Goal: Task Accomplishment & Management: Manage account settings

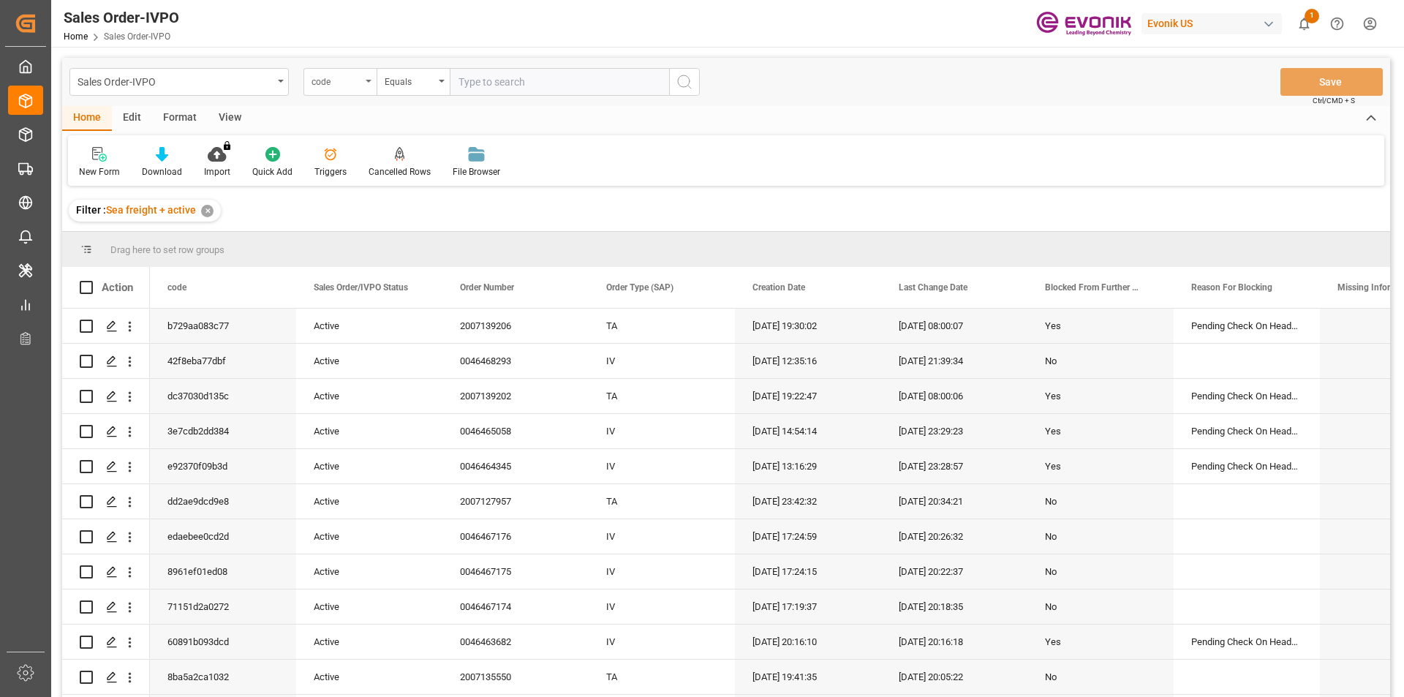
click at [335, 79] on div "code" at bounding box center [337, 80] width 50 height 17
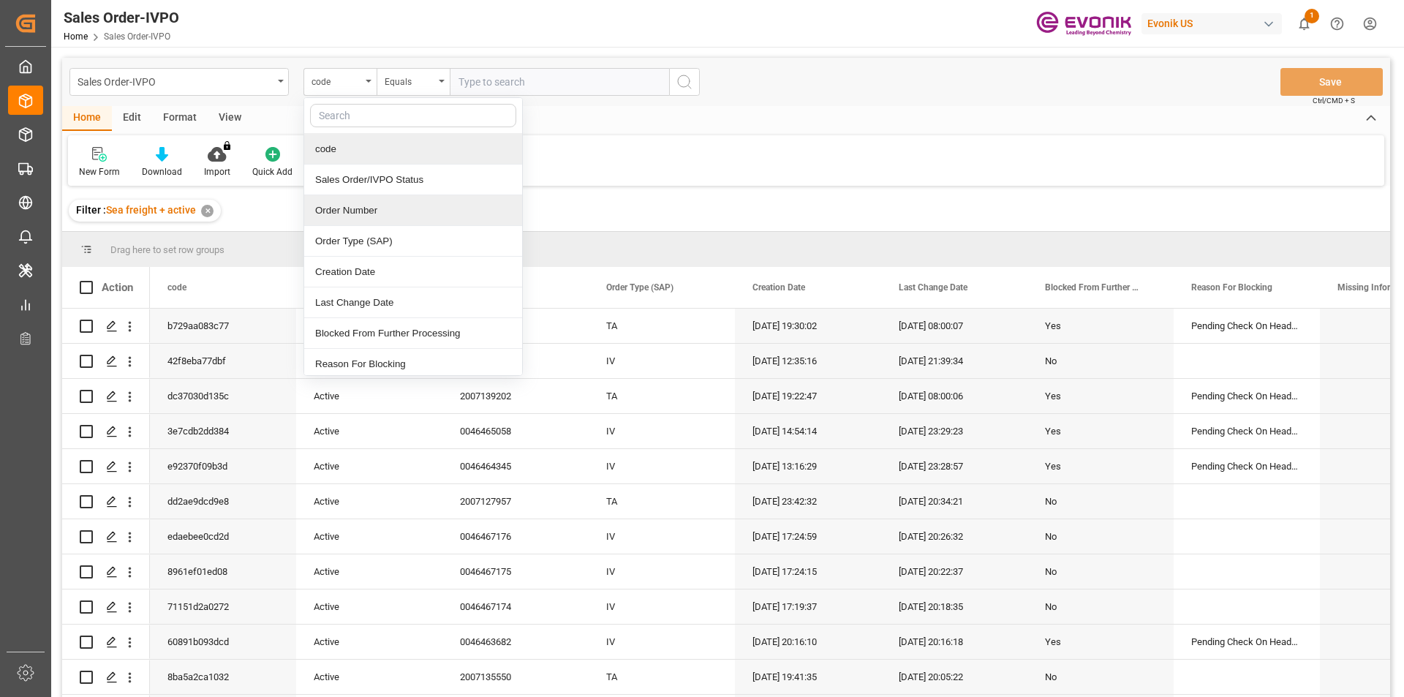
drag, startPoint x: 348, startPoint y: 211, endPoint x: 535, endPoint y: 91, distance: 222.4
click at [350, 211] on div "Order Number" at bounding box center [413, 210] width 218 height 31
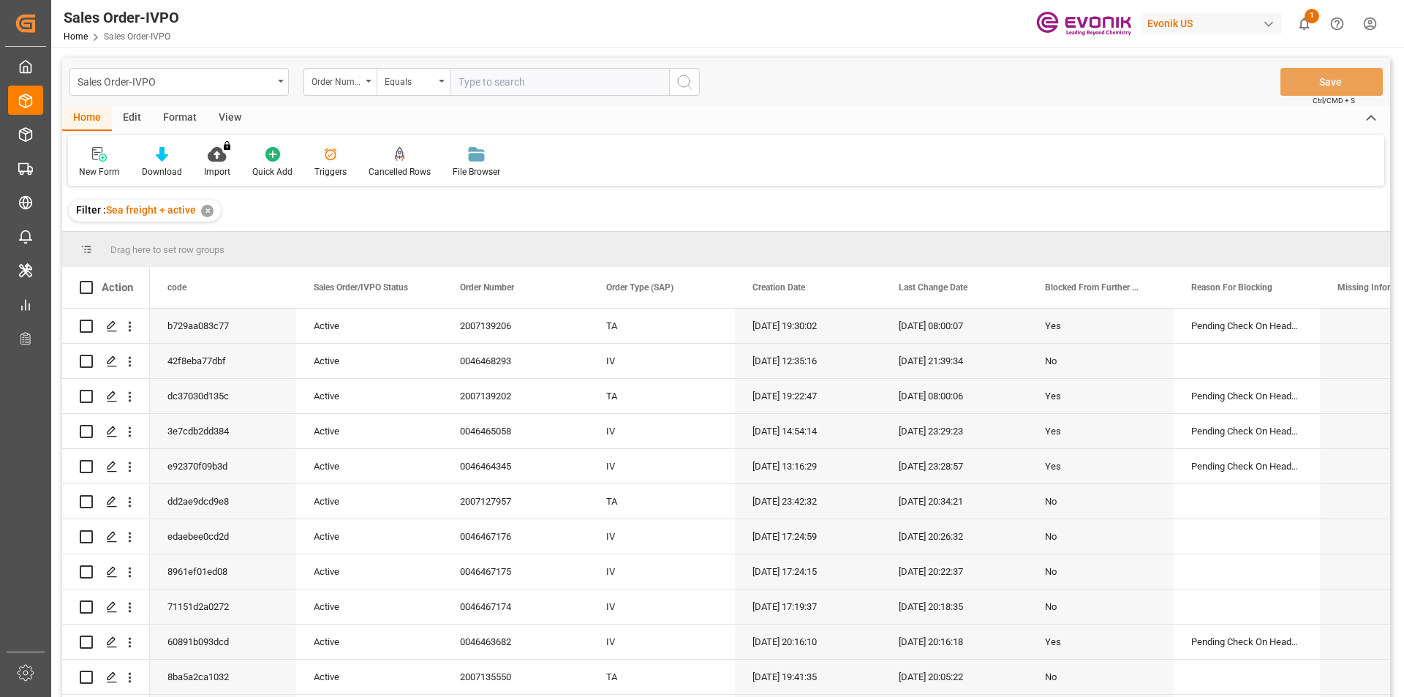
click at [537, 80] on input "text" at bounding box center [559, 82] width 219 height 28
paste input "2007109677"
type input "2007109677"
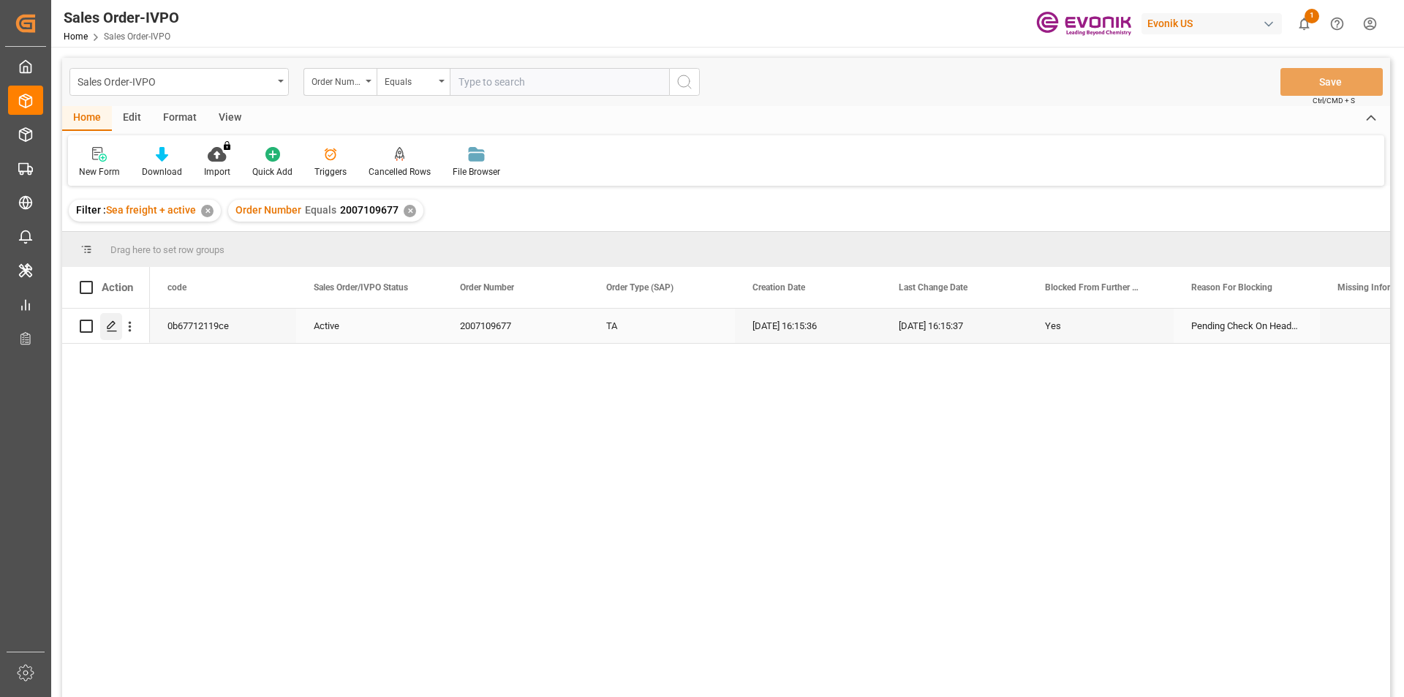
click at [115, 326] on icon "Press SPACE to select this row." at bounding box center [112, 326] width 12 height 12
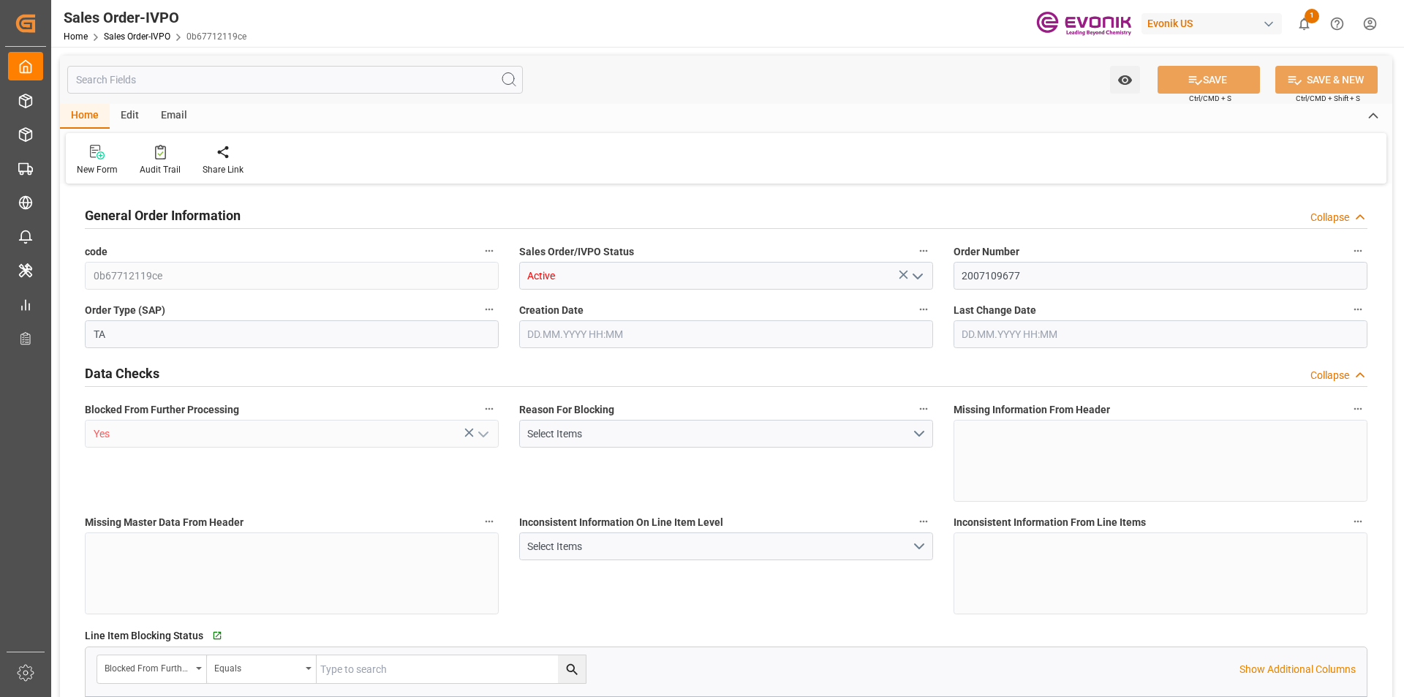
type input "AUFRE"
type input "0"
type input "1"
type input "15504"
type input "[DATE] 16:15"
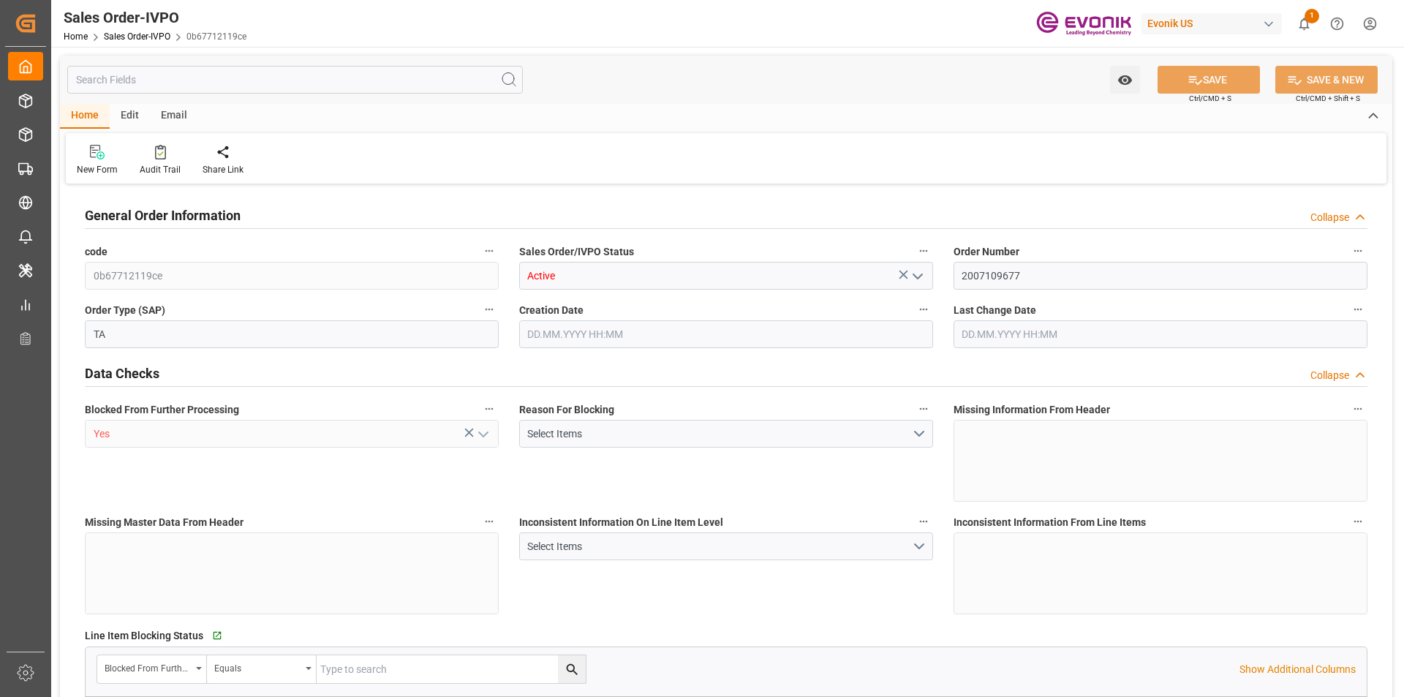
type input "[DATE] 16:15"
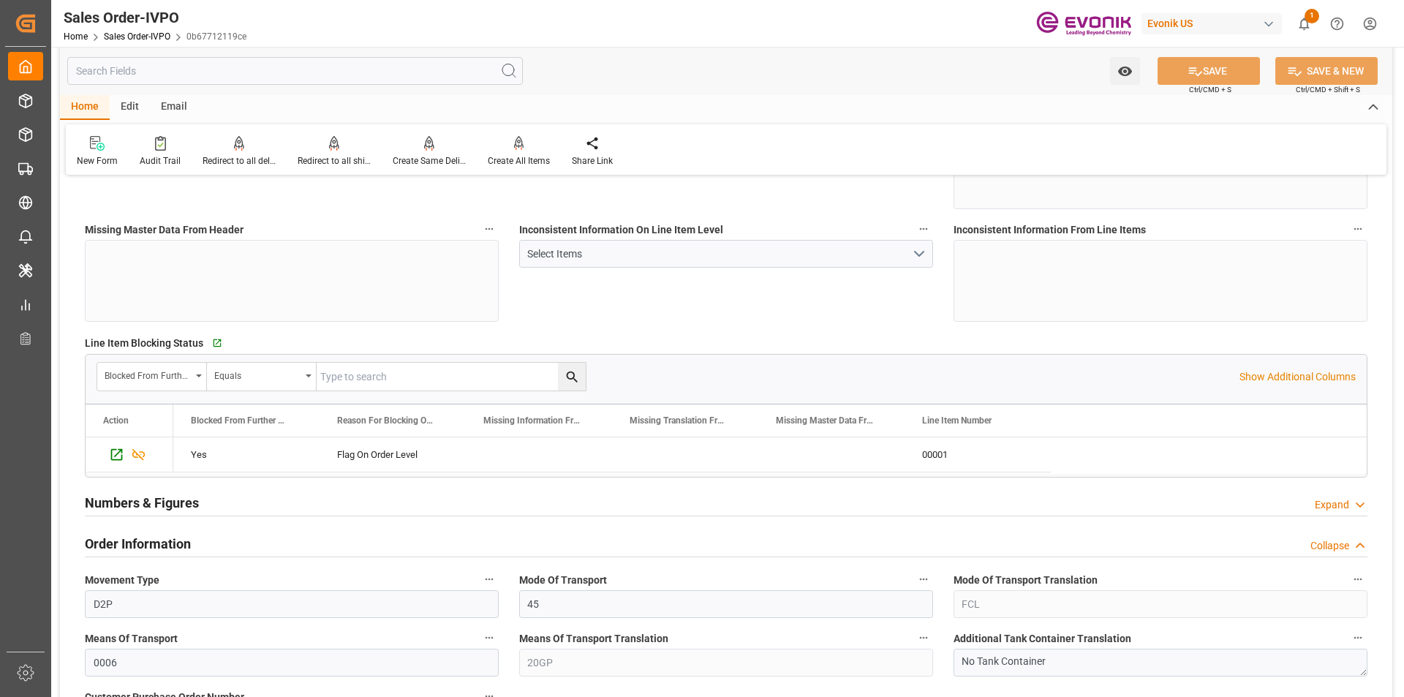
scroll to position [658, 0]
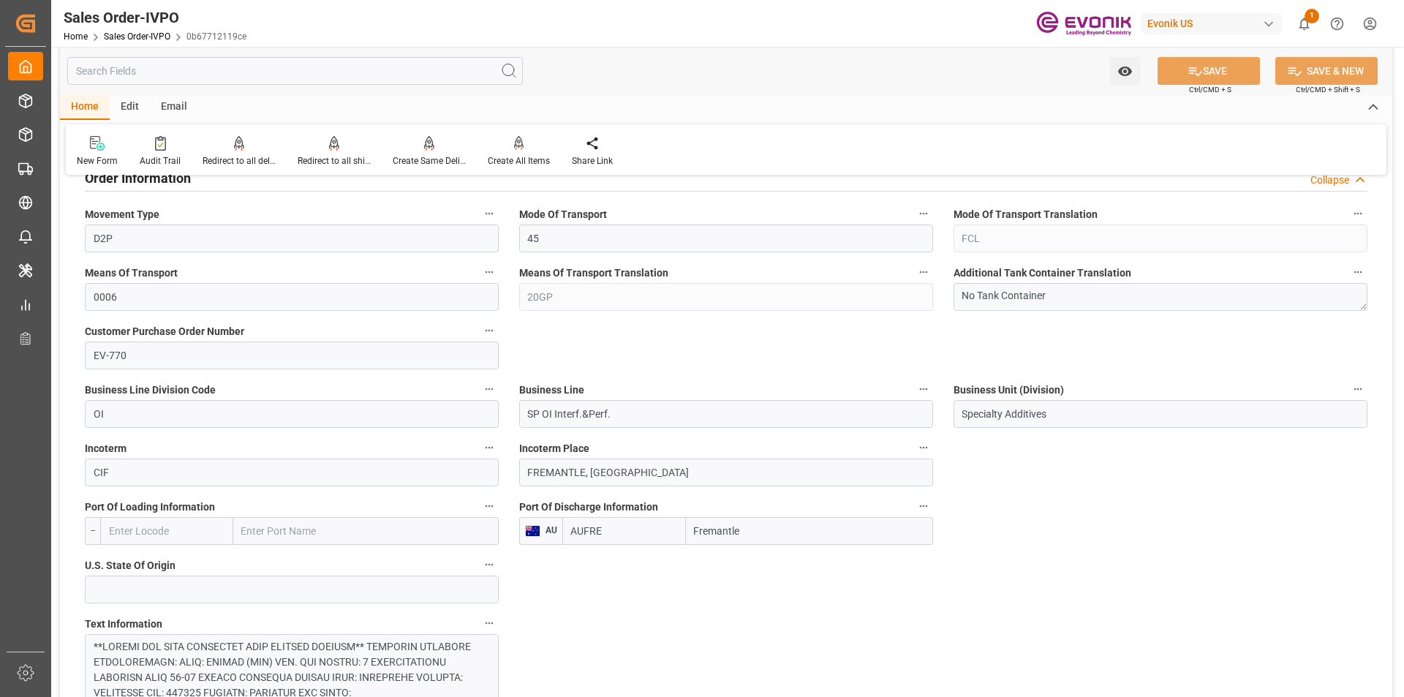
drag, startPoint x: 753, startPoint y: 533, endPoint x: 726, endPoint y: 538, distance: 27.4
click at [673, 538] on div "AUFRE Fremantle" at bounding box center [747, 531] width 371 height 28
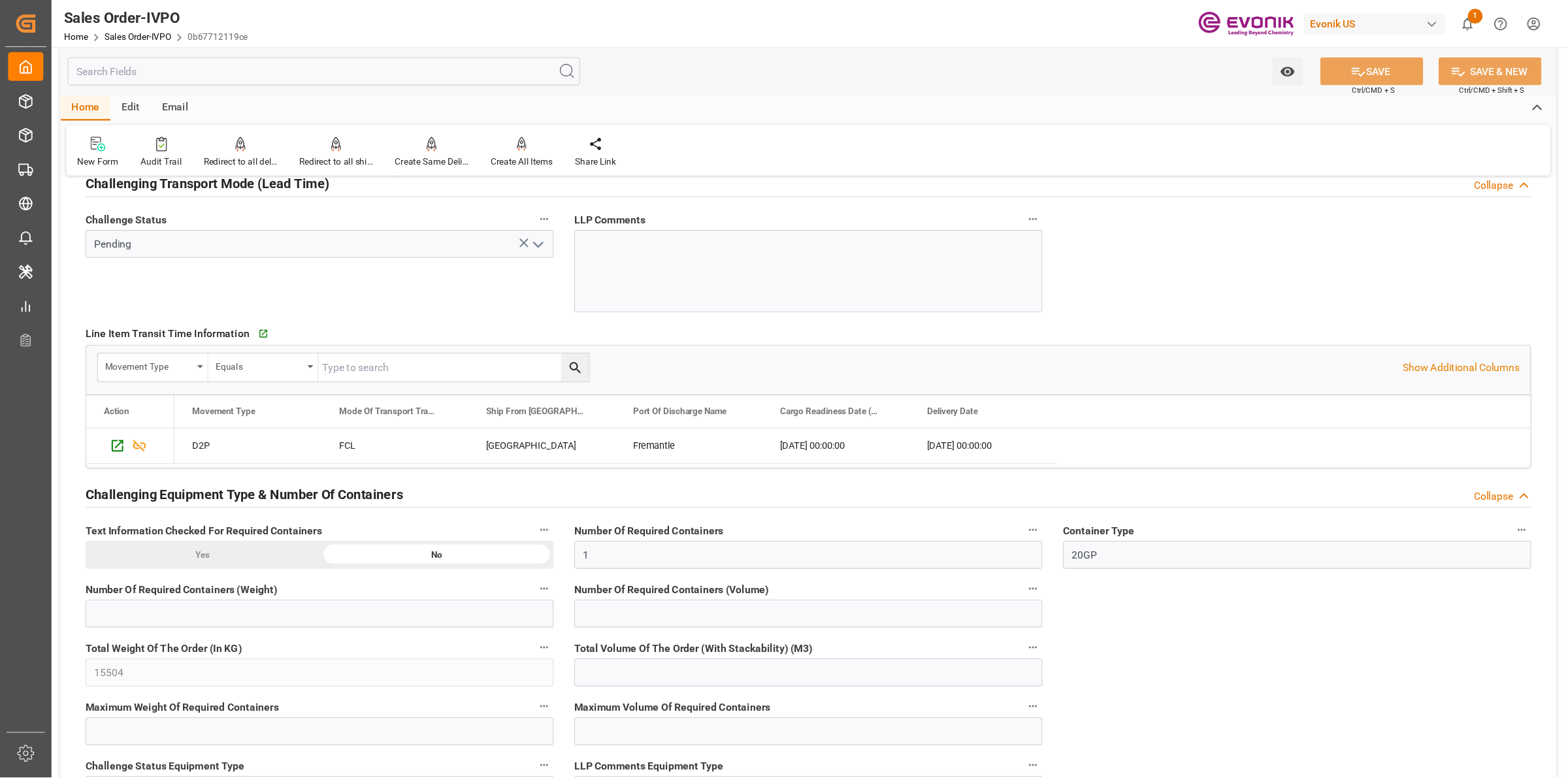
scroll to position [2090, 0]
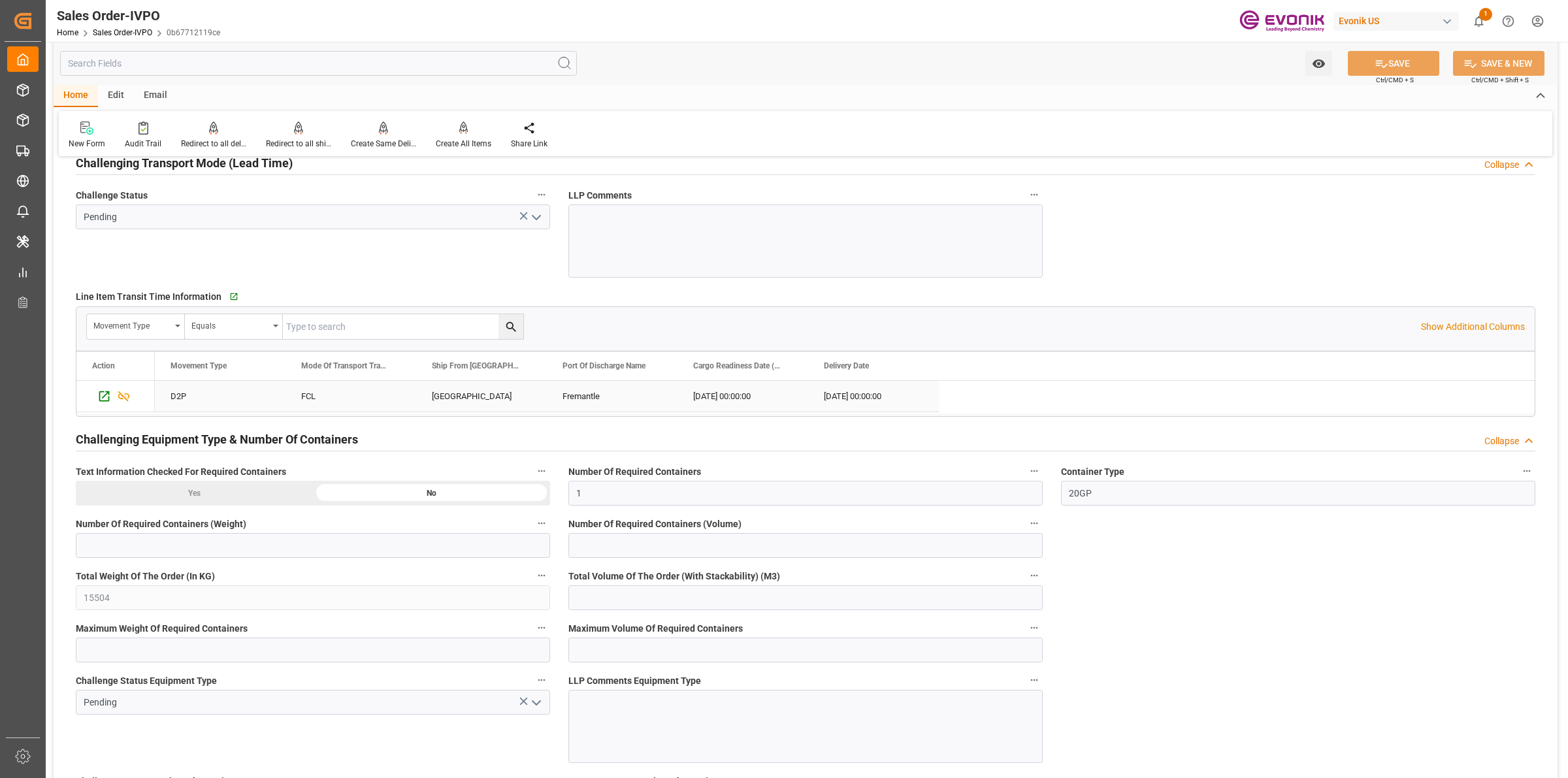
click at [596, 399] on div "Fremantle" at bounding box center [612, 396] width 130 height 30
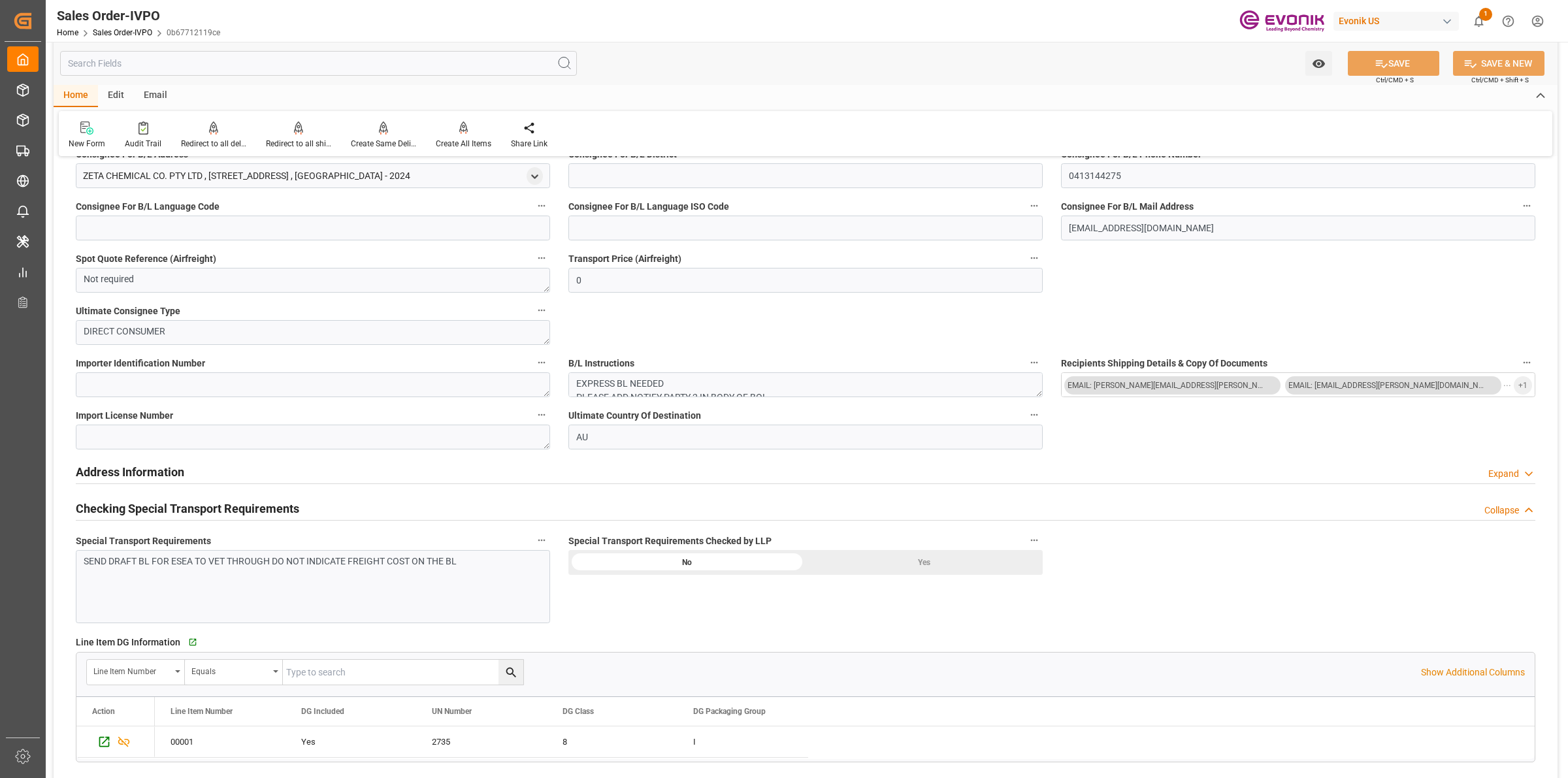
scroll to position [702, 0]
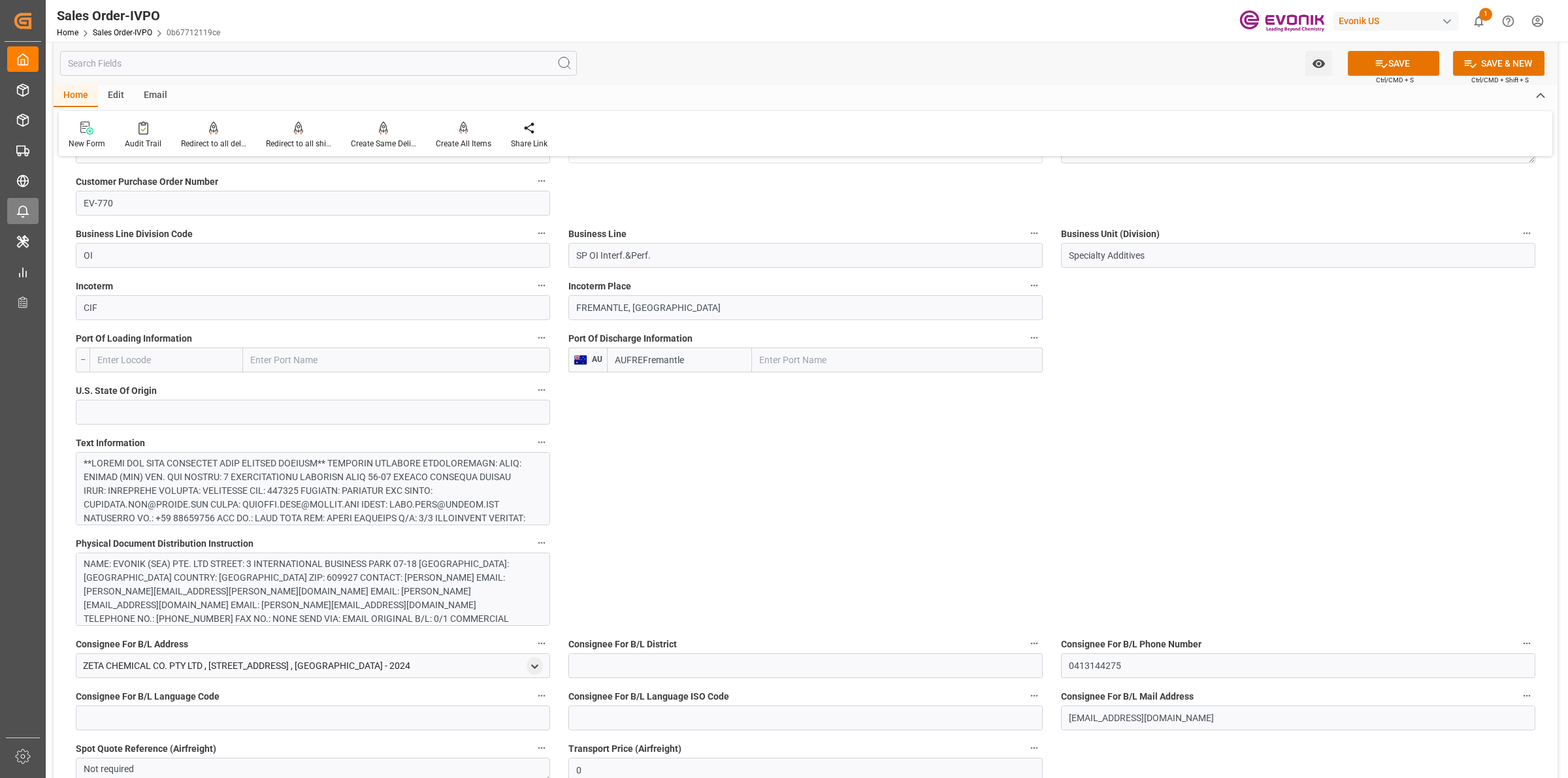
type input "AUFREFremantle"
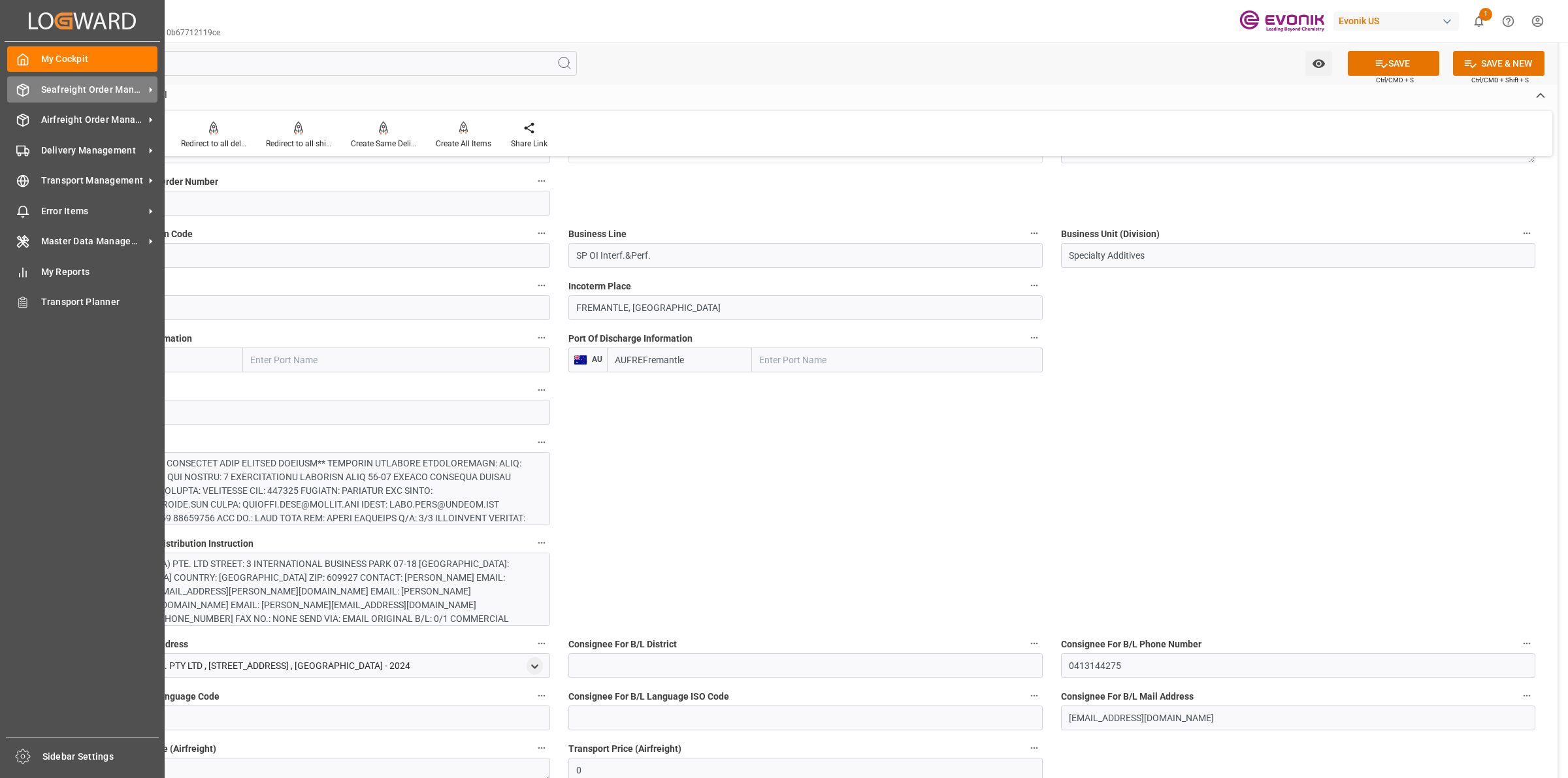
click at [18, 89] on icon at bounding box center [22, 90] width 13 height 13
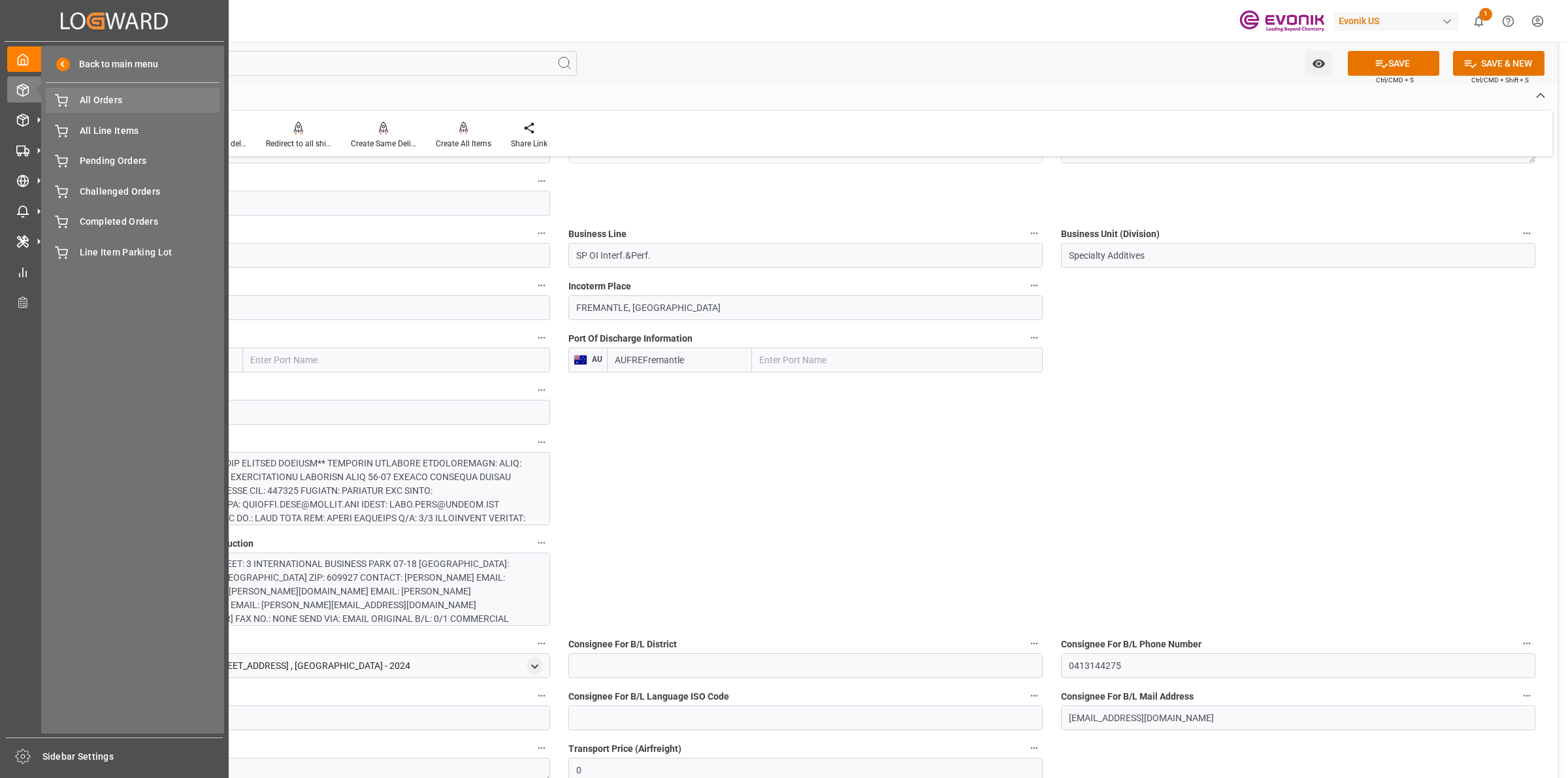
click at [80, 100] on span "All Orders" at bounding box center [149, 100] width 140 height 13
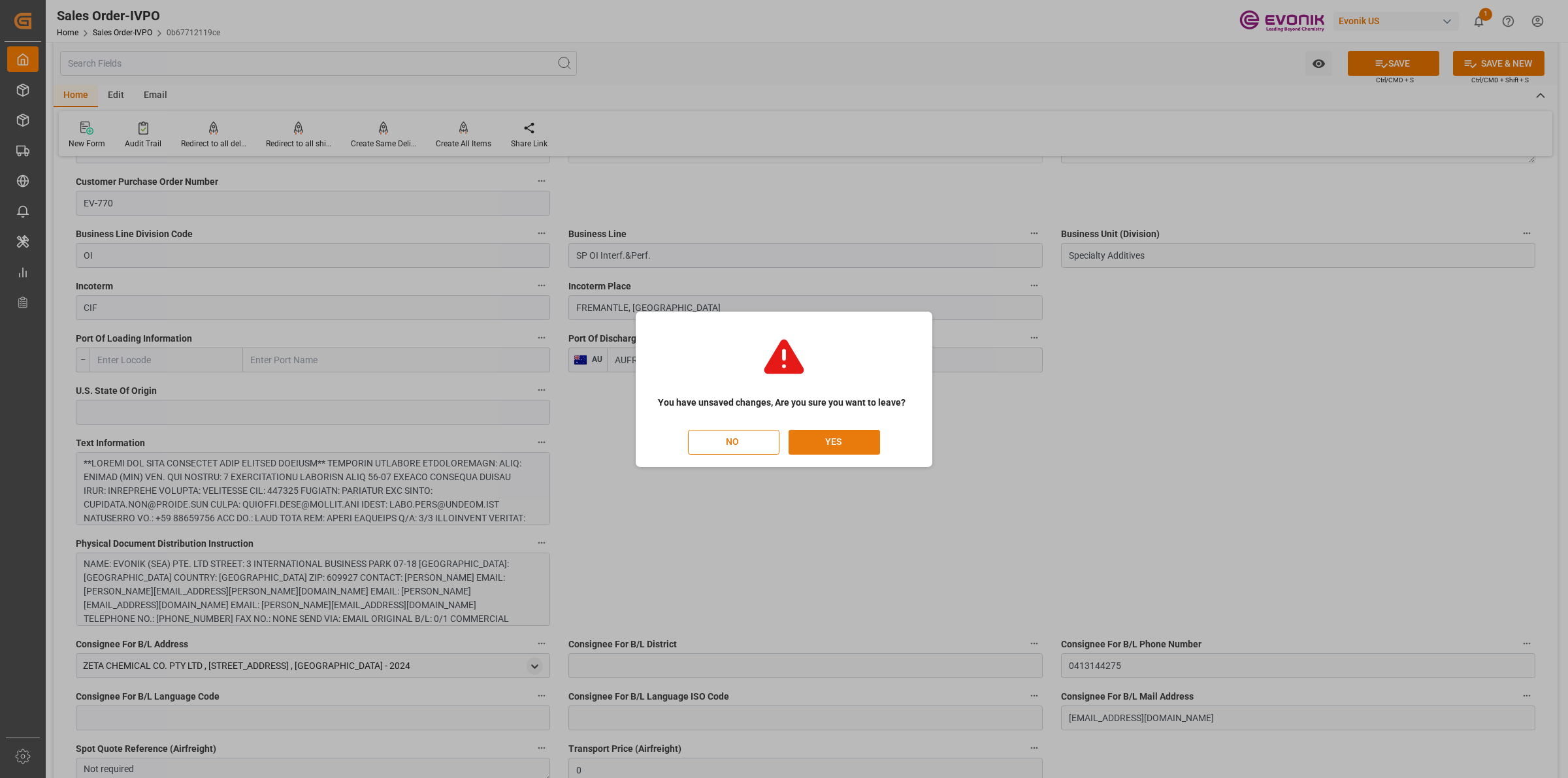
click at [812, 438] on button "YES" at bounding box center [834, 442] width 91 height 25
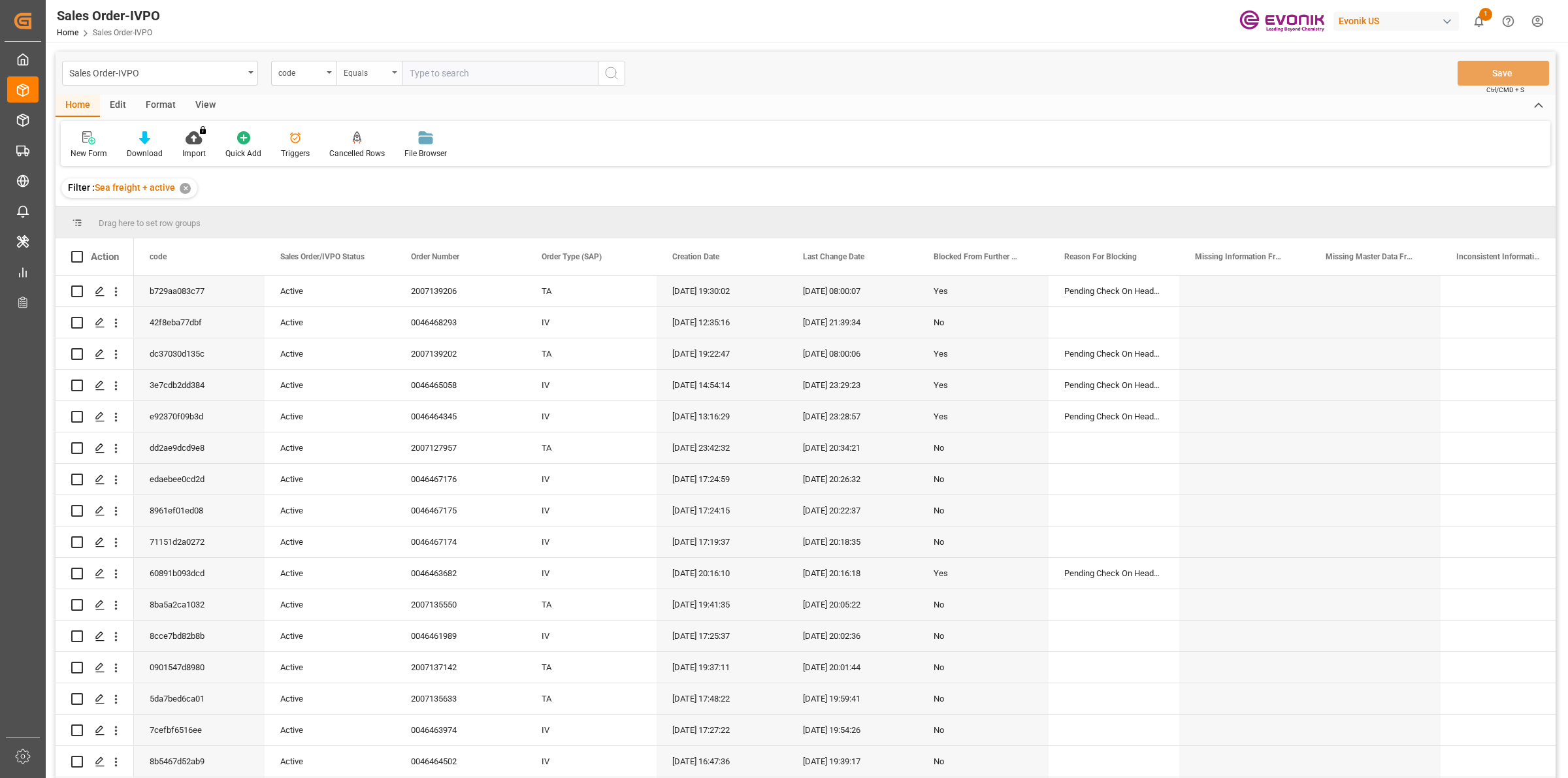
click at [340, 64] on div "Equals" at bounding box center [369, 73] width 65 height 25
click at [325, 71] on div "code" at bounding box center [304, 73] width 65 height 25
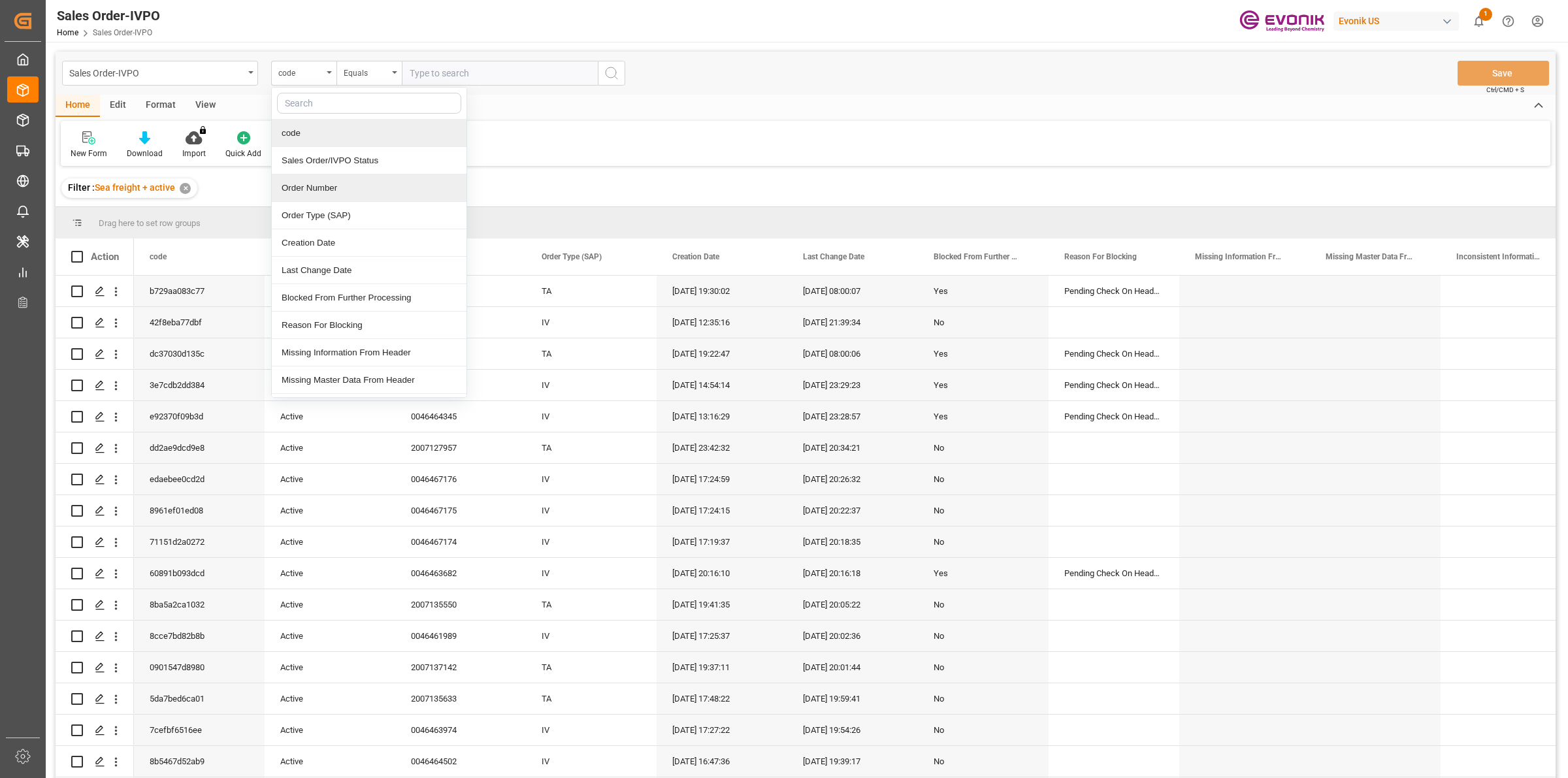
click at [335, 191] on div "Order Number" at bounding box center [369, 188] width 195 height 28
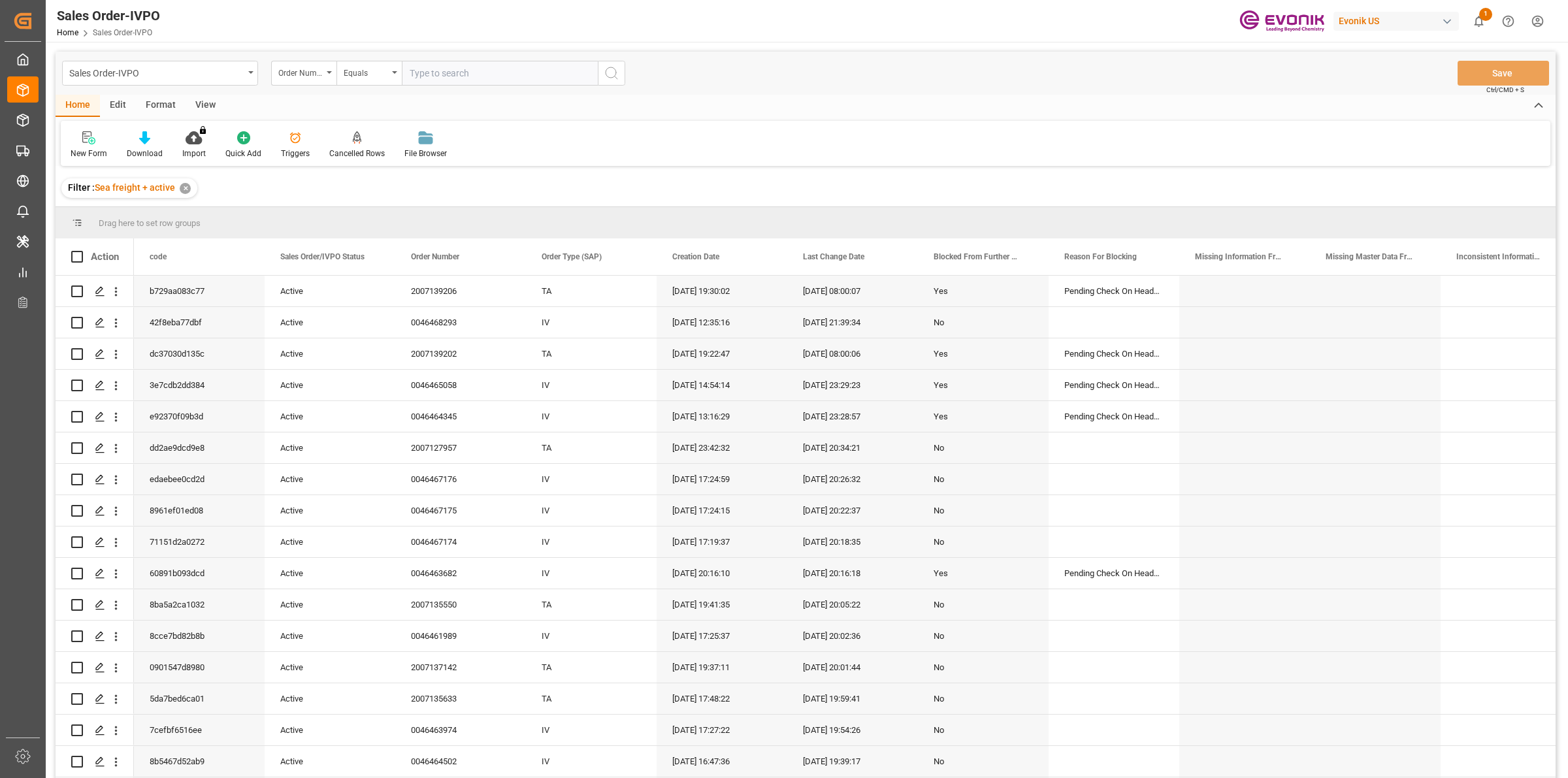
click at [478, 70] on input "text" at bounding box center [499, 73] width 196 height 25
paste input "2007135633"
type input "2007135633"
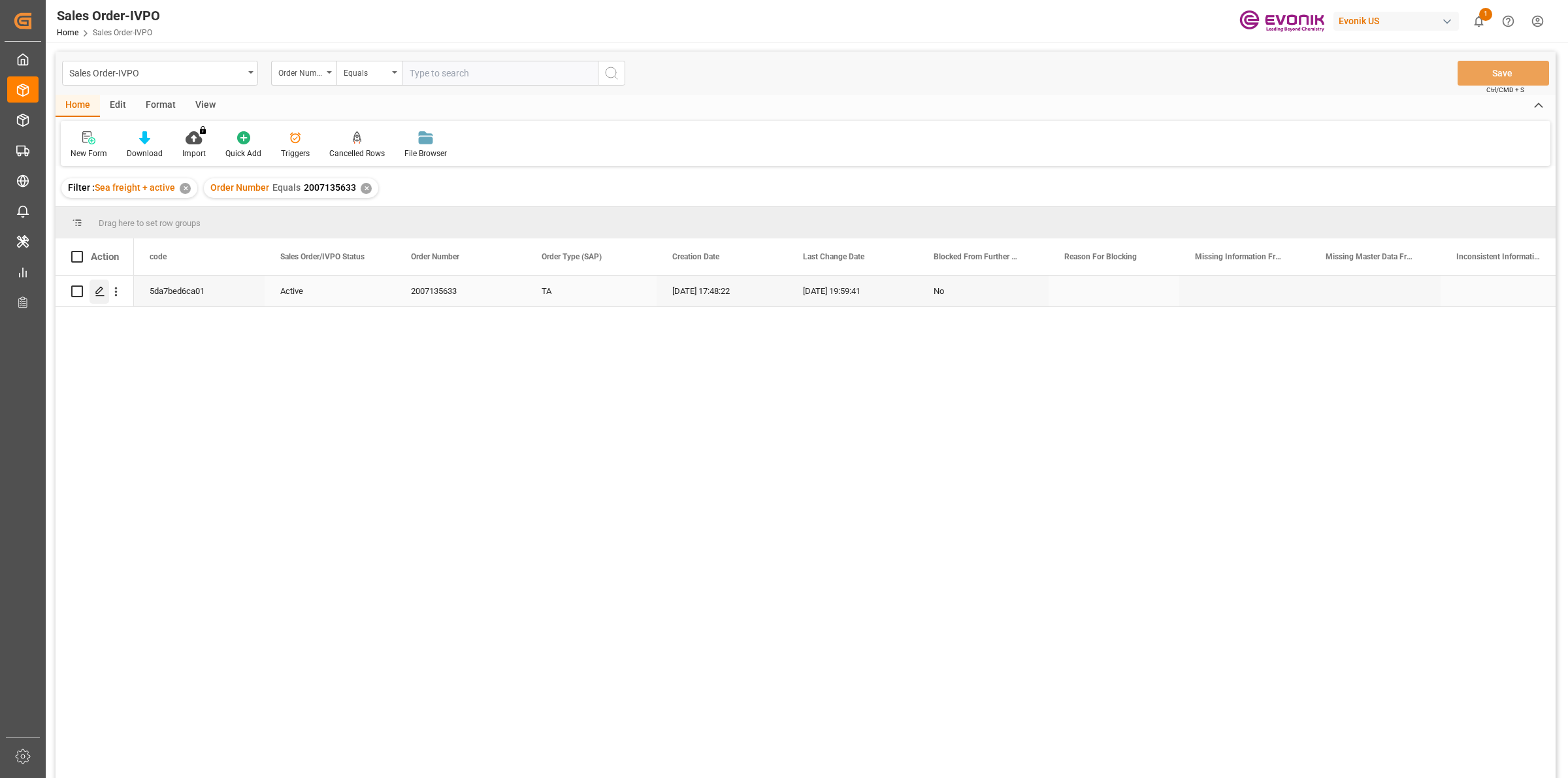
click at [93, 295] on div "Press SPACE to select this row." at bounding box center [99, 291] width 20 height 24
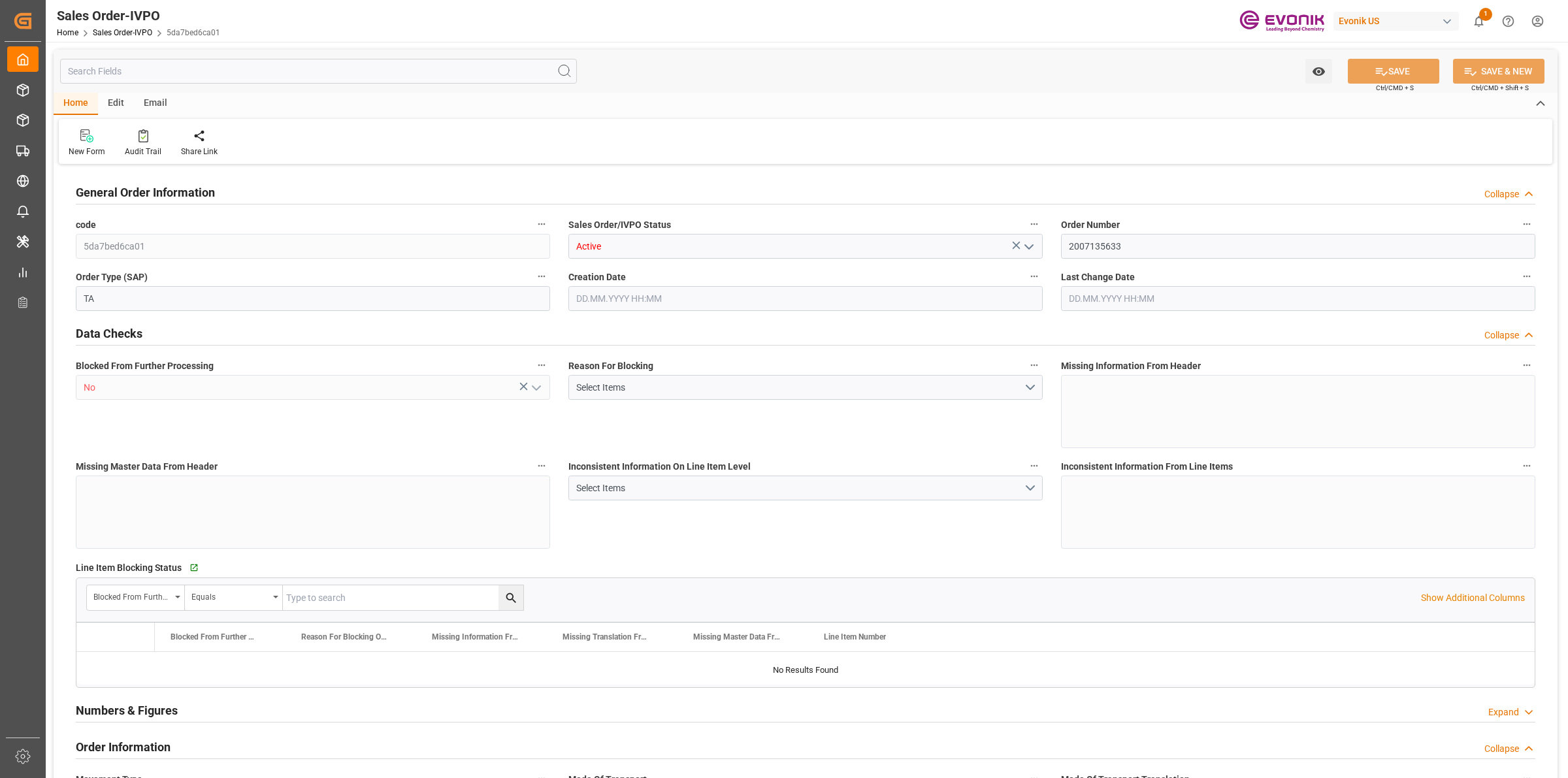
type input "ECPSJ"
type input "0"
type input "1"
type input "2"
type input "1"
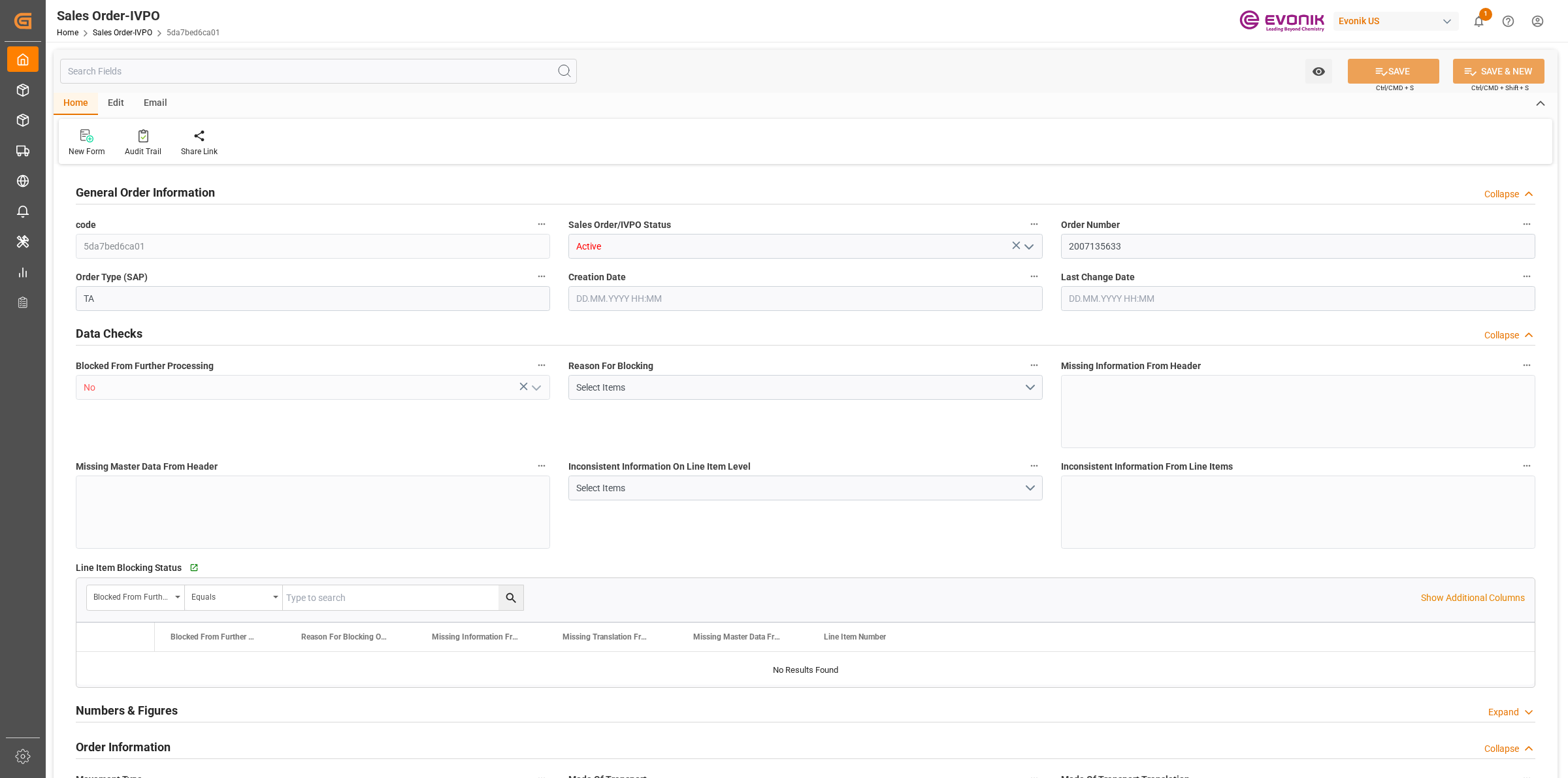
type input "20548"
type input "55.4848"
type input "19000"
type input "60"
type input "[DATE] 17:48"
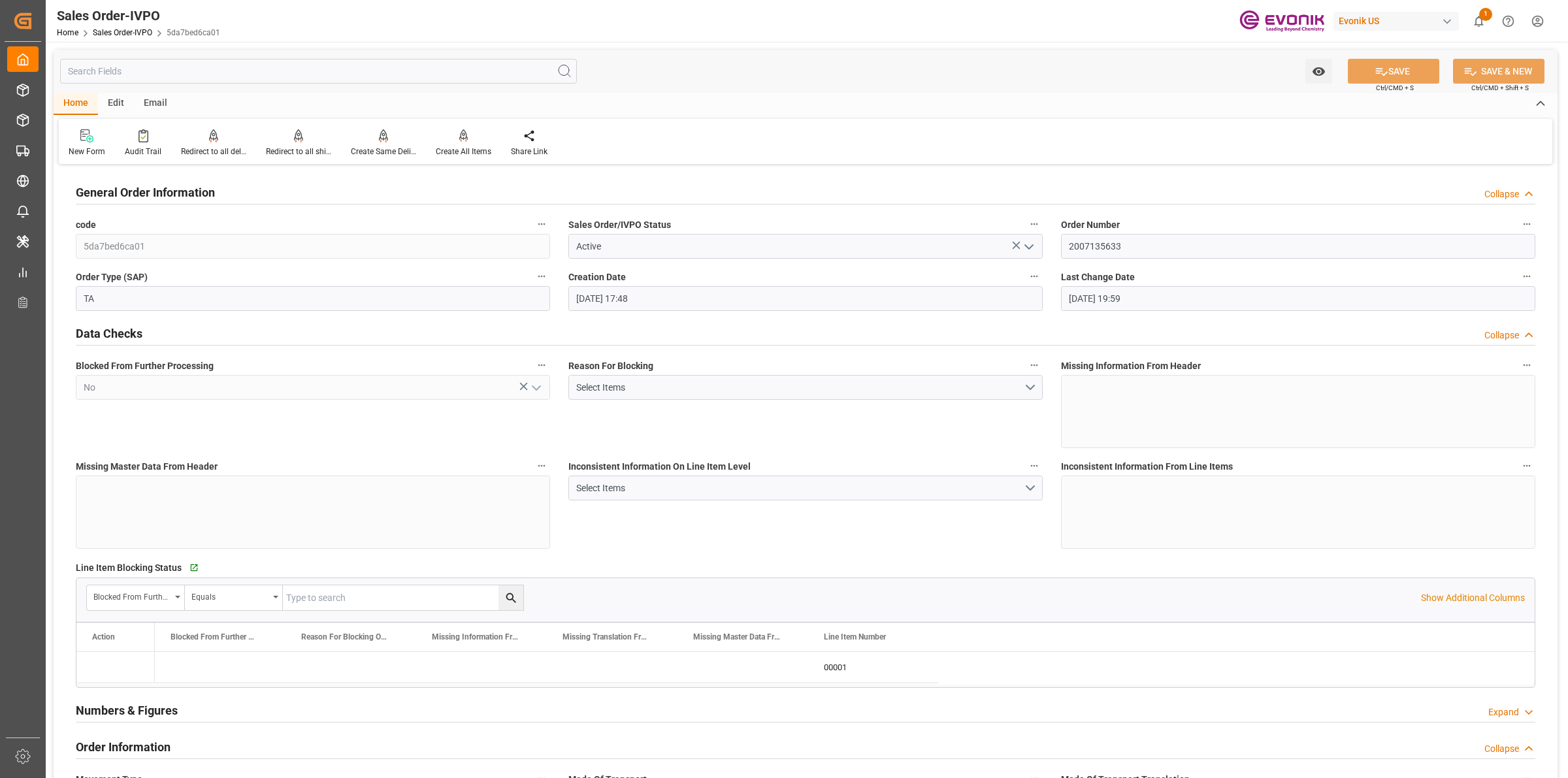
type input "[DATE] 19:59"
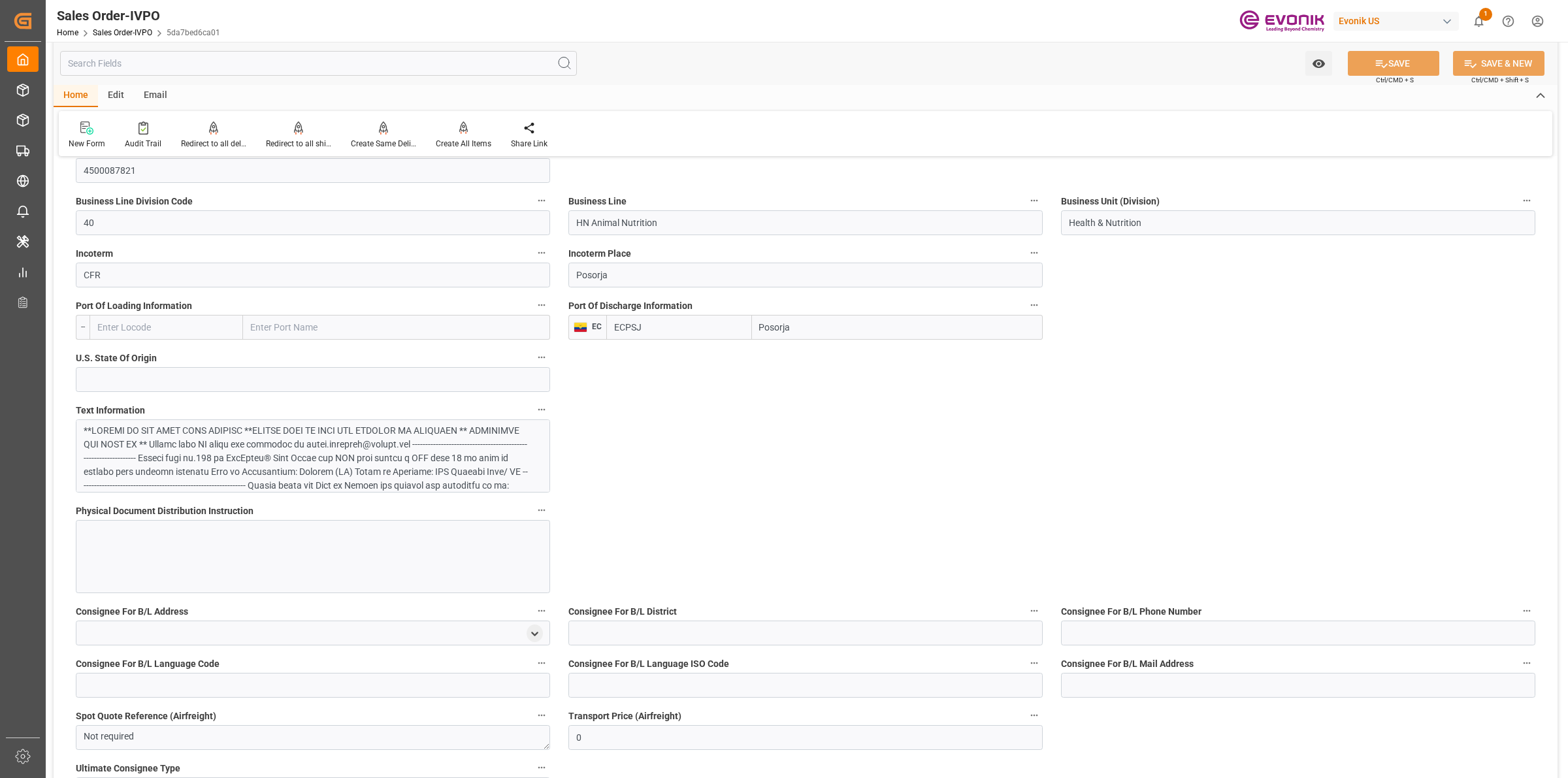
scroll to position [816, 0]
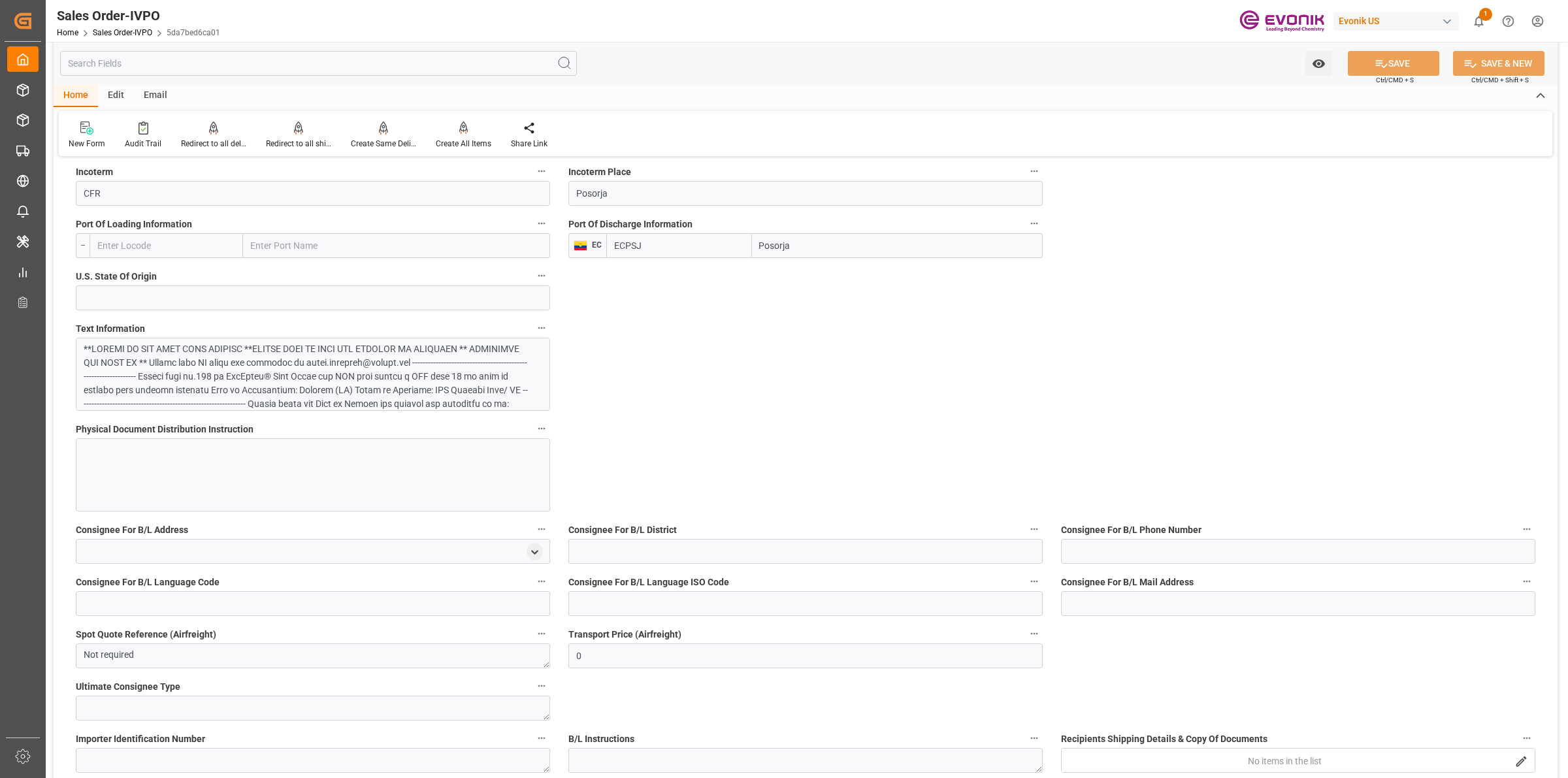
click at [295, 373] on div at bounding box center [306, 473] width 446 height 261
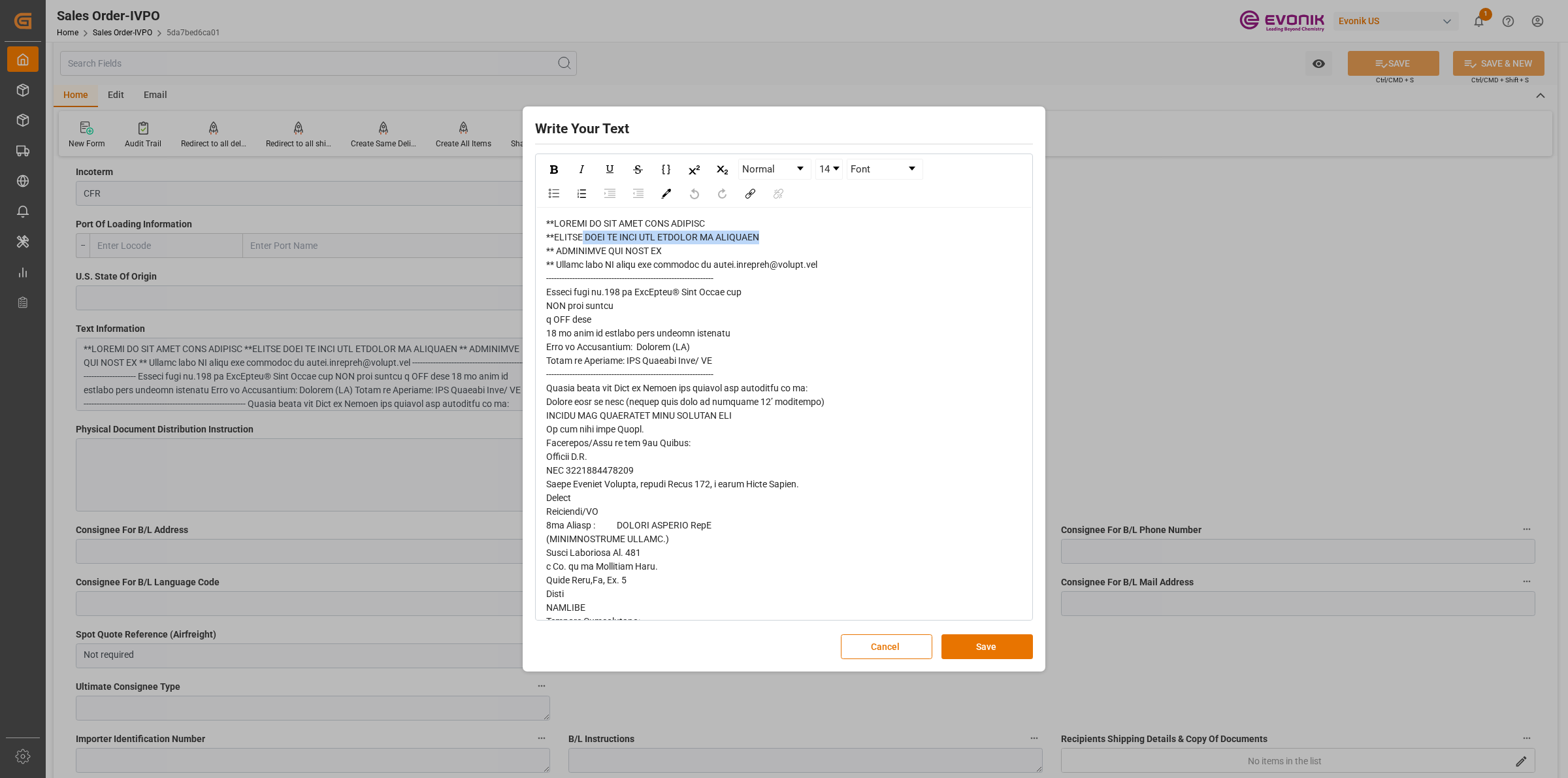
drag, startPoint x: 587, startPoint y: 237, endPoint x: 790, endPoint y: 236, distance: 203.0
click at [790, 236] on div "rdw-editor" at bounding box center [784, 622] width 476 height 809
click at [609, 253] on span "rdw-editor" at bounding box center [692, 621] width 293 height 807
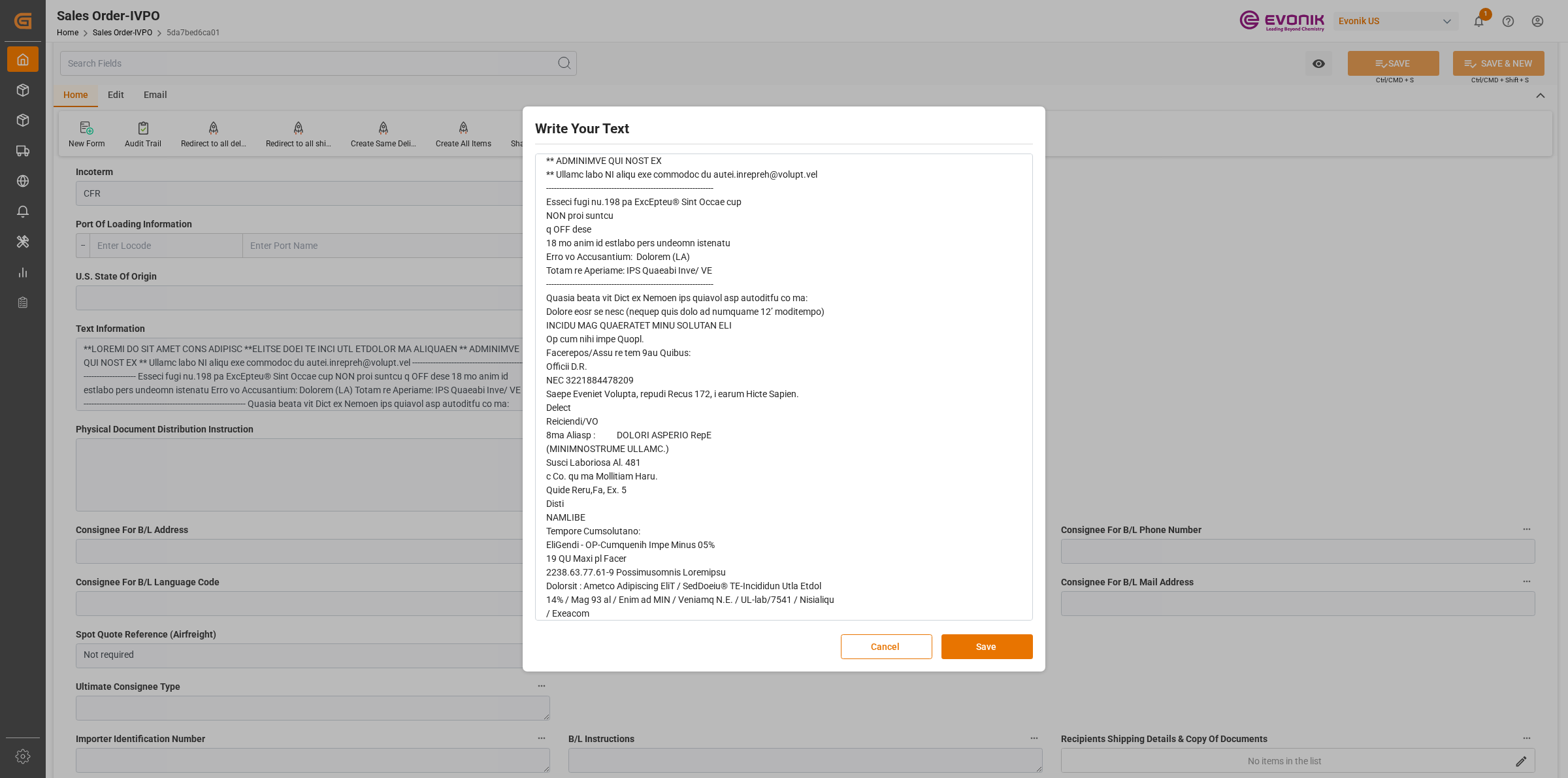
scroll to position [0, 0]
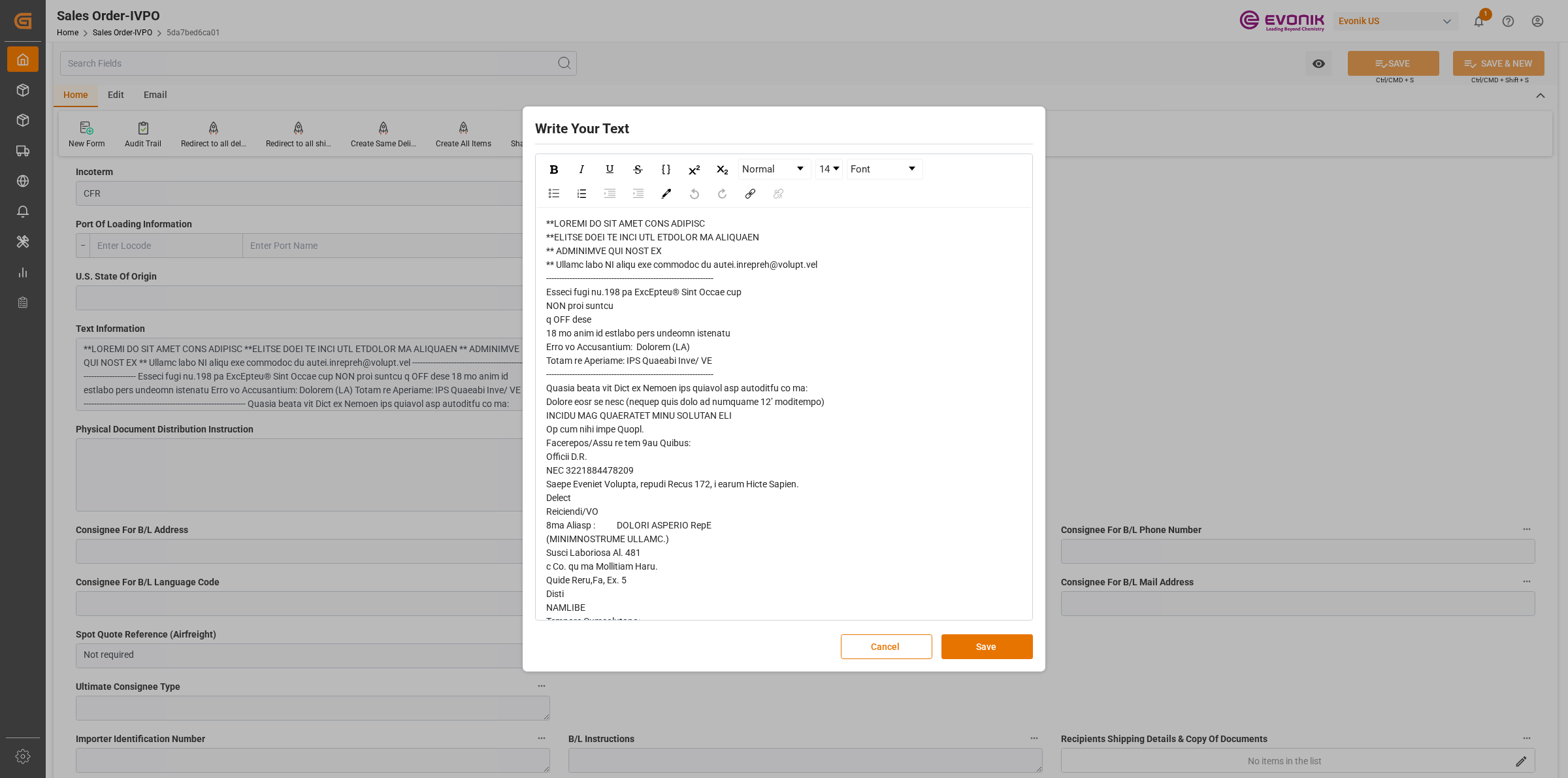
click at [842, 507] on div "rdw-editor" at bounding box center [784, 622] width 476 height 809
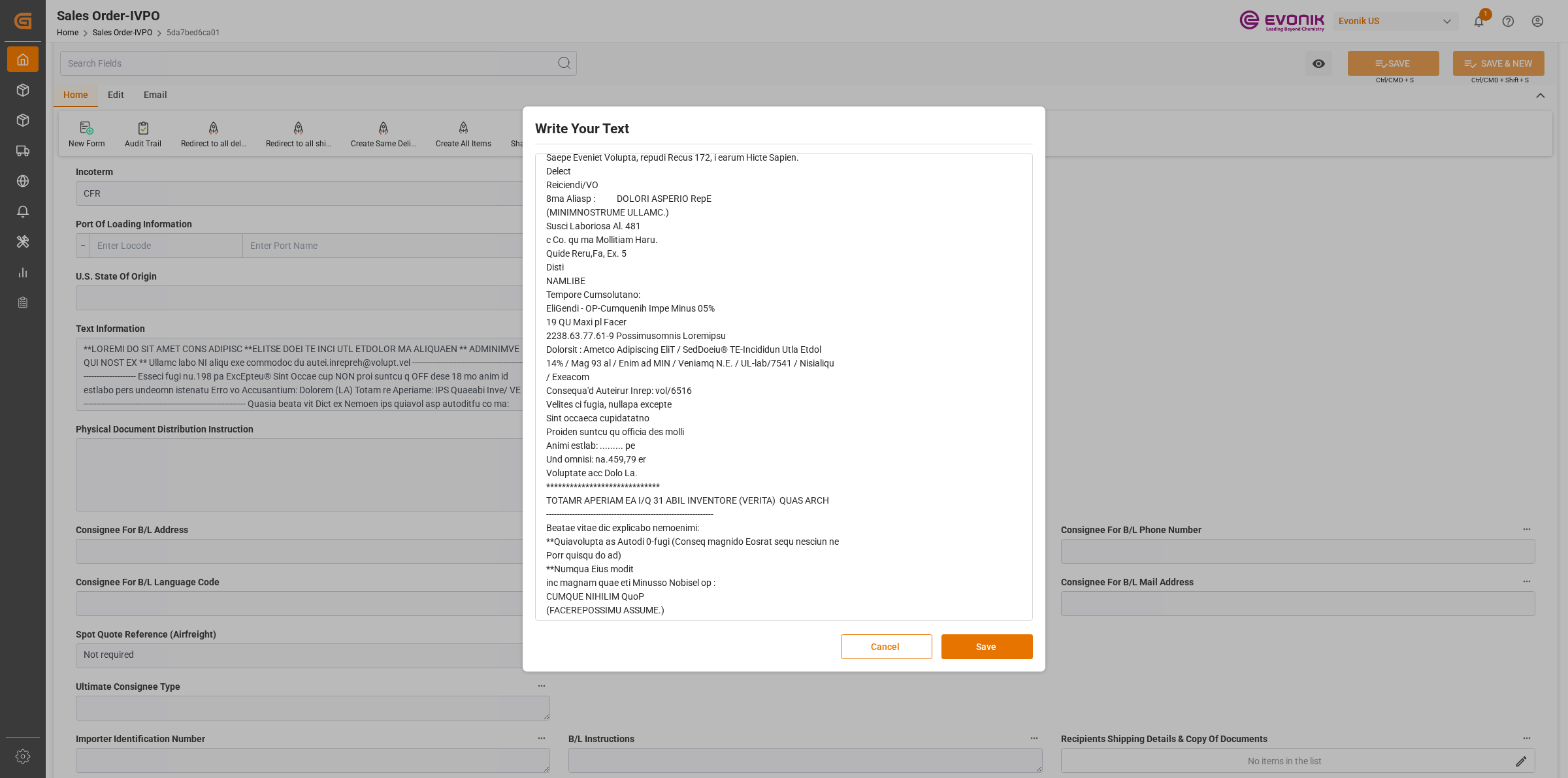
scroll to position [416, 0]
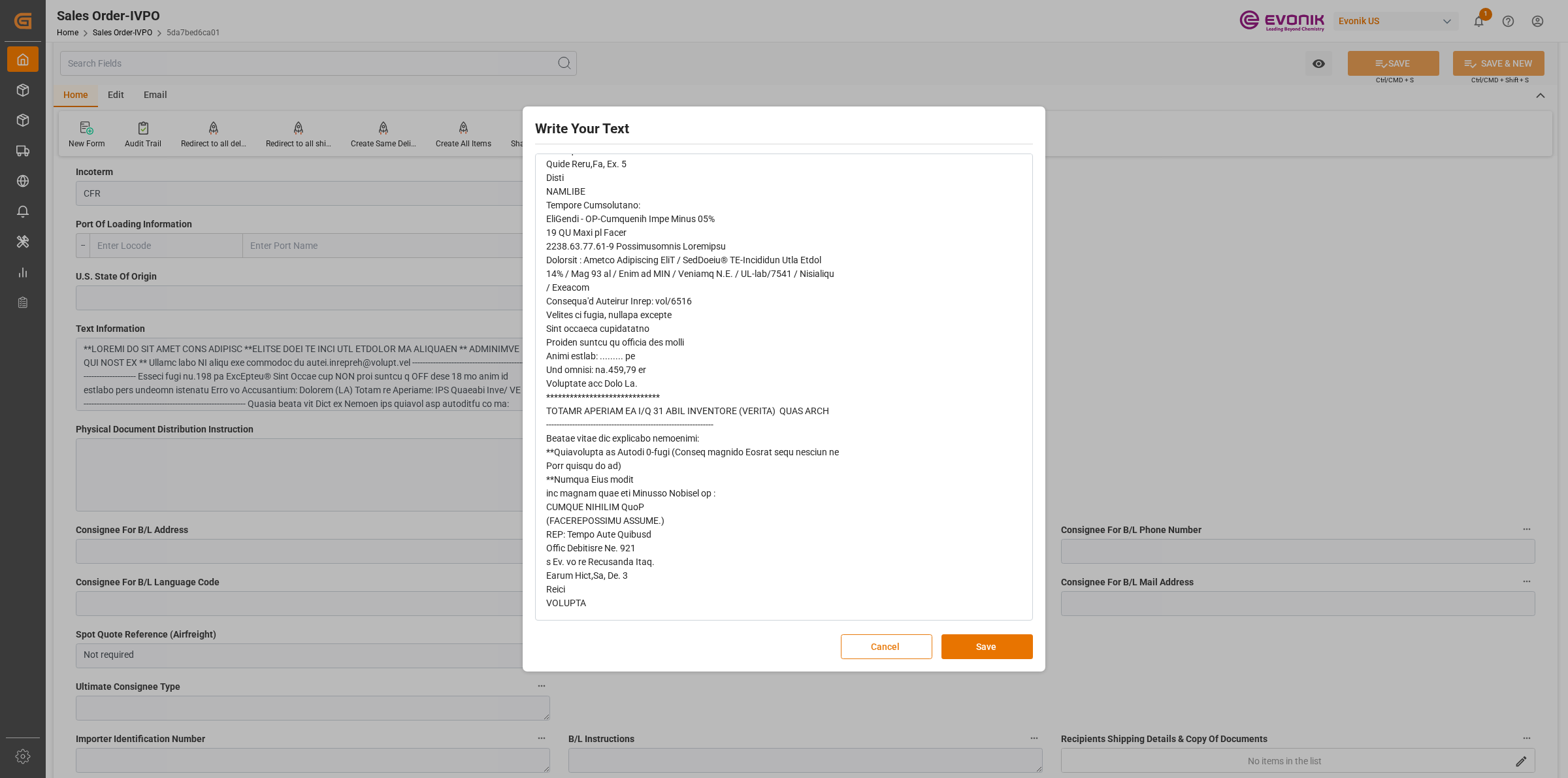
click at [864, 622] on button "Cancel" at bounding box center [886, 647] width 91 height 25
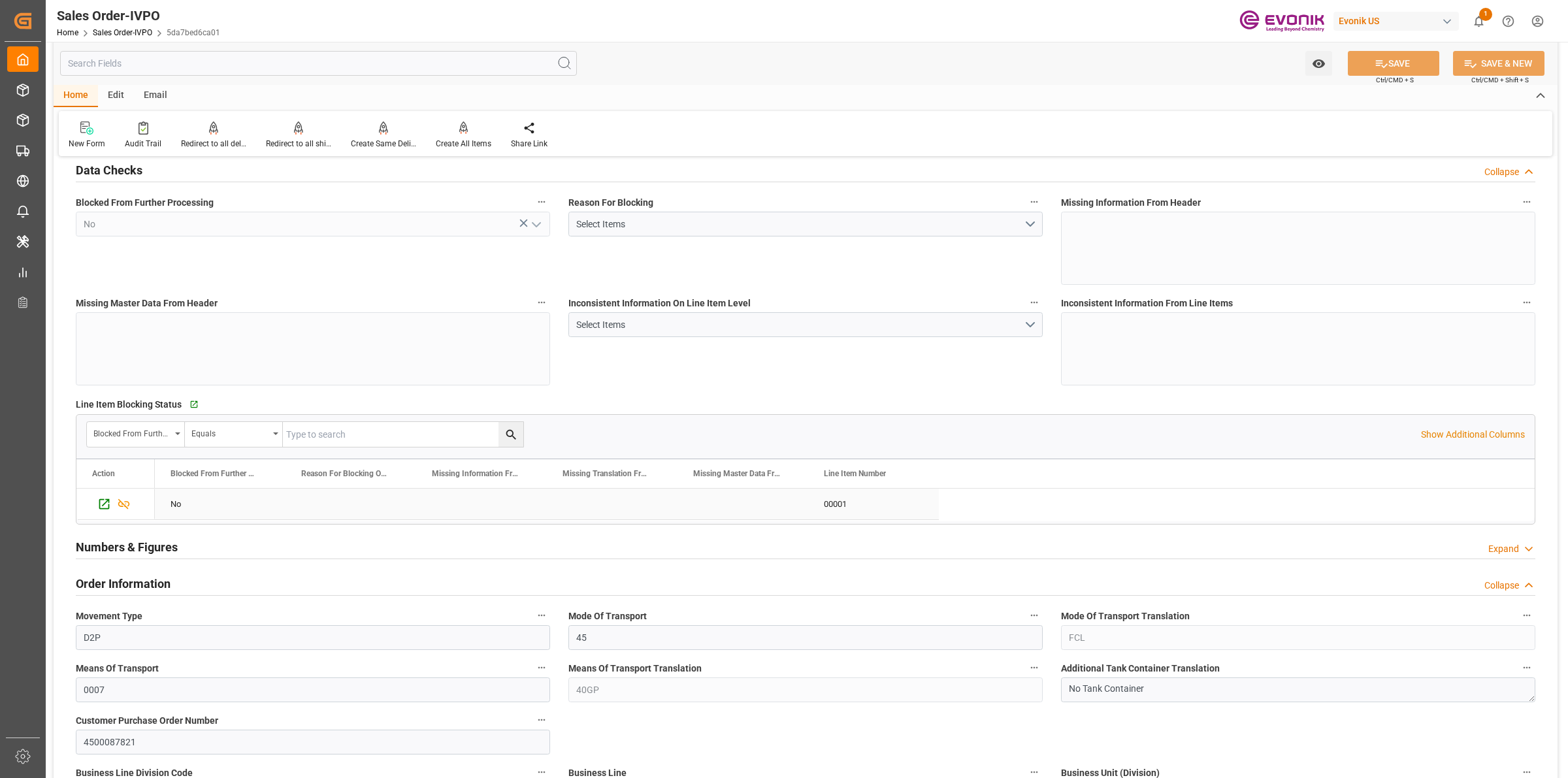
scroll to position [408, 0]
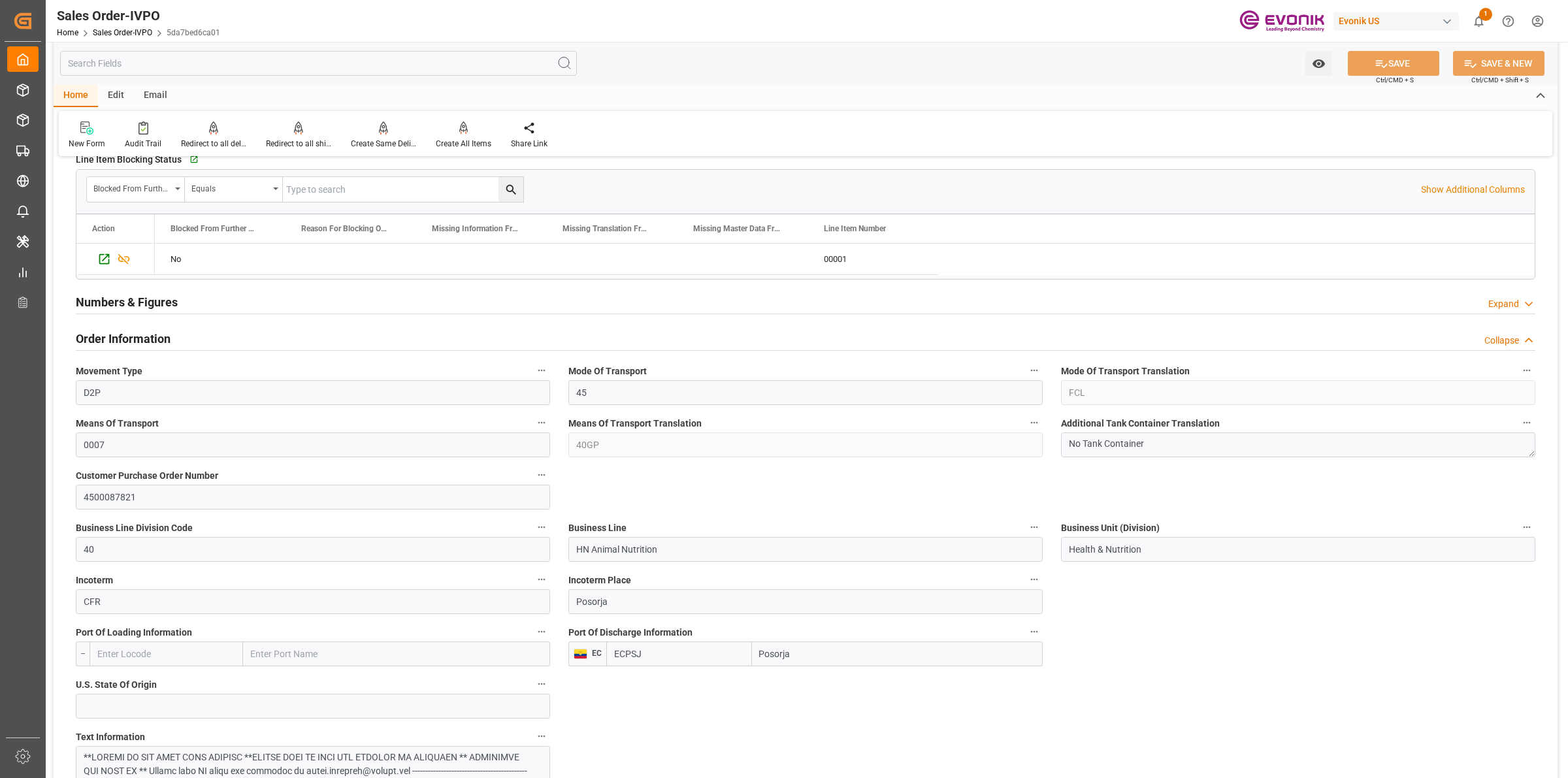
drag, startPoint x: 791, startPoint y: 648, endPoint x: 767, endPoint y: 650, distance: 24.1
click at [736, 622] on div "ECPSJ Posorja" at bounding box center [825, 654] width 437 height 25
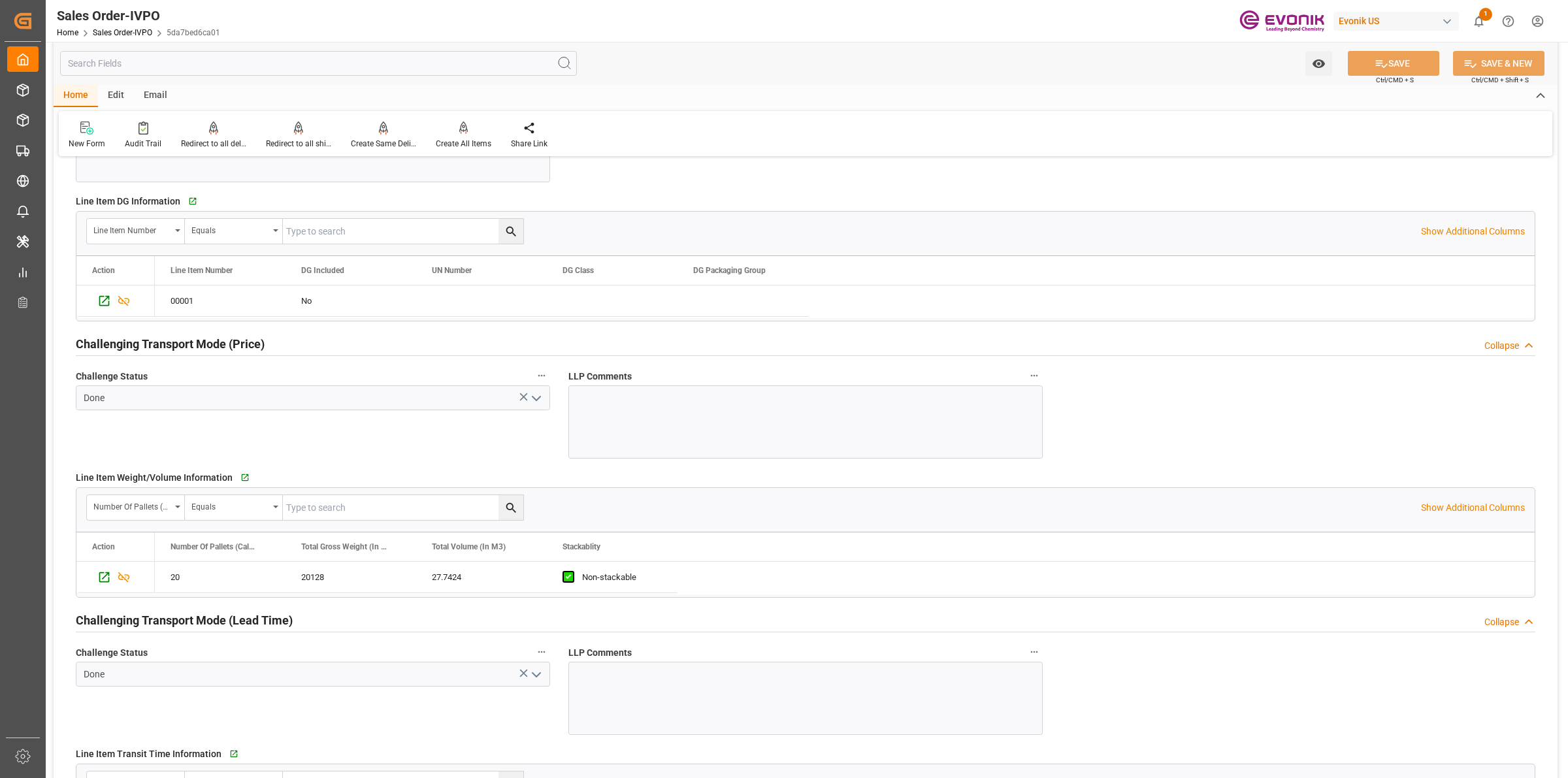
scroll to position [2123, 0]
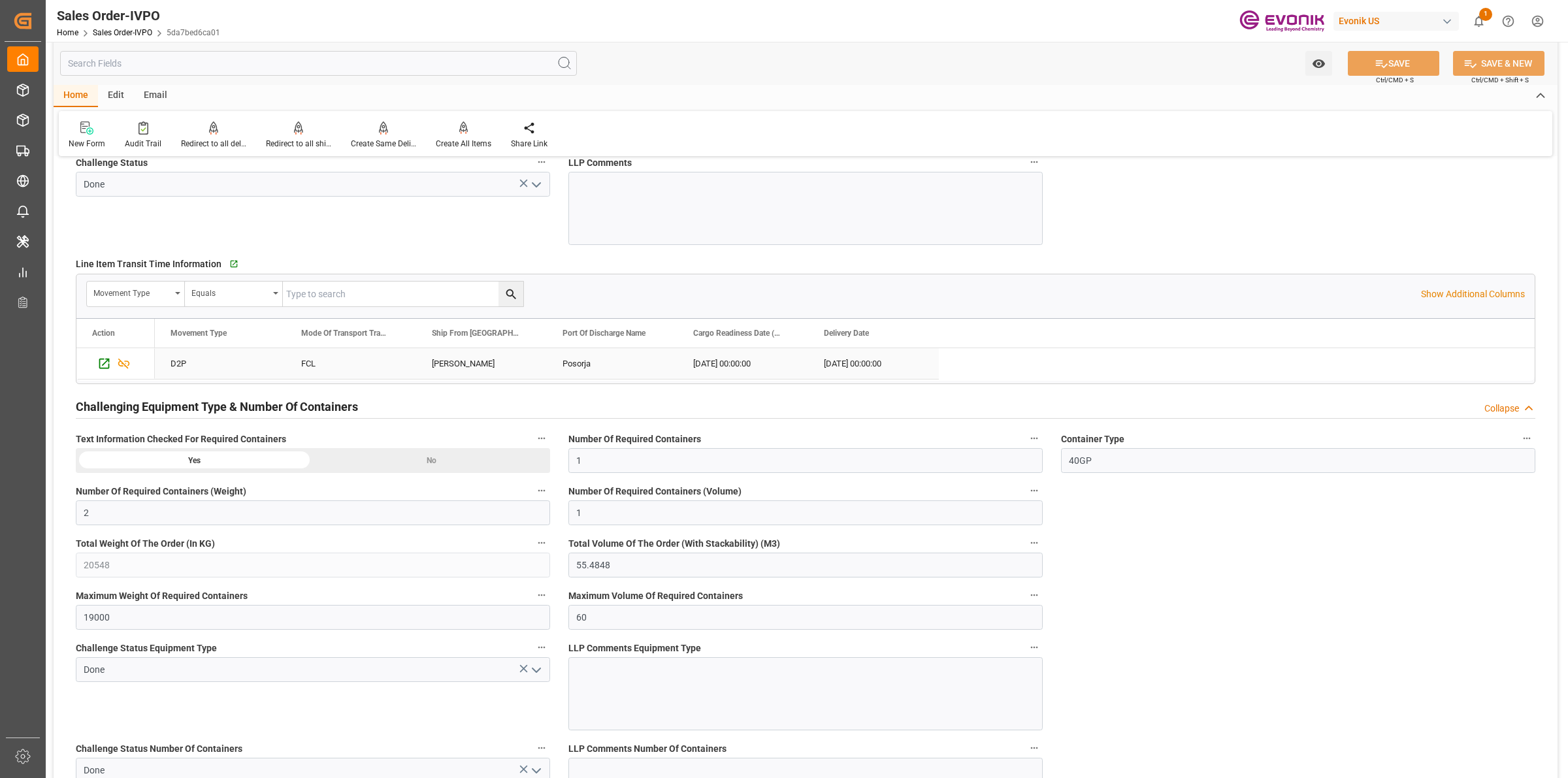
click at [440, 361] on div "[PERSON_NAME]" at bounding box center [482, 364] width 130 height 30
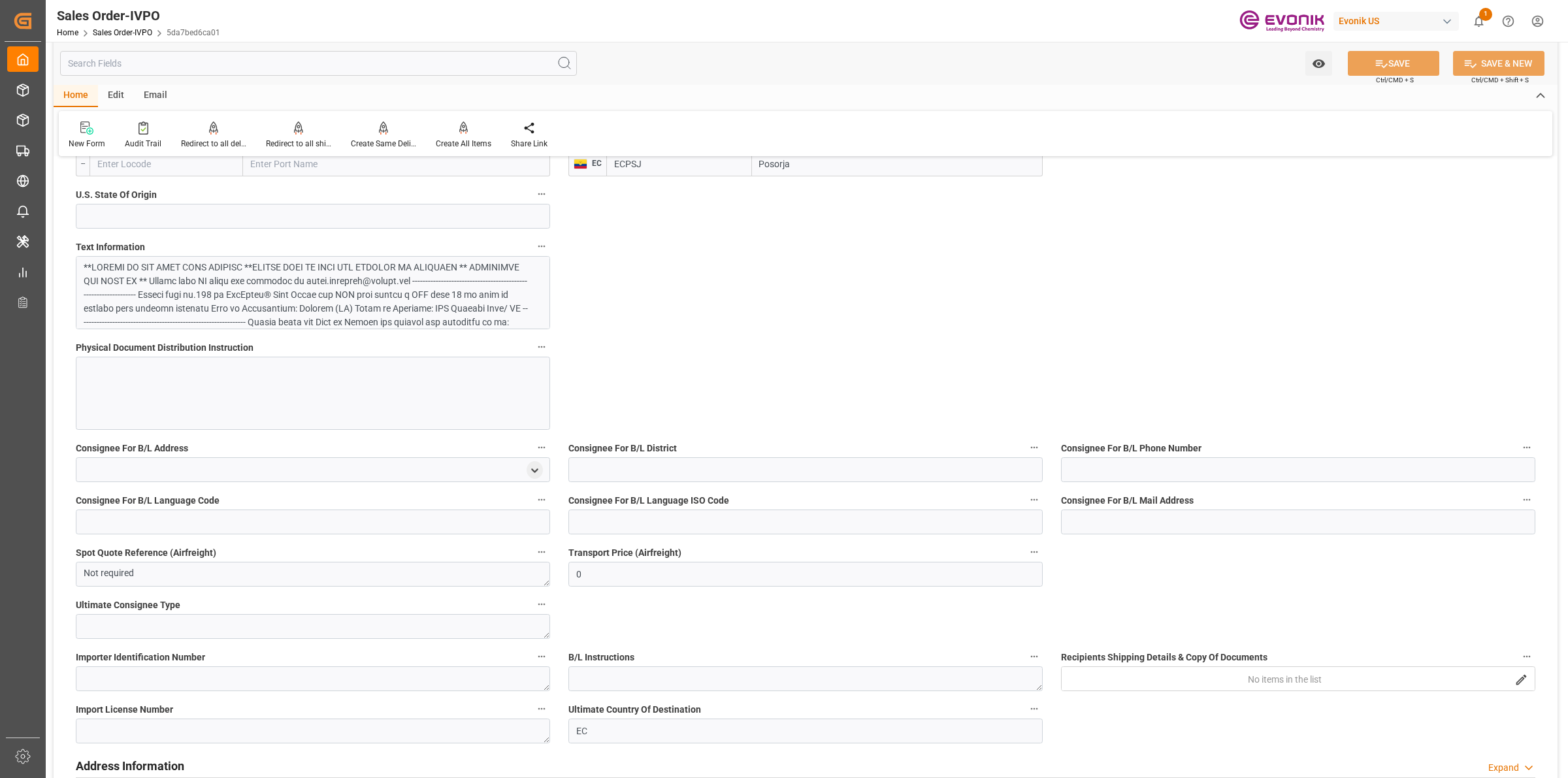
scroll to position [490, 0]
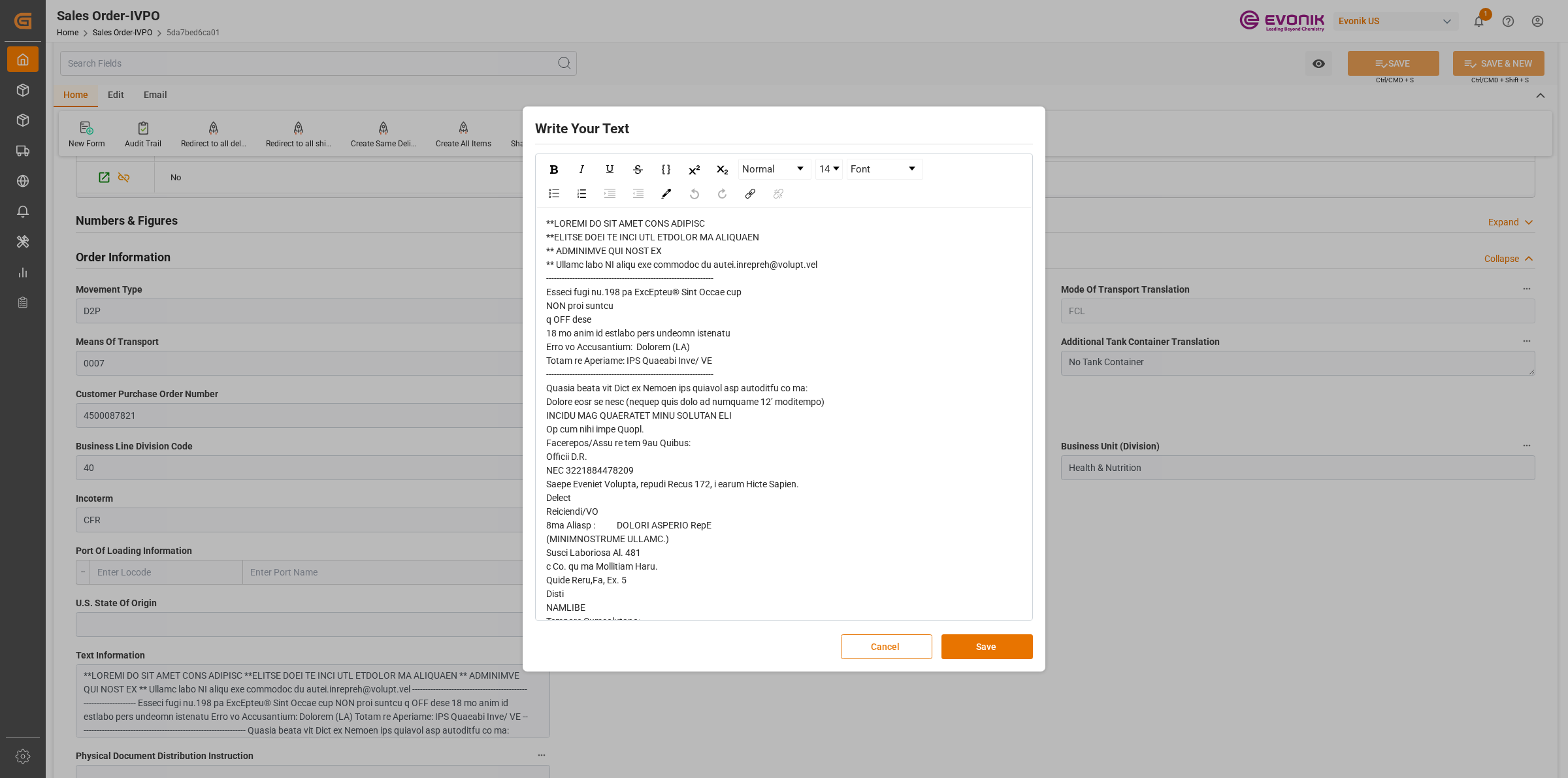
drag, startPoint x: 902, startPoint y: 650, endPoint x: 911, endPoint y: 648, distance: 9.2
click at [902, 622] on button "Cancel" at bounding box center [886, 647] width 91 height 25
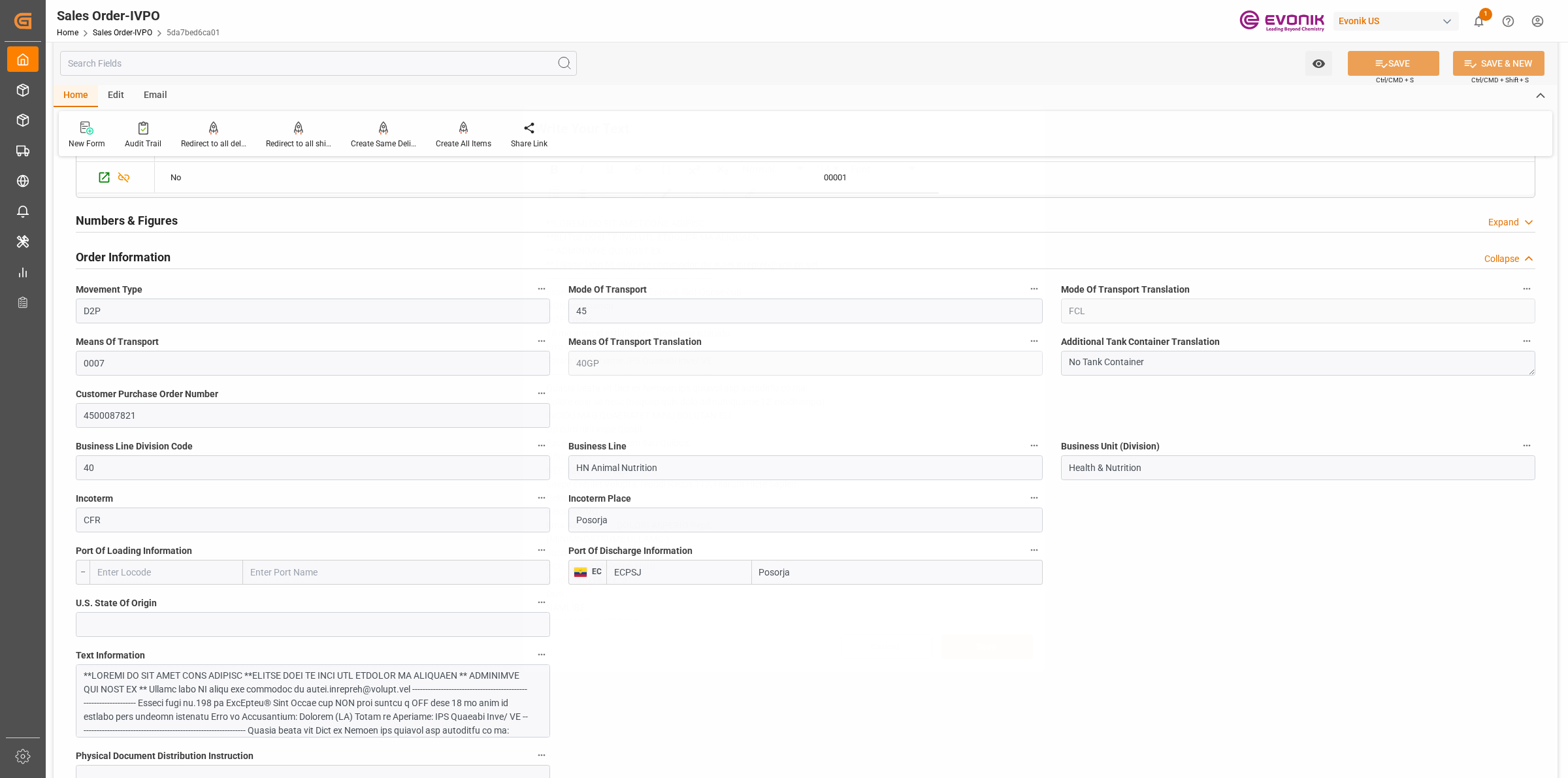
click at [1194, 595] on div "Write Your Text Normal 14 Font Cancel Save" at bounding box center [784, 389] width 1568 height 778
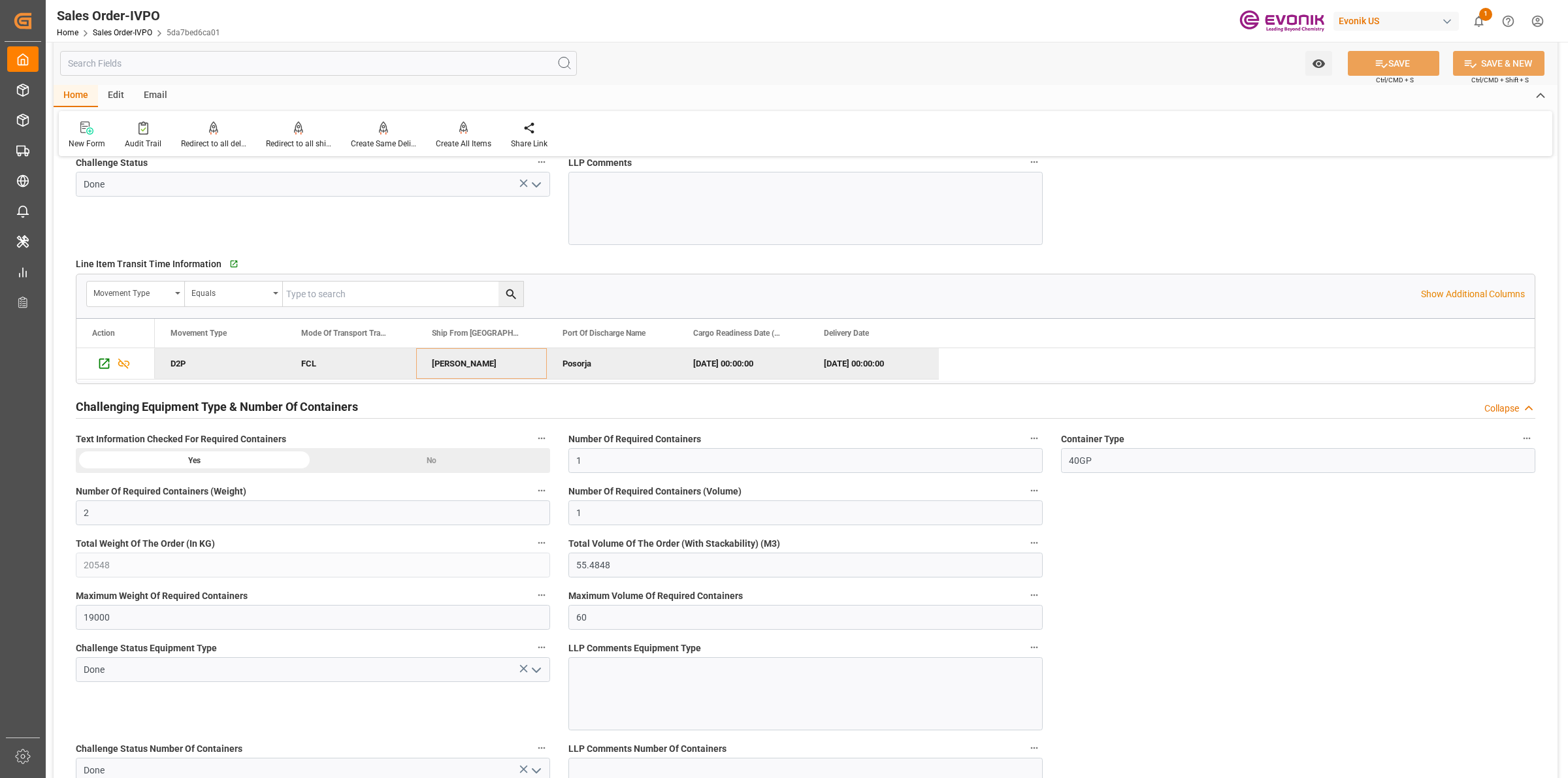
scroll to position [2450, 0]
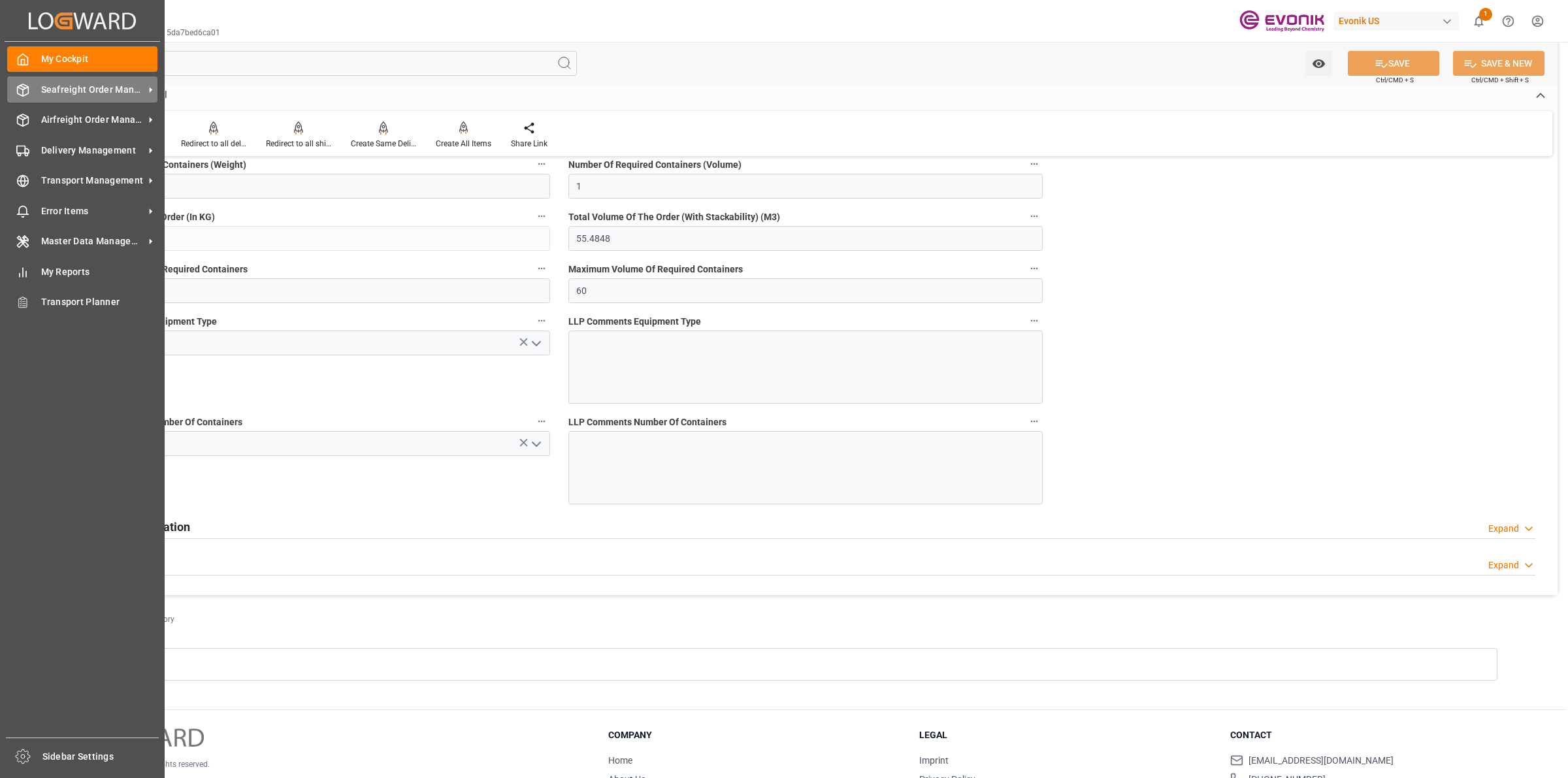
click at [30, 99] on div "Seafreight Order Management Seafreight Order Management" at bounding box center [82, 89] width 150 height 26
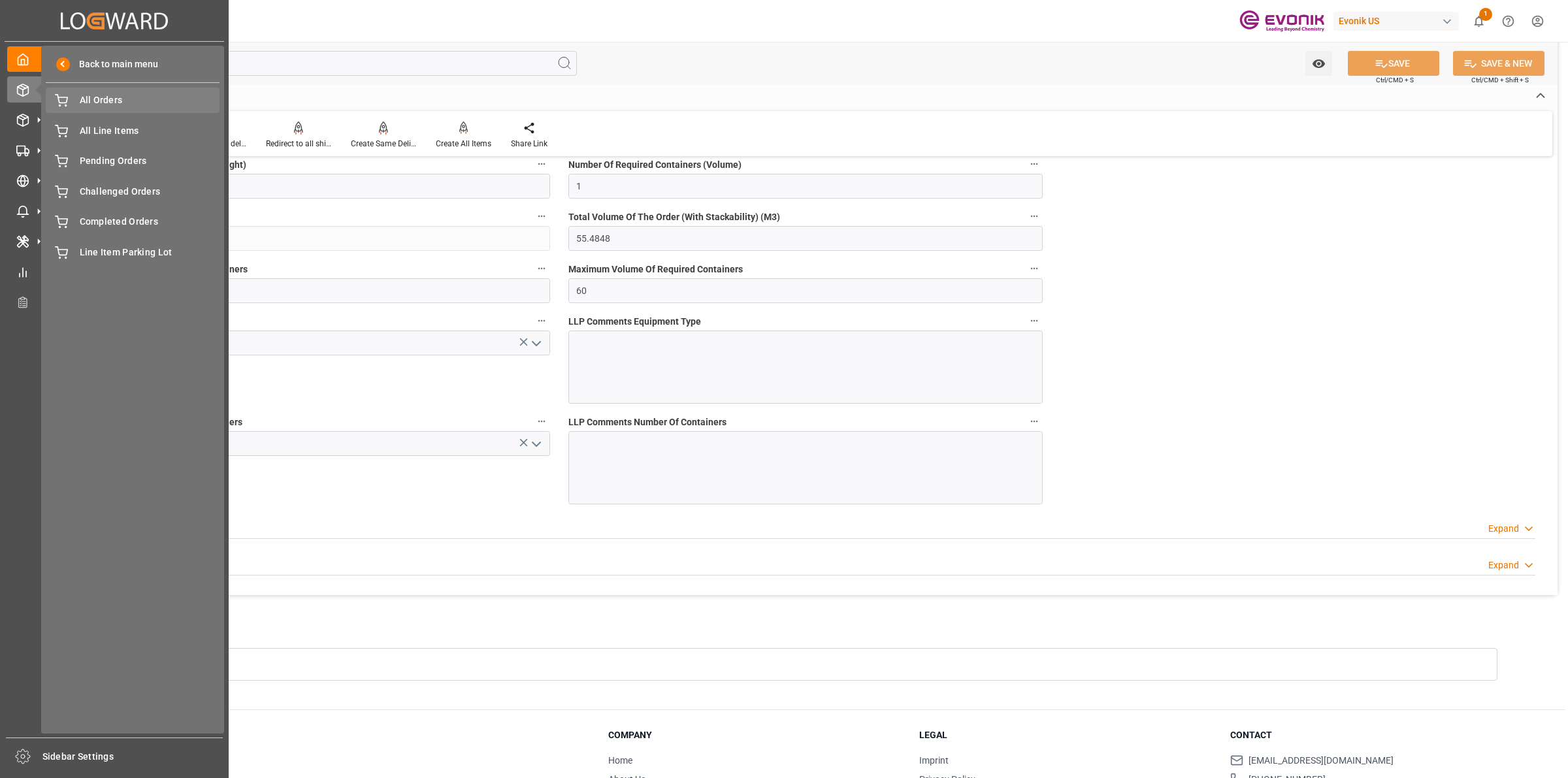
click at [87, 105] on span "All Orders" at bounding box center [149, 100] width 140 height 13
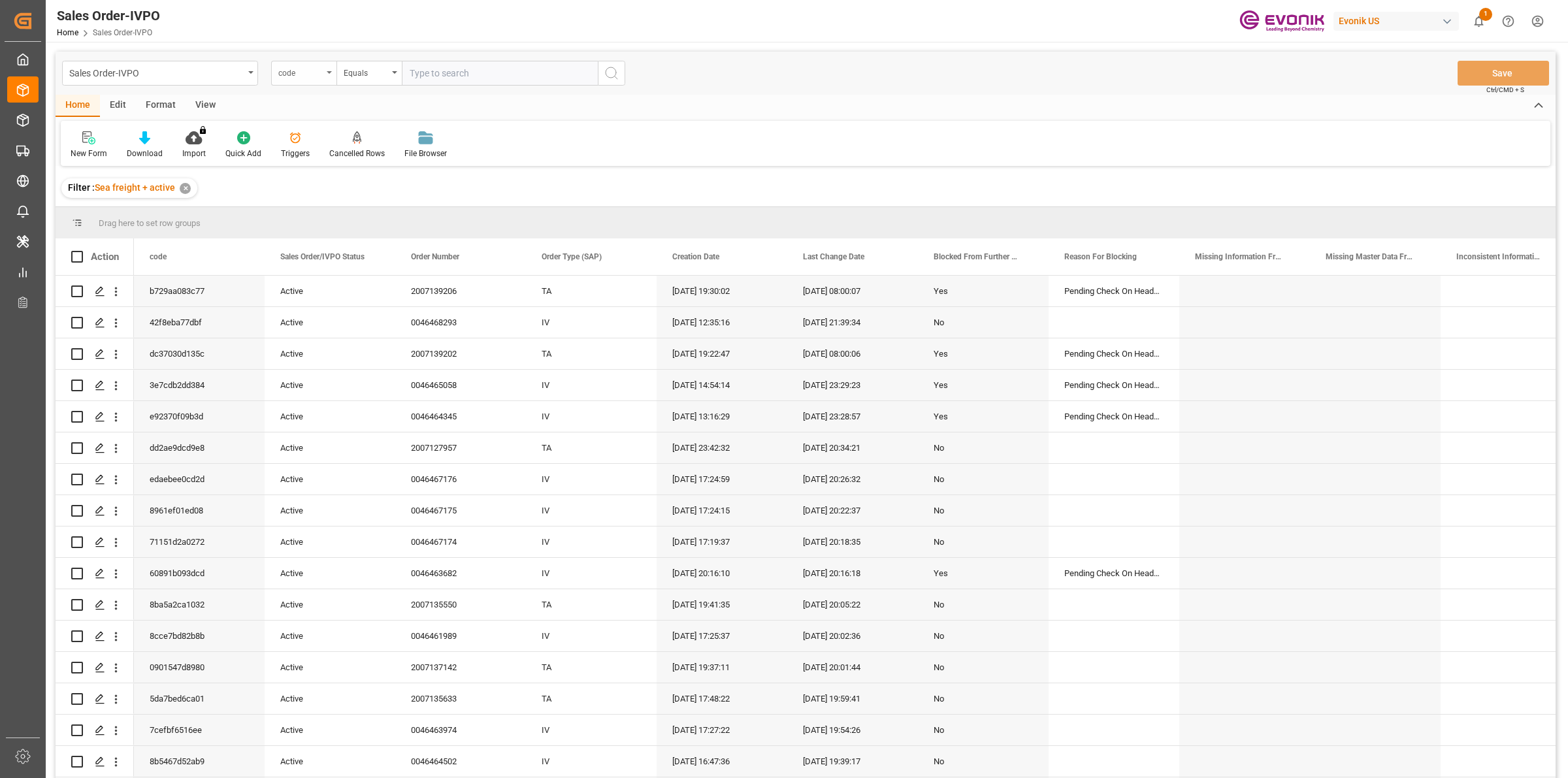
click at [303, 72] on div "code" at bounding box center [301, 71] width 45 height 15
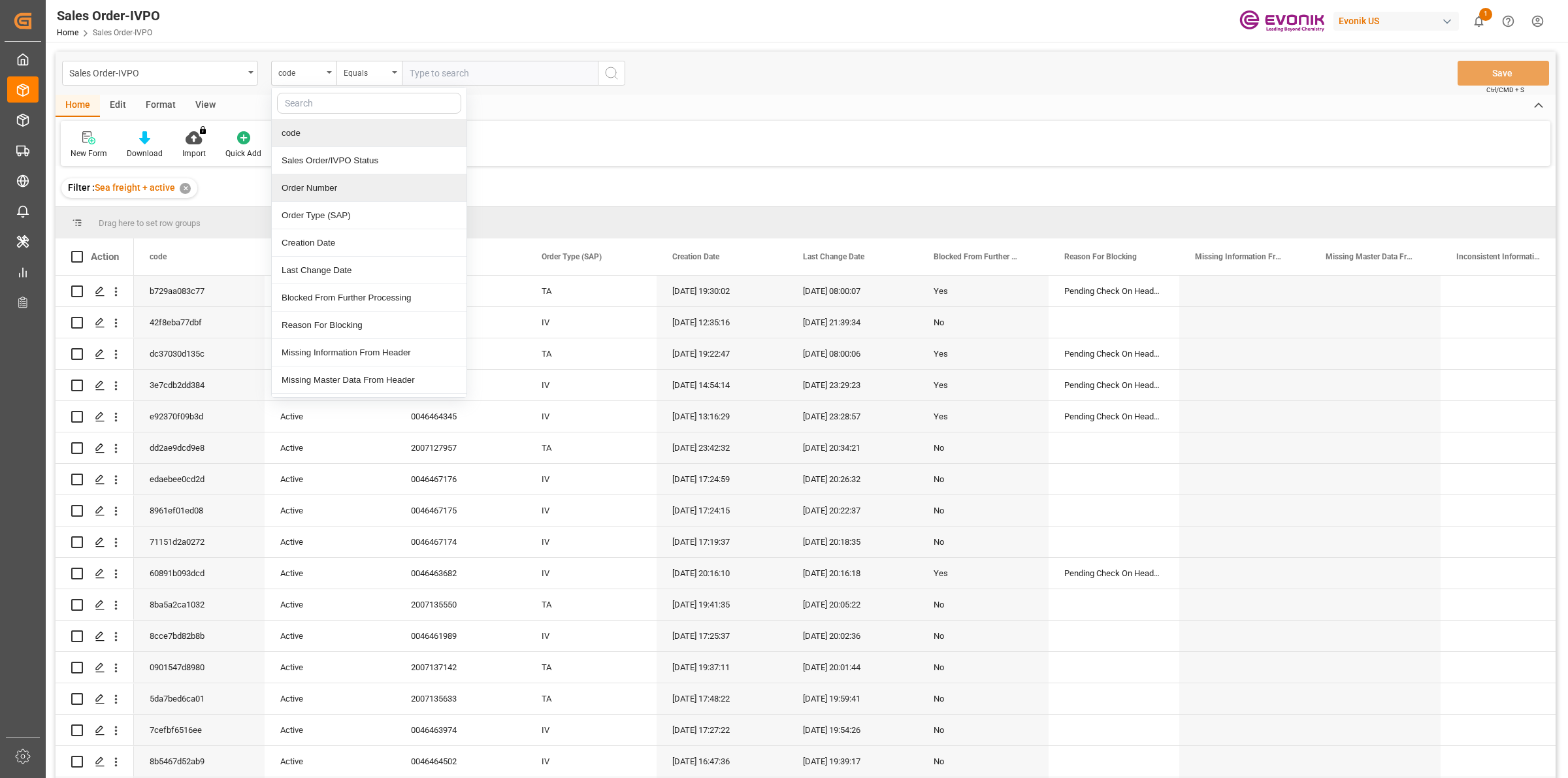
click at [290, 191] on div "Order Number" at bounding box center [369, 188] width 195 height 28
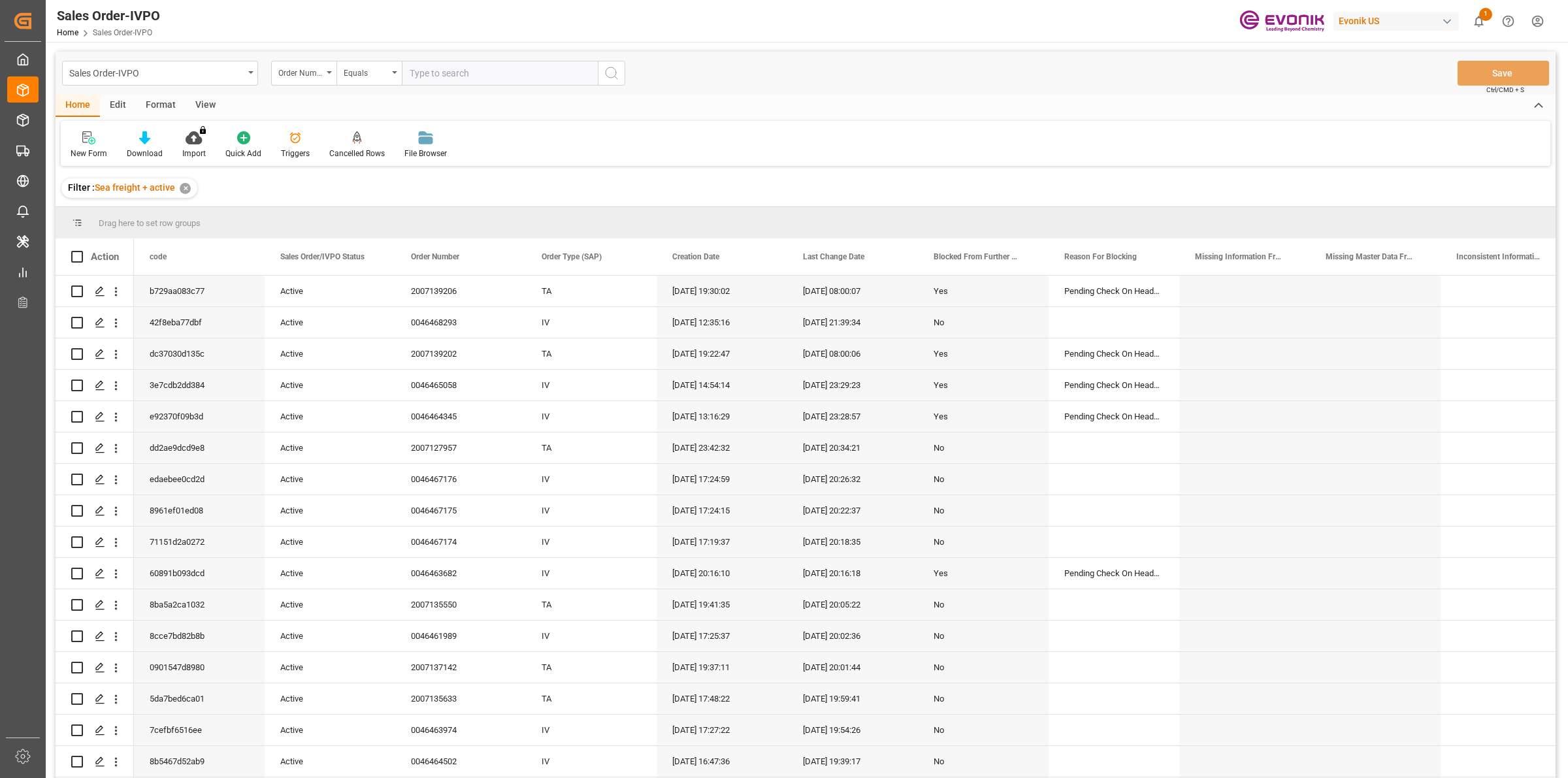
click at [509, 71] on input "text" at bounding box center [499, 73] width 196 height 25
paste input "0046466790"
type input "0046466790"
click at [608, 71] on icon "search button" at bounding box center [612, 73] width 16 height 16
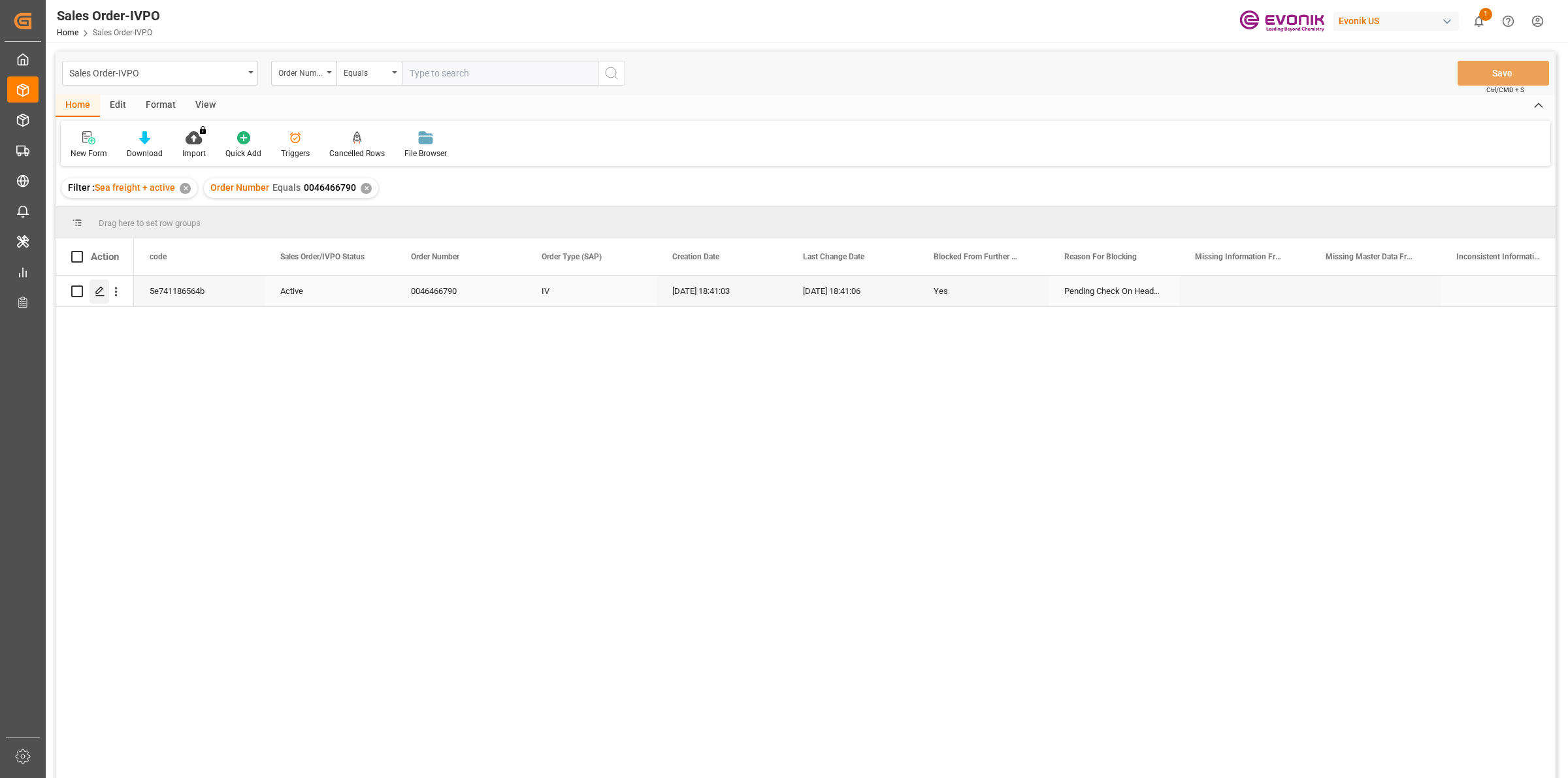
click at [96, 294] on icon "Press SPACE to select this row." at bounding box center [100, 291] width 11 height 11
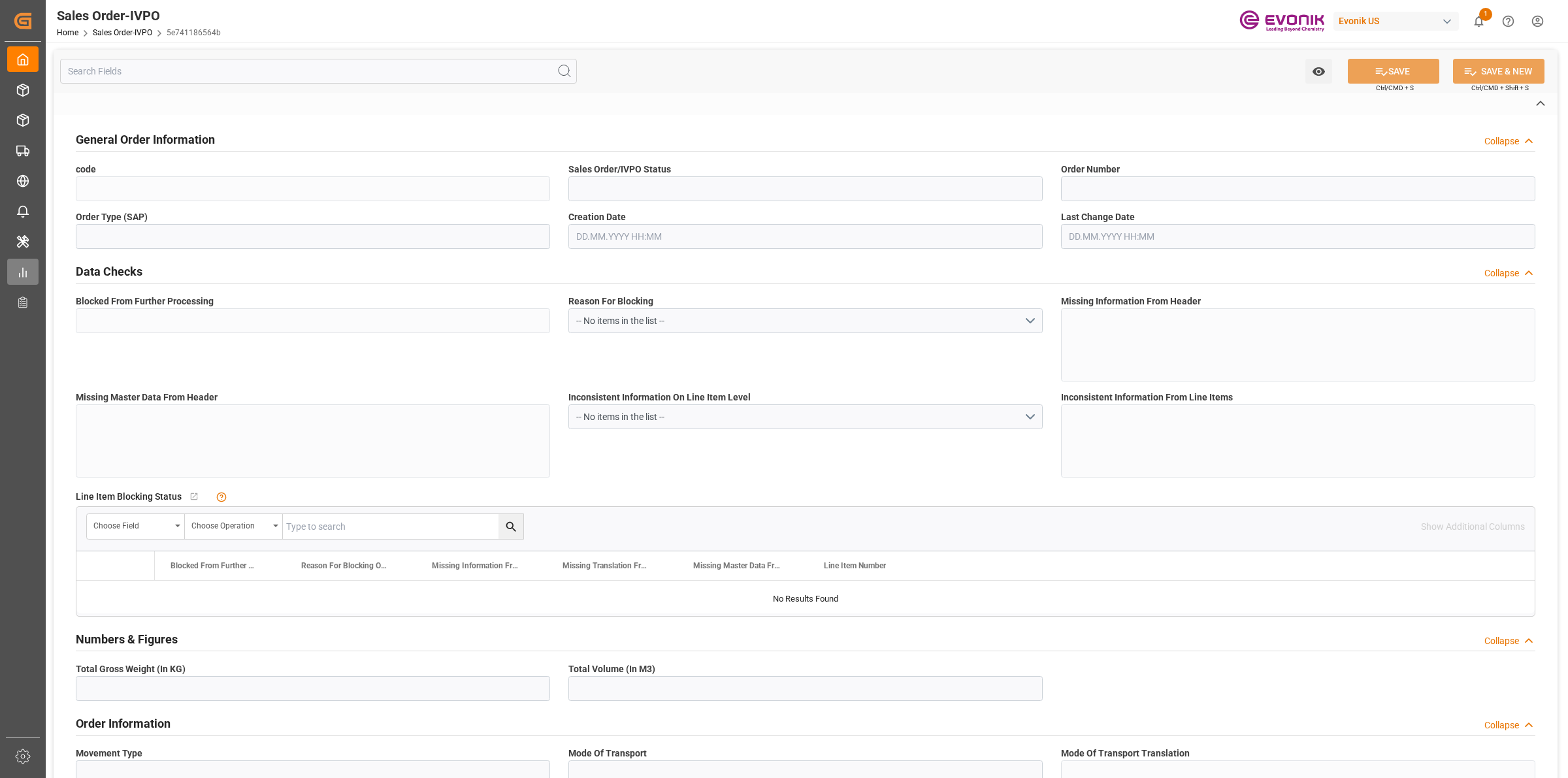
type input "5e741186564b"
type input "Active"
type input "0046466790"
type input "IV"
type input "Yes"
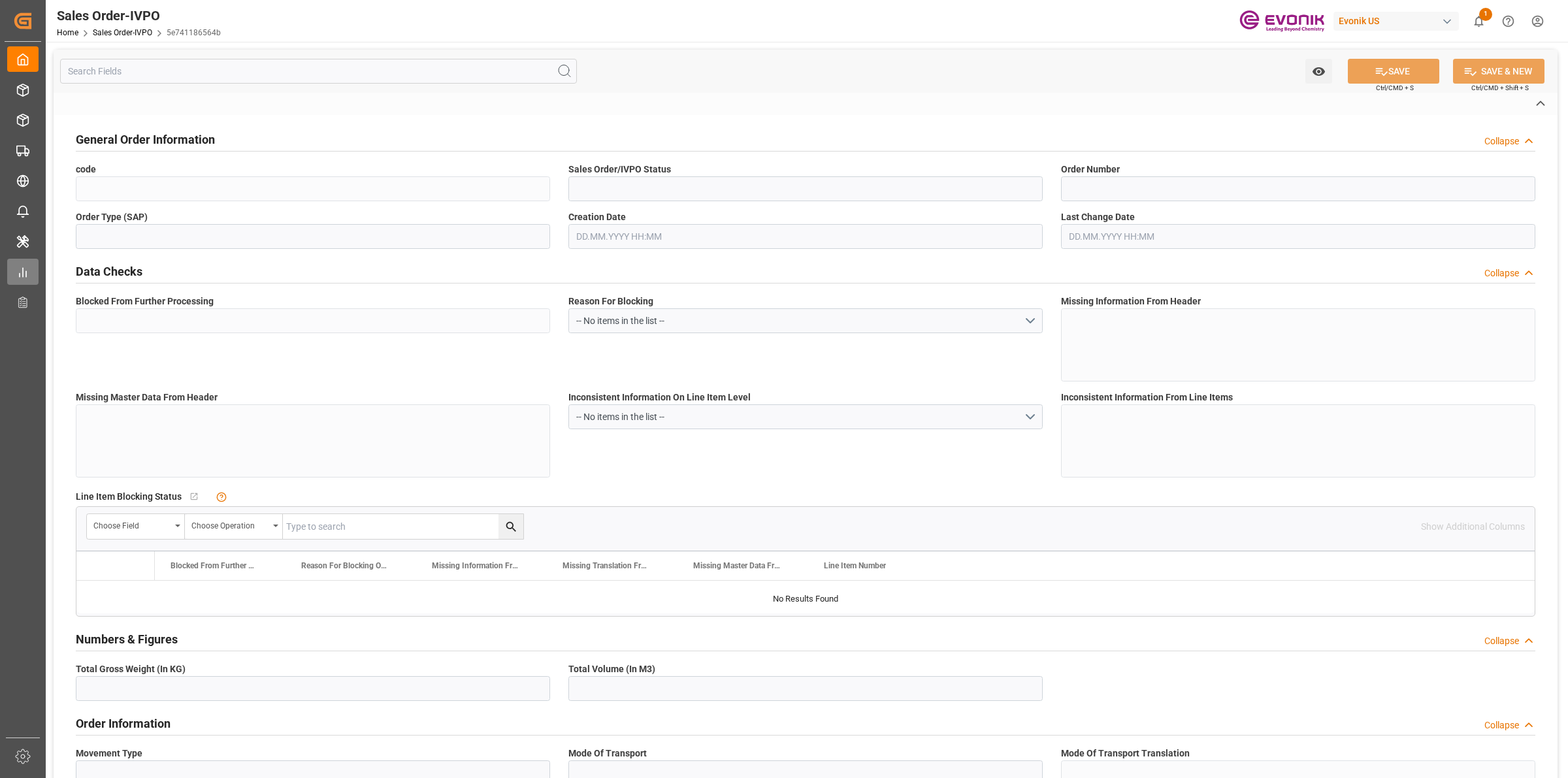
type input "P2P"
type input "45"
type input "FCL"
type input "0006"
type input "20GP"
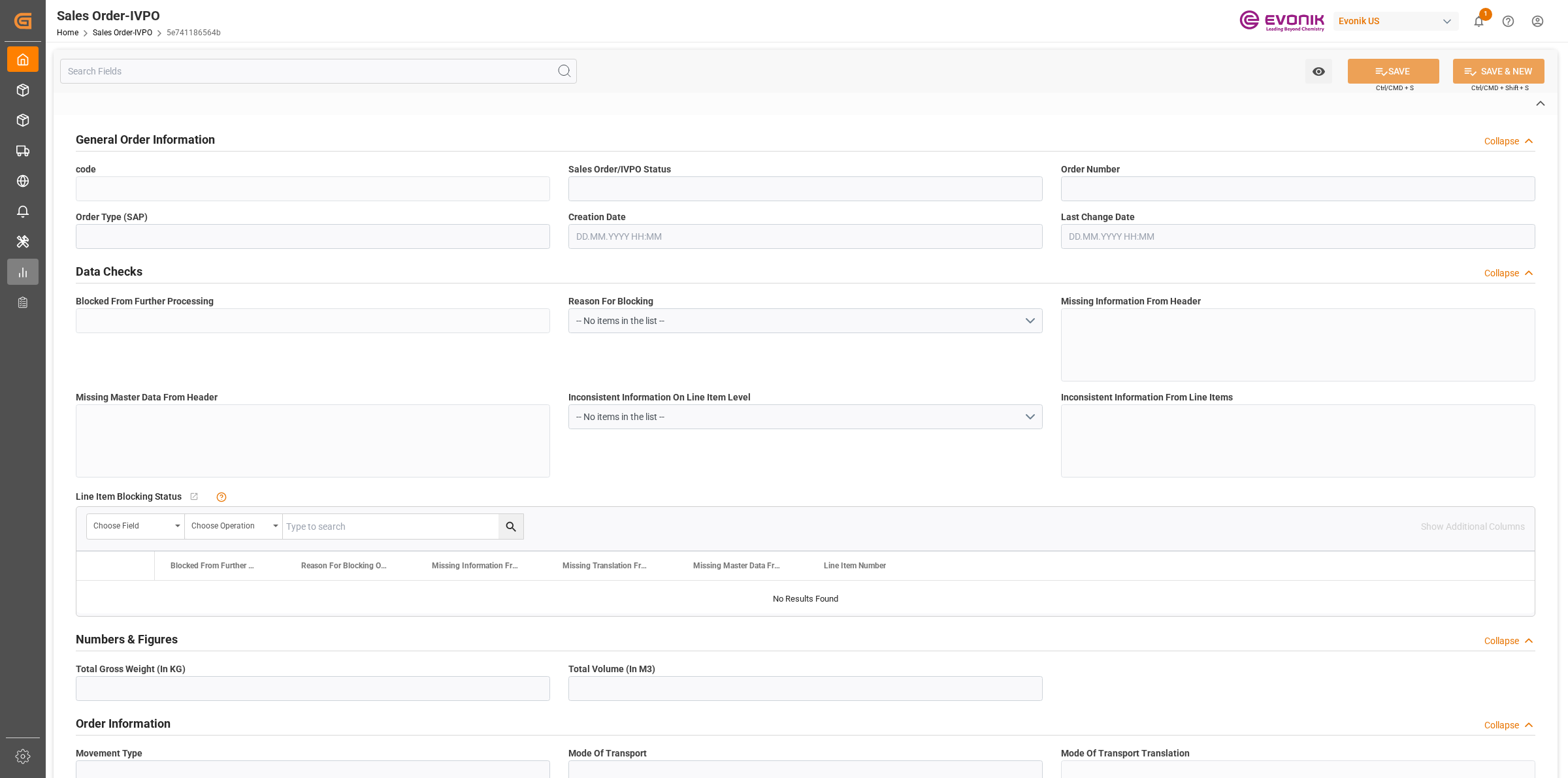
type textarea "No Tank Container"
type input "0046466790"
type input "OI"
type input "SP OI Interf.&Perf."
type input "Specialty Additives"
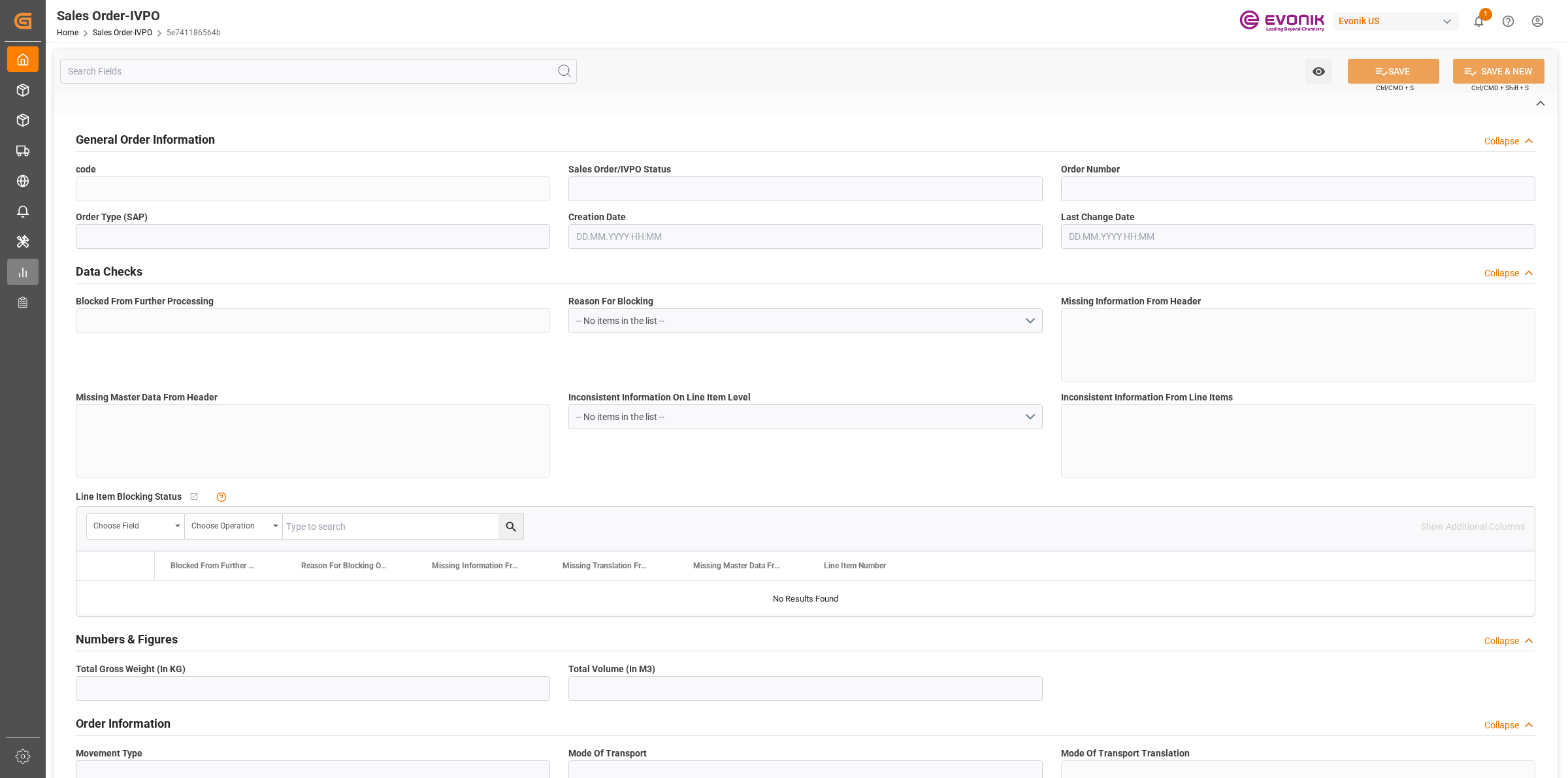
type input "CIF"
type input "[GEOGRAPHIC_DATA], [GEOGRAPHIC_DATA]"
type input "[GEOGRAPHIC_DATA]"
type textarea "Not required"
type textarea "RESELLER"
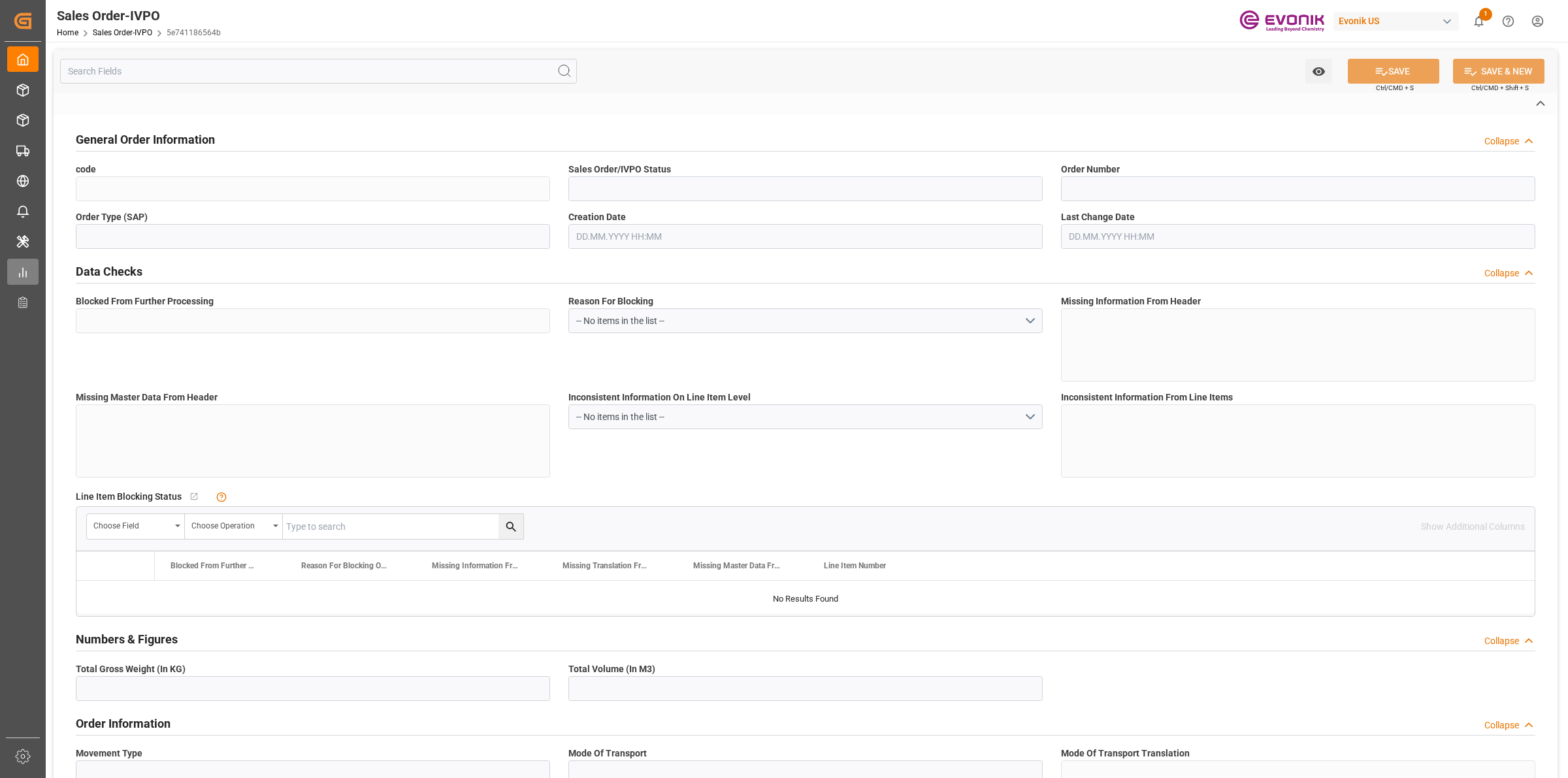
type textarea "CUIT NR (TAX ID) MUST BE INFORMED IN CONSIGNEE AS FOLLOW: Evonik Argentina SA C…"
type textarea "Argentina require Import license for all products, we must receive som details,…"
type input "AR"
type input "Pending"
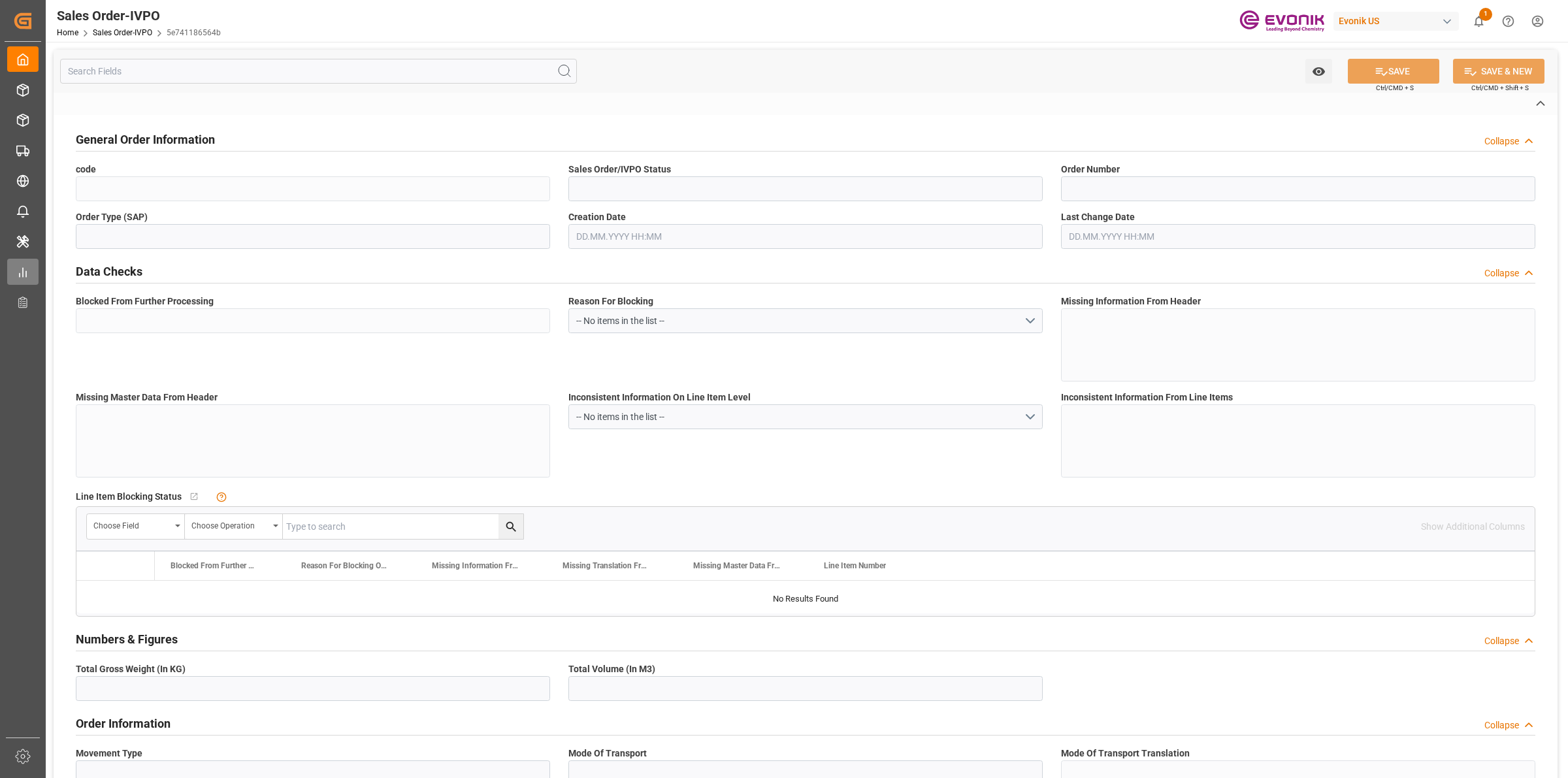
type input "20GP"
type input "Pending"
type input "ARBUE"
type input "0"
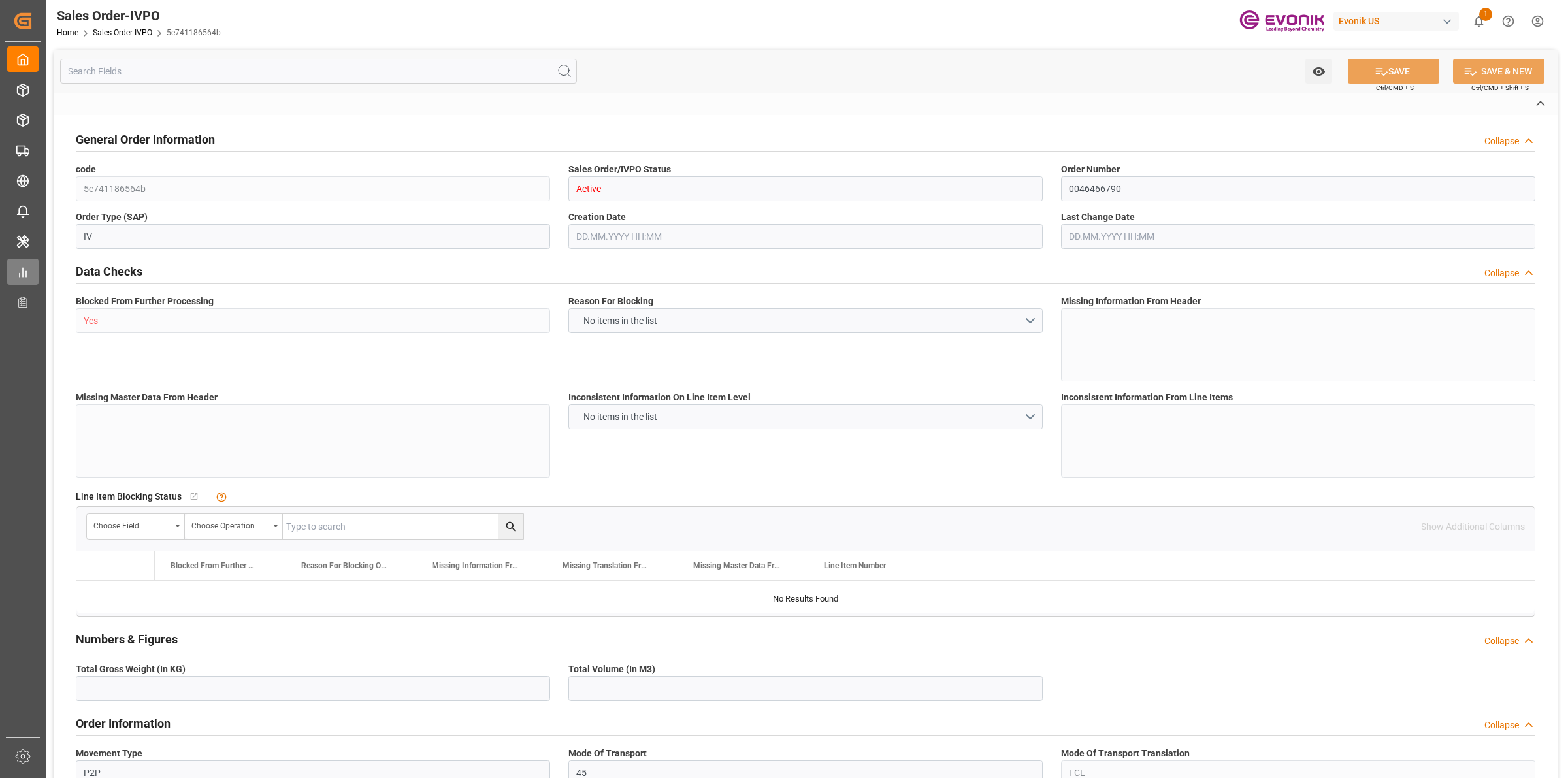
type input "1"
type input "19044"
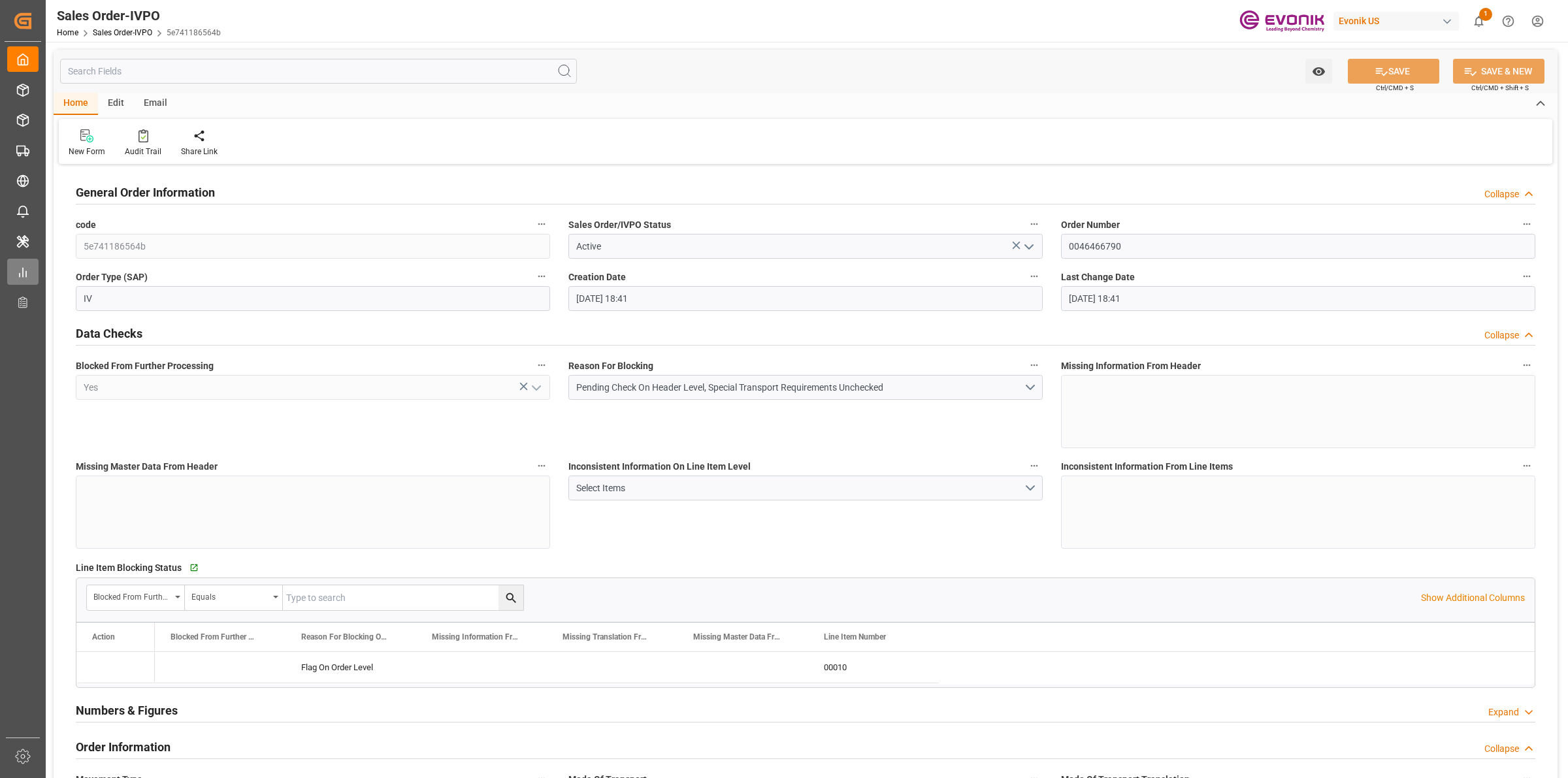
type input "[DATE] 18:41"
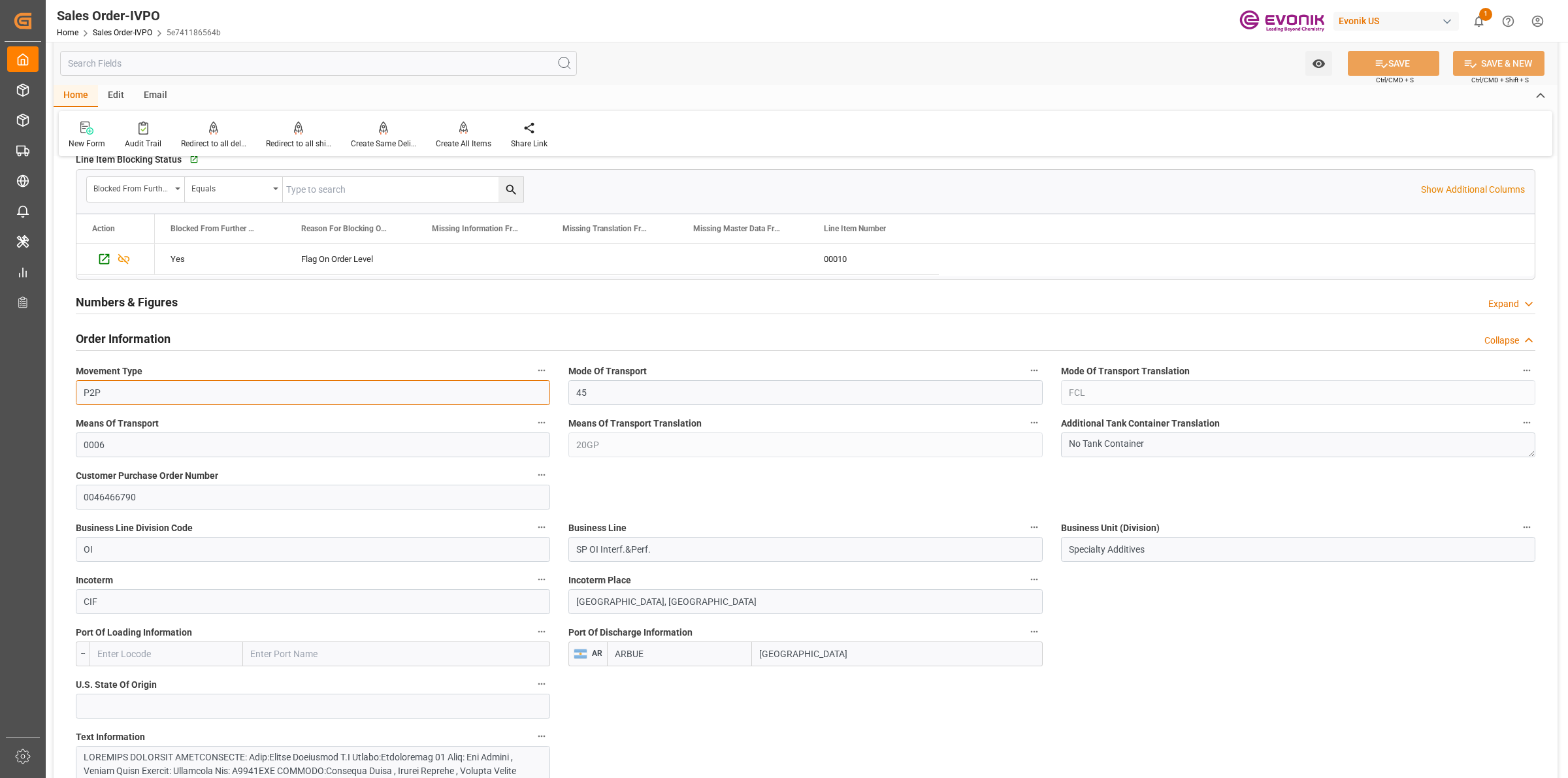
drag, startPoint x: 60, startPoint y: 371, endPoint x: 155, endPoint y: 354, distance: 96.5
drag, startPoint x: 707, startPoint y: 561, endPoint x: 436, endPoint y: 507, distance: 276.3
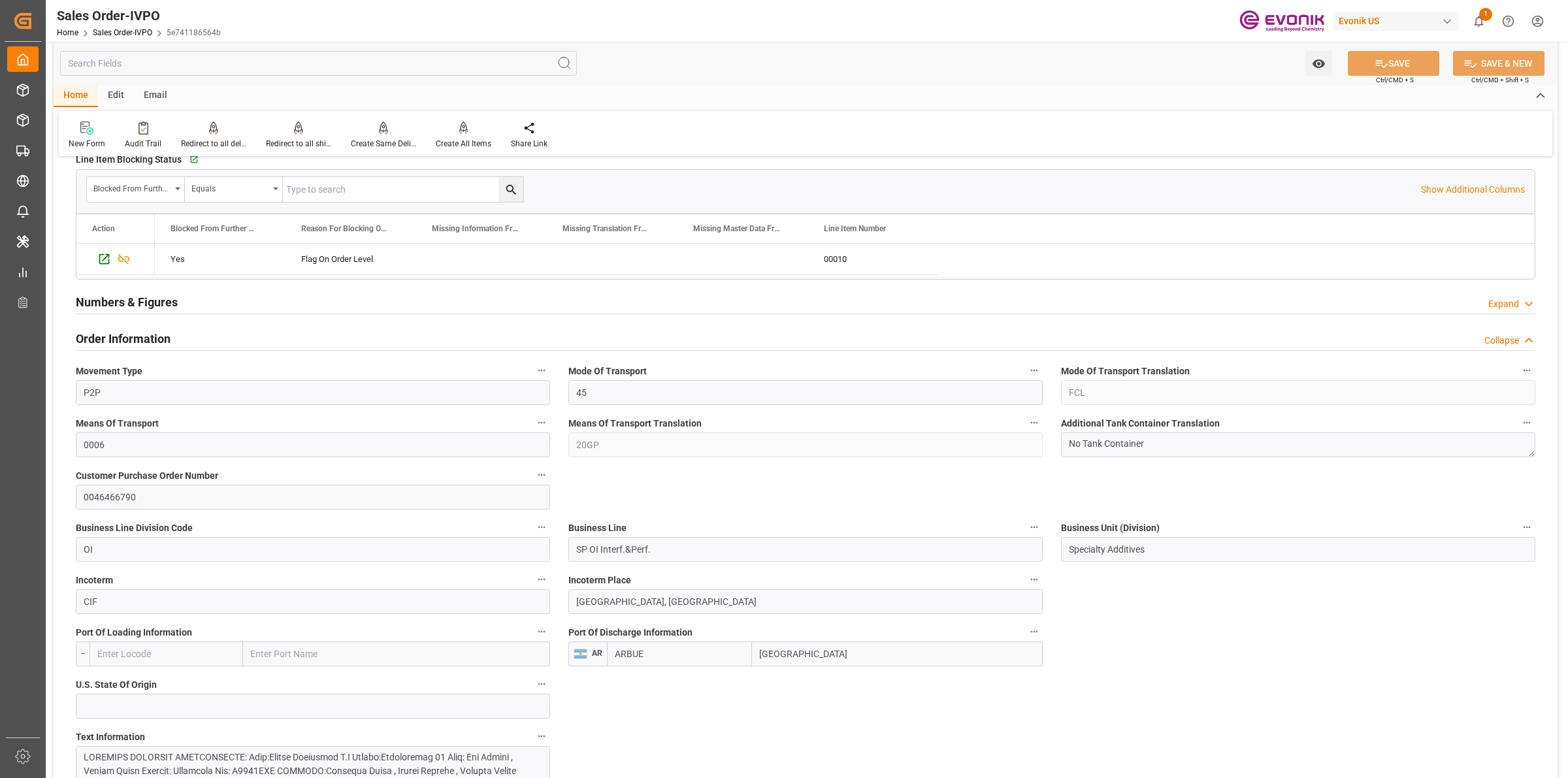
drag, startPoint x: 817, startPoint y: 651, endPoint x: 801, endPoint y: 619, distance: 35.8
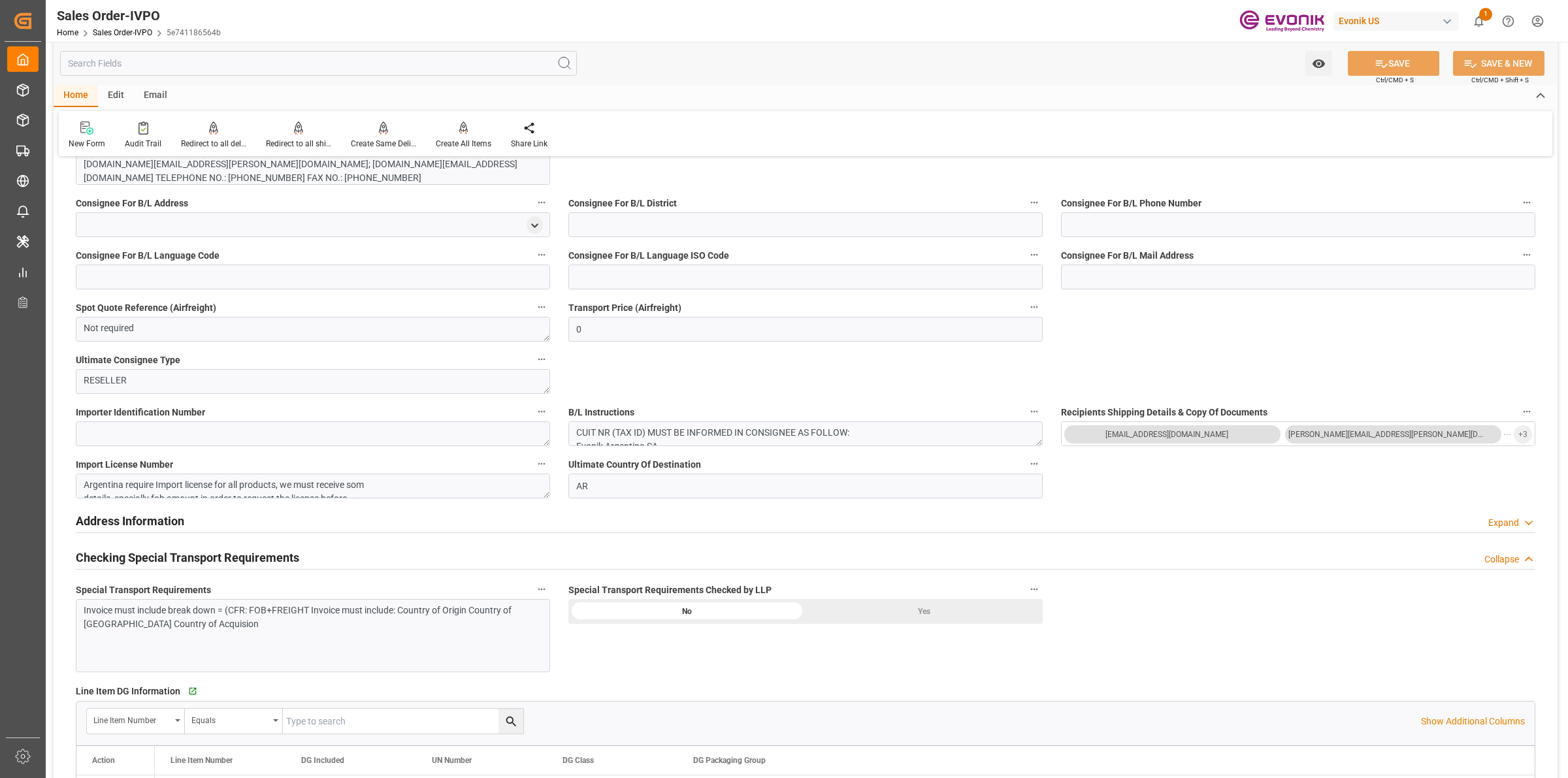
scroll to position [899, 0]
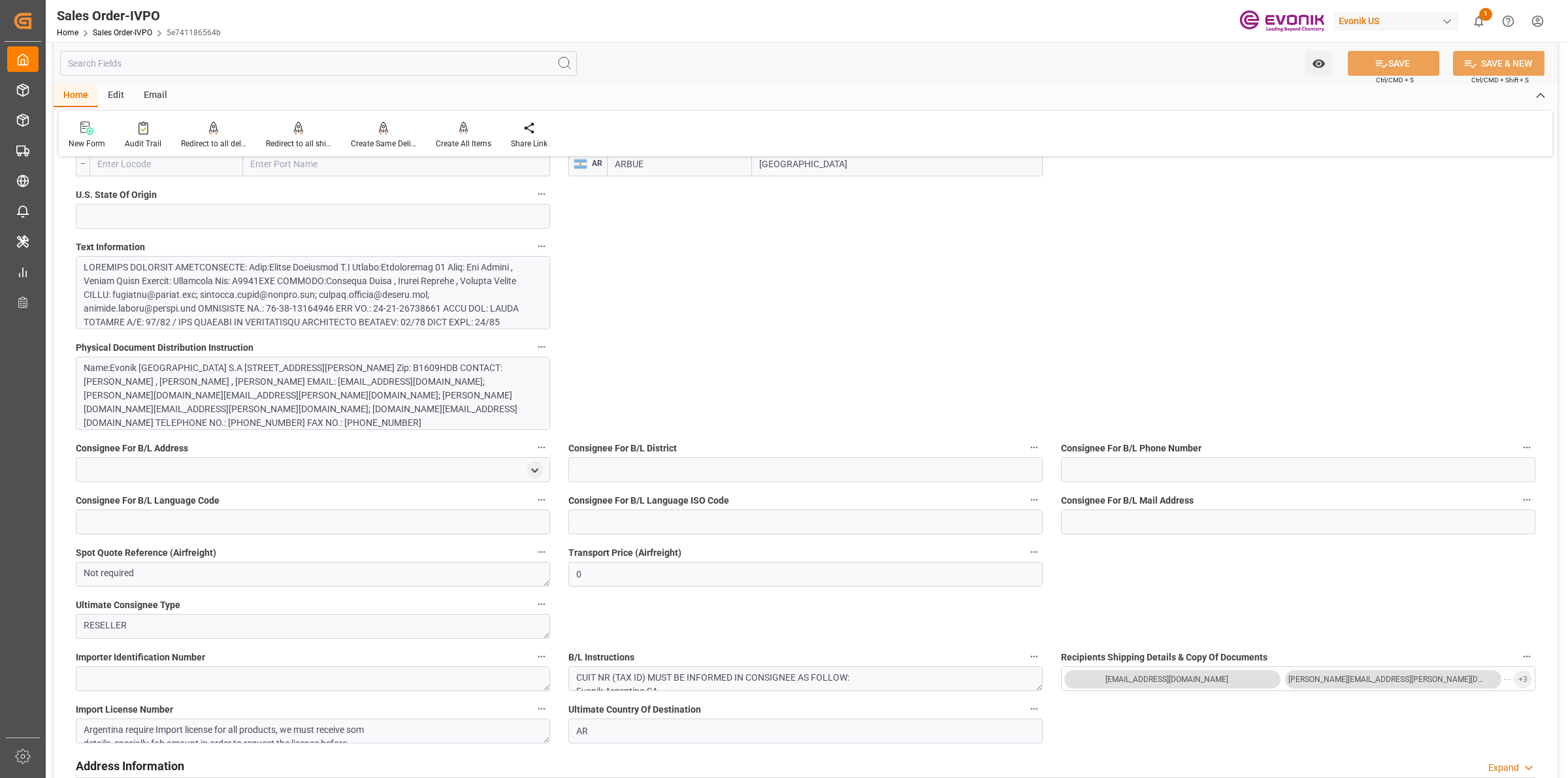
click at [359, 285] on div at bounding box center [306, 412] width 446 height 302
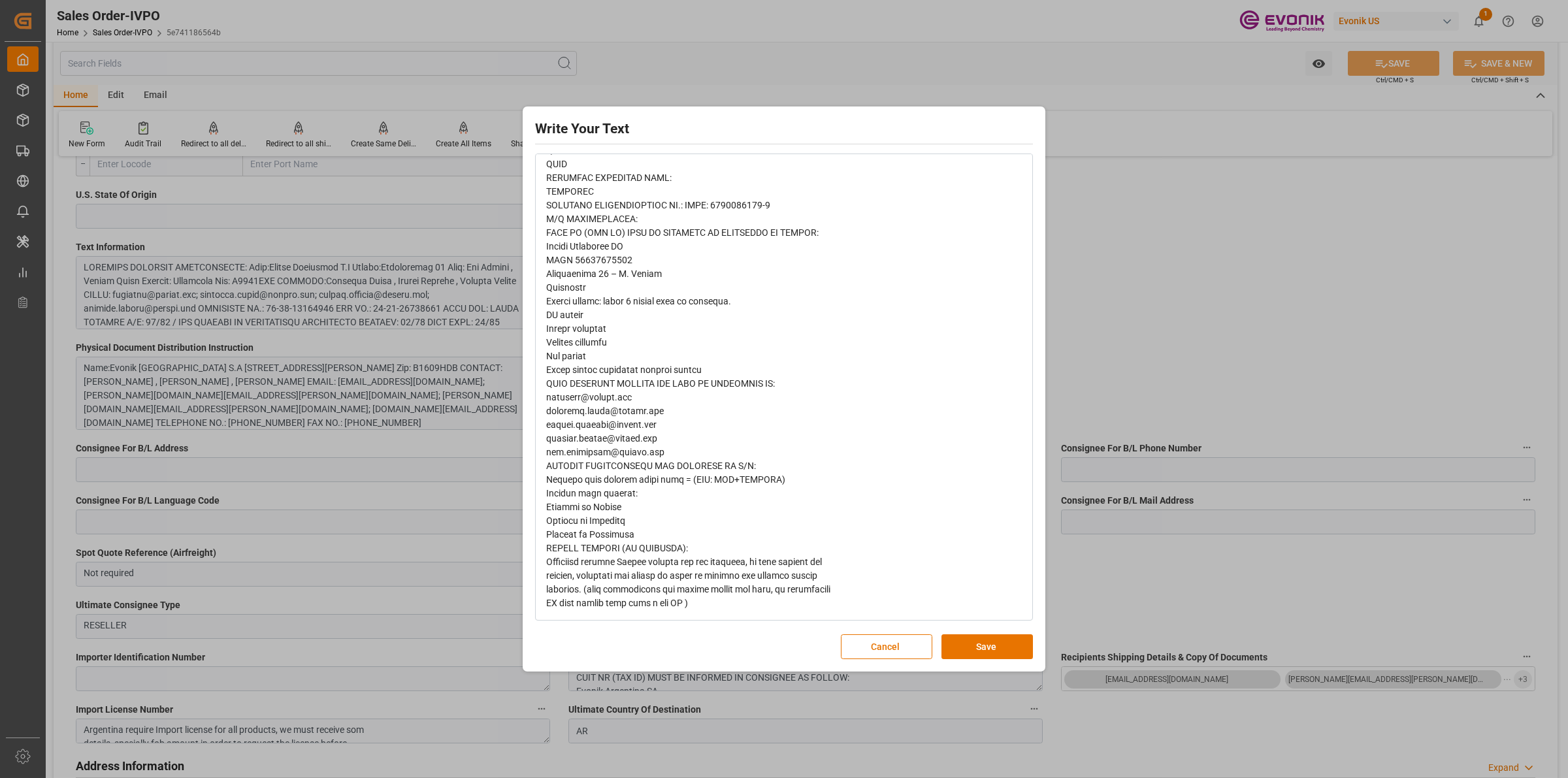
scroll to position [378, 0]
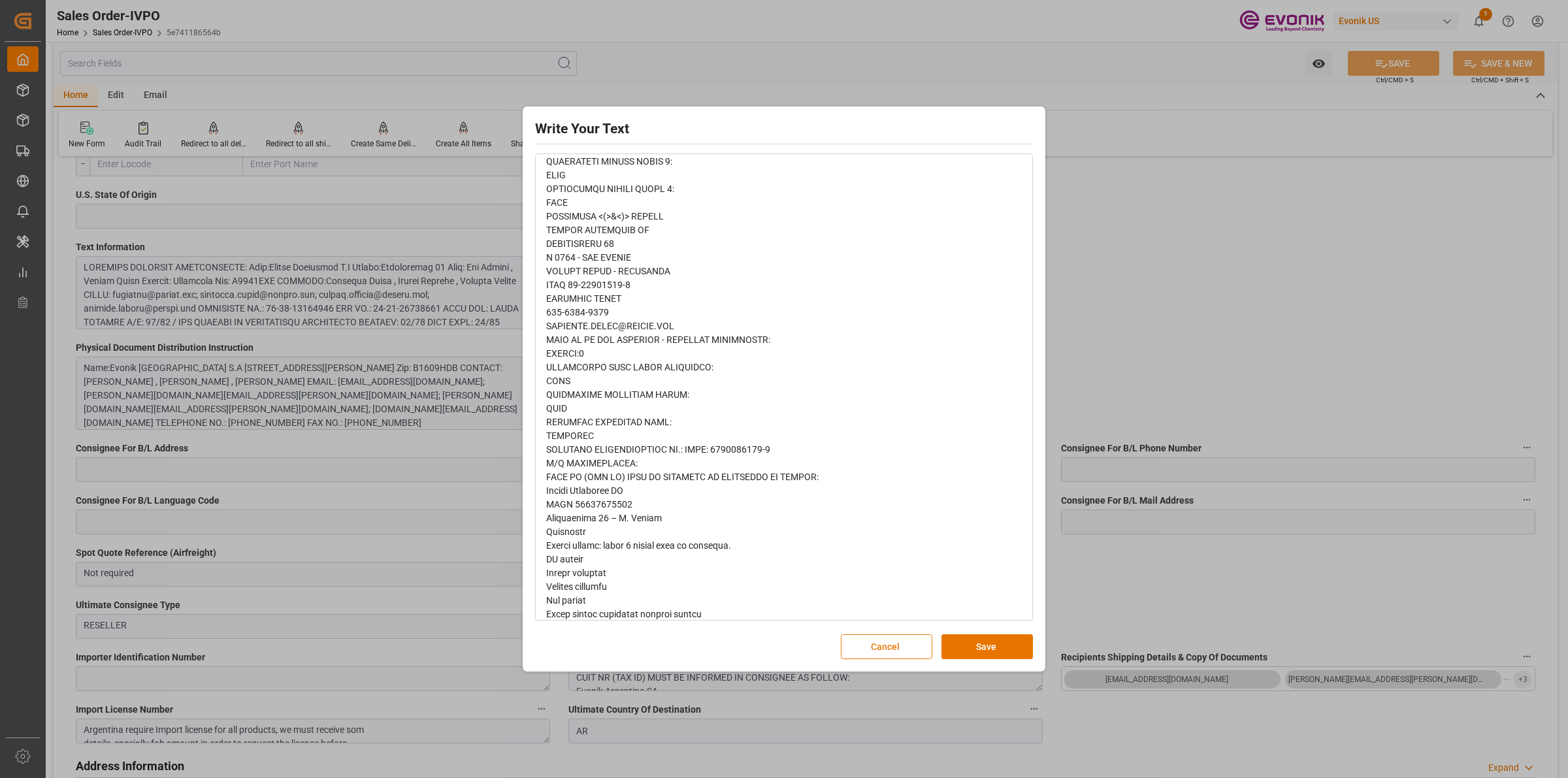
click at [868, 622] on button "Cancel" at bounding box center [886, 647] width 91 height 25
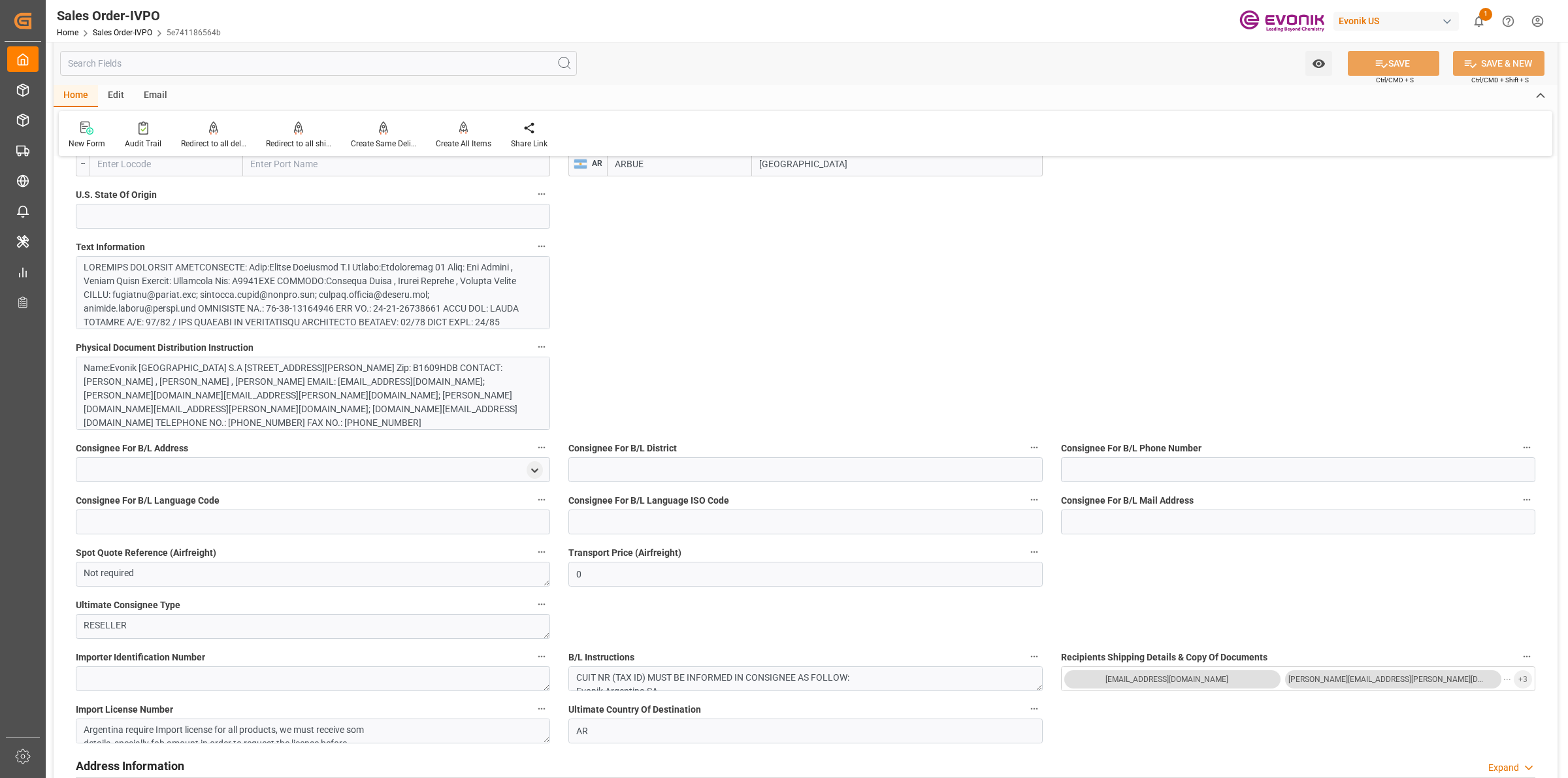
scroll to position [1225, 0]
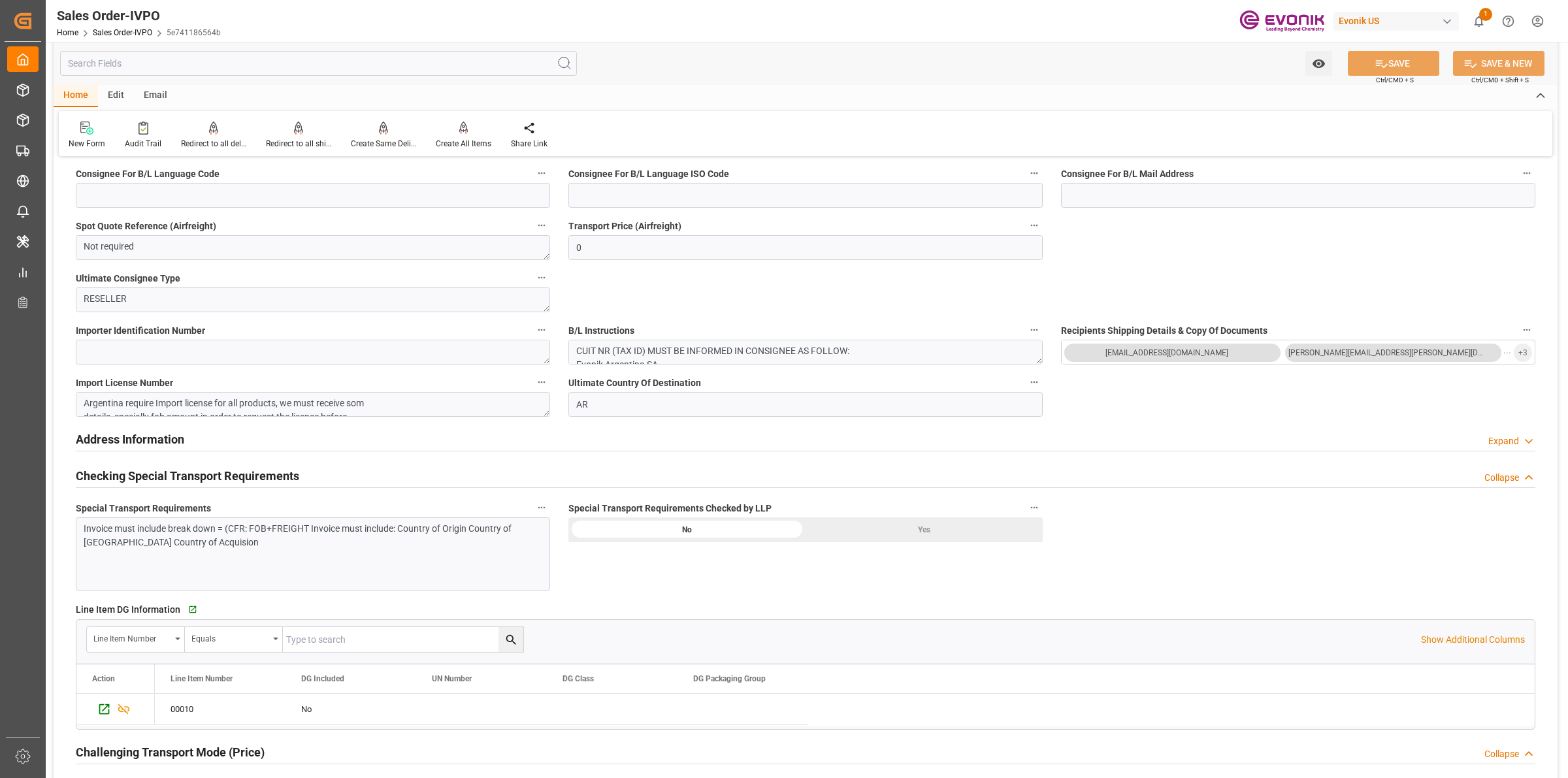
click at [913, 530] on div "Yes" at bounding box center [924, 530] width 237 height 25
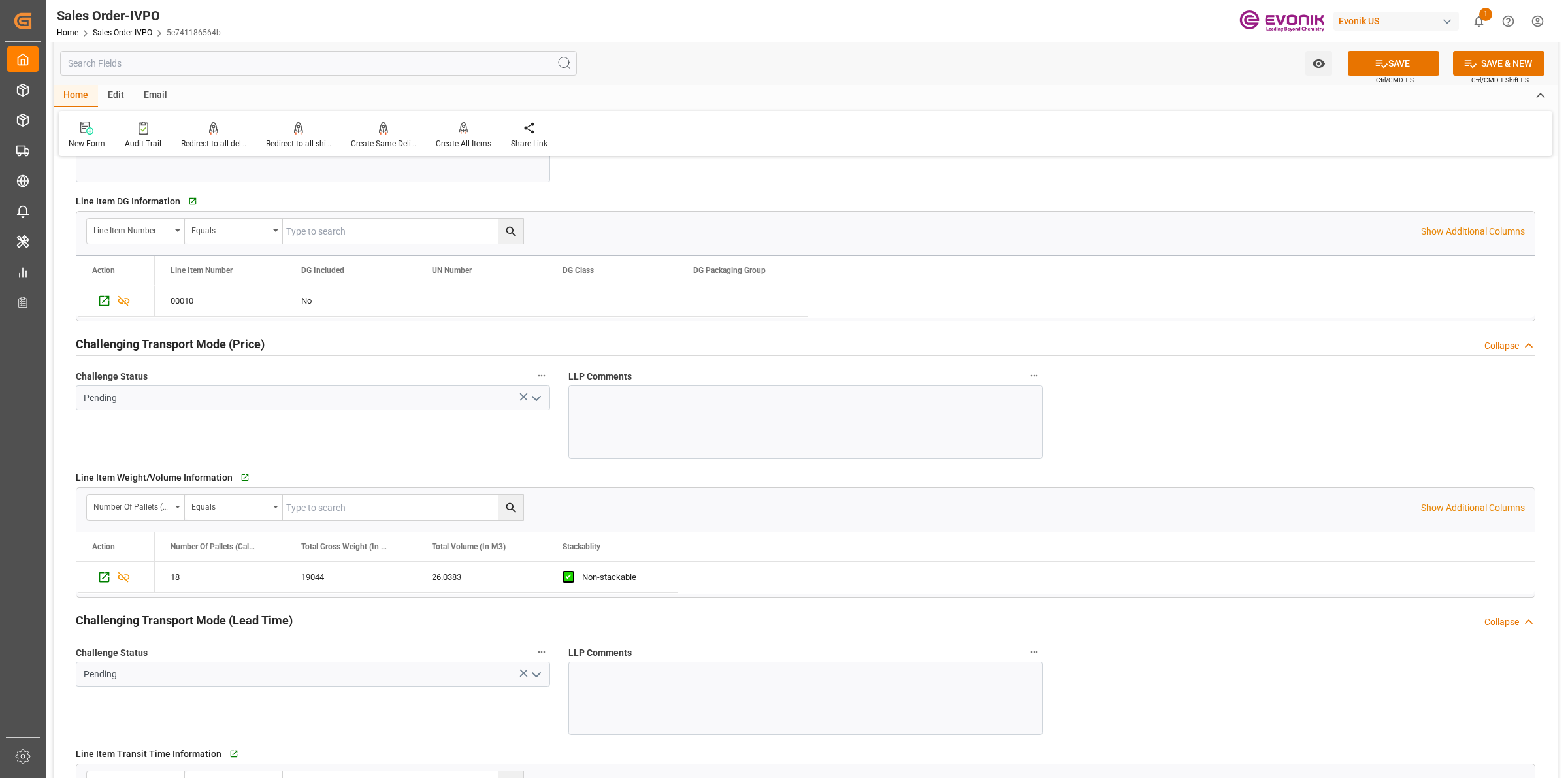
click at [537, 397] on icon "open menu" at bounding box center [537, 398] width 16 height 16
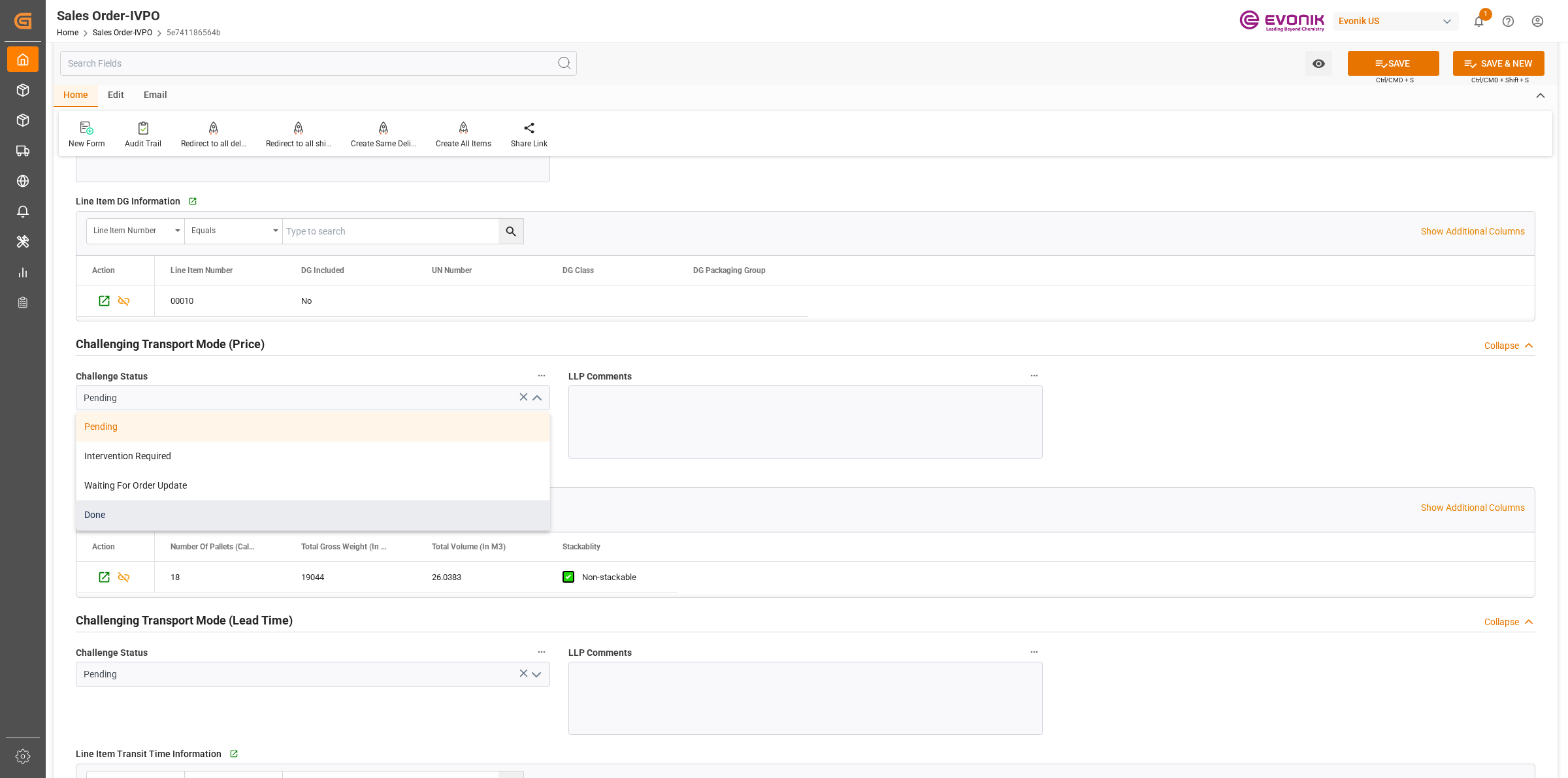
click at [99, 511] on div "Done" at bounding box center [314, 514] width 474 height 29
type input "Done"
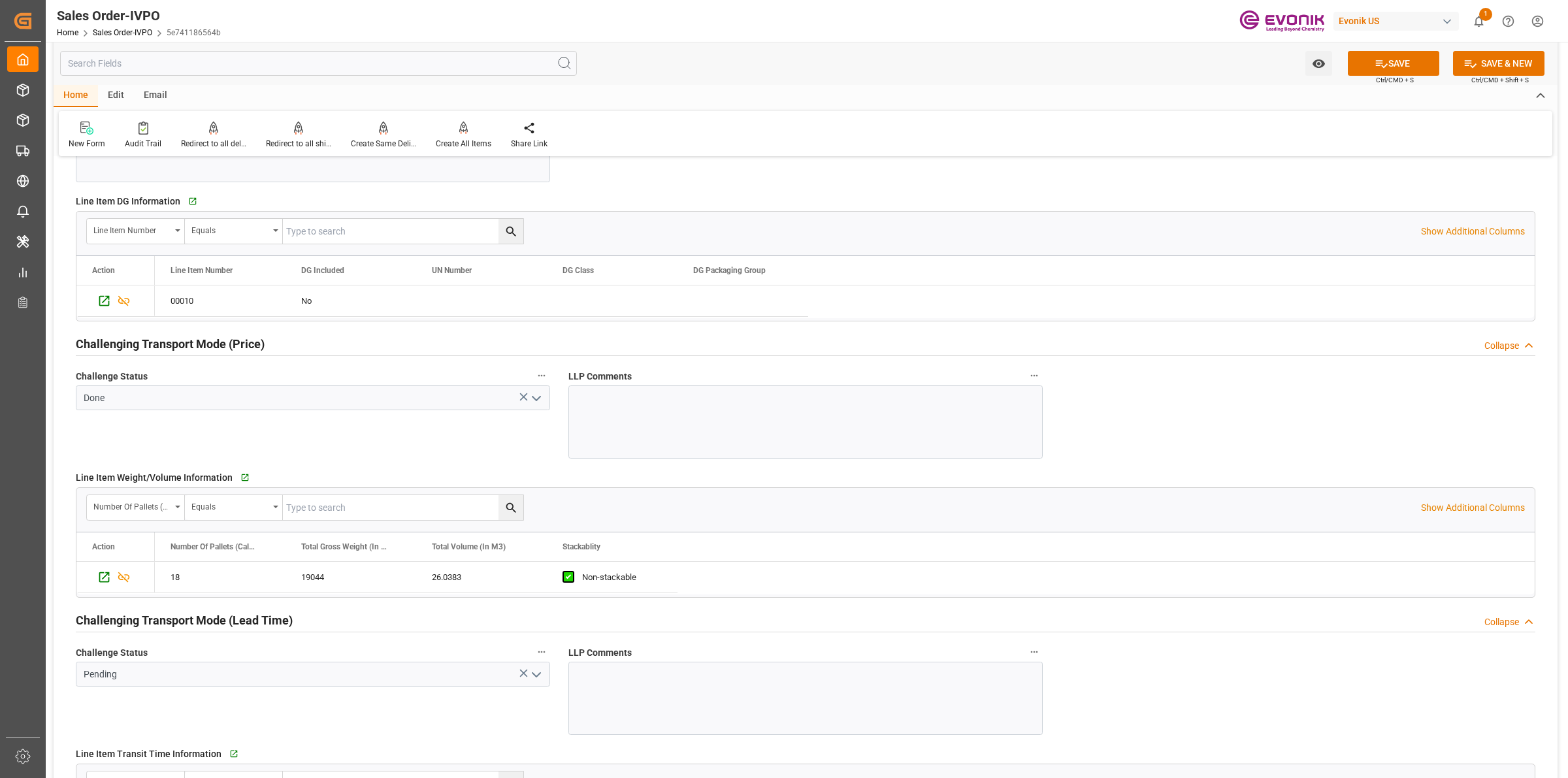
scroll to position [1796, 0]
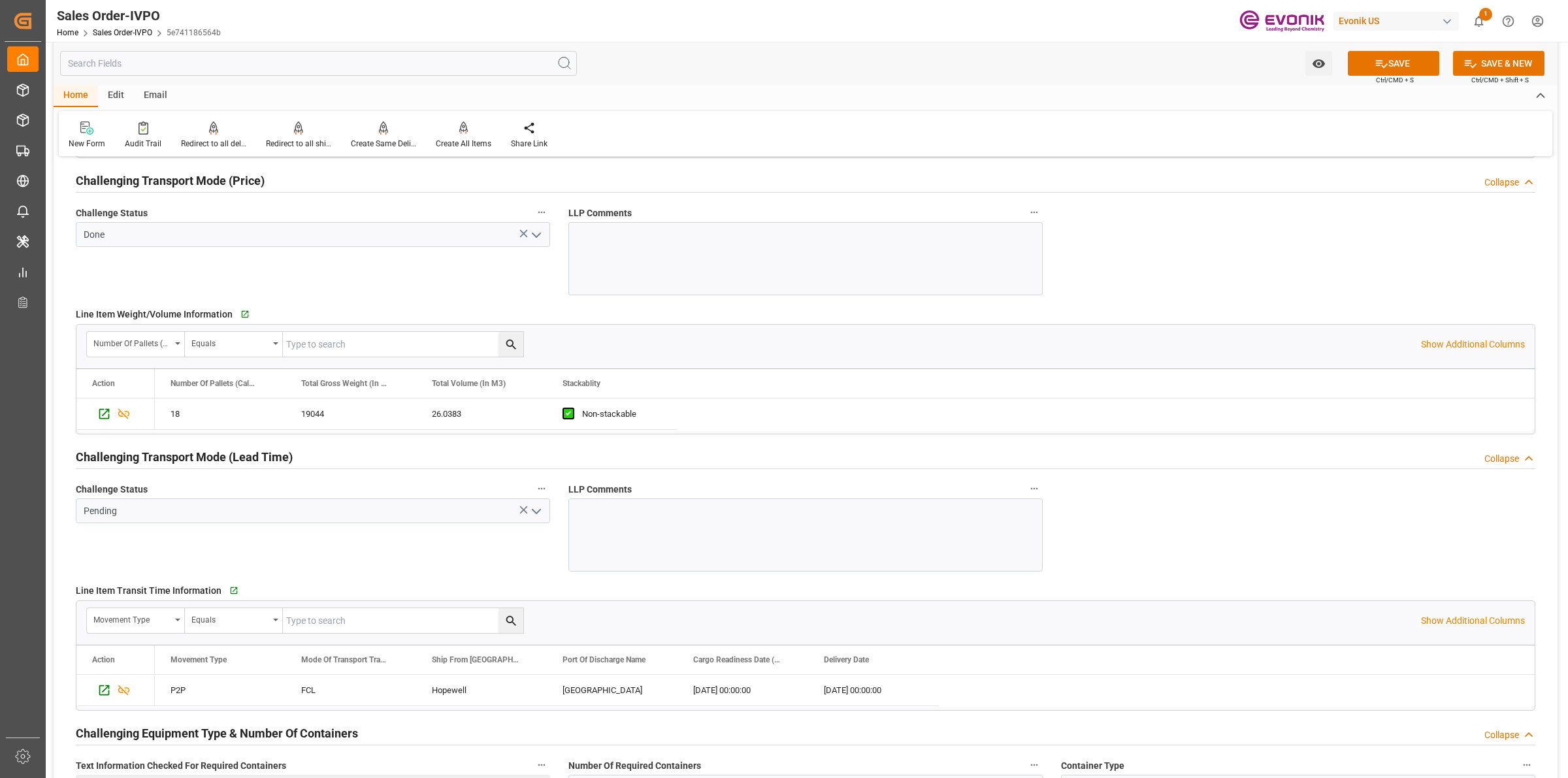
click at [532, 522] on button "open menu" at bounding box center [536, 511] width 20 height 21
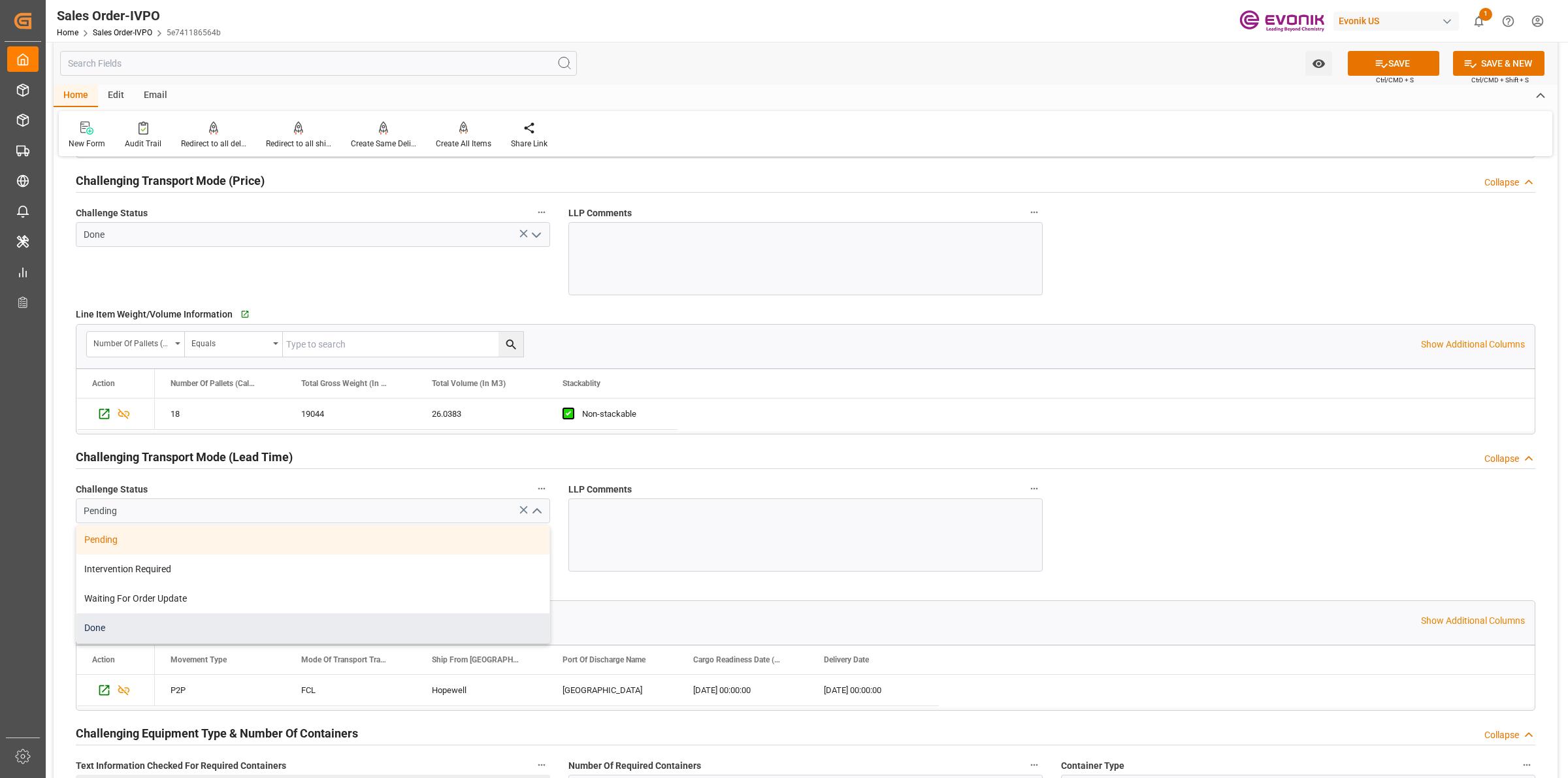
click at [115, 622] on div "Done" at bounding box center [314, 628] width 474 height 29
type input "Done"
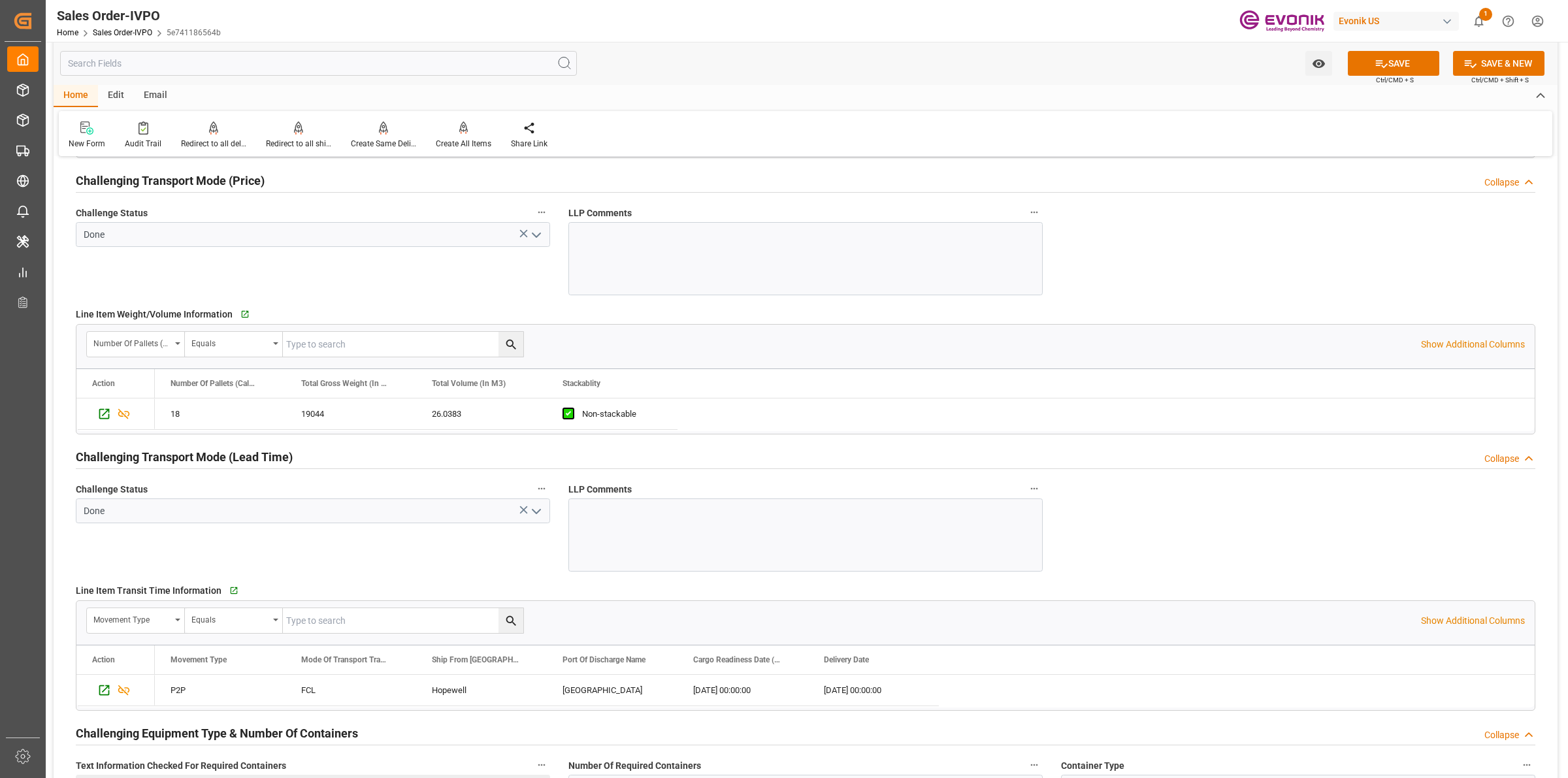
scroll to position [2123, 0]
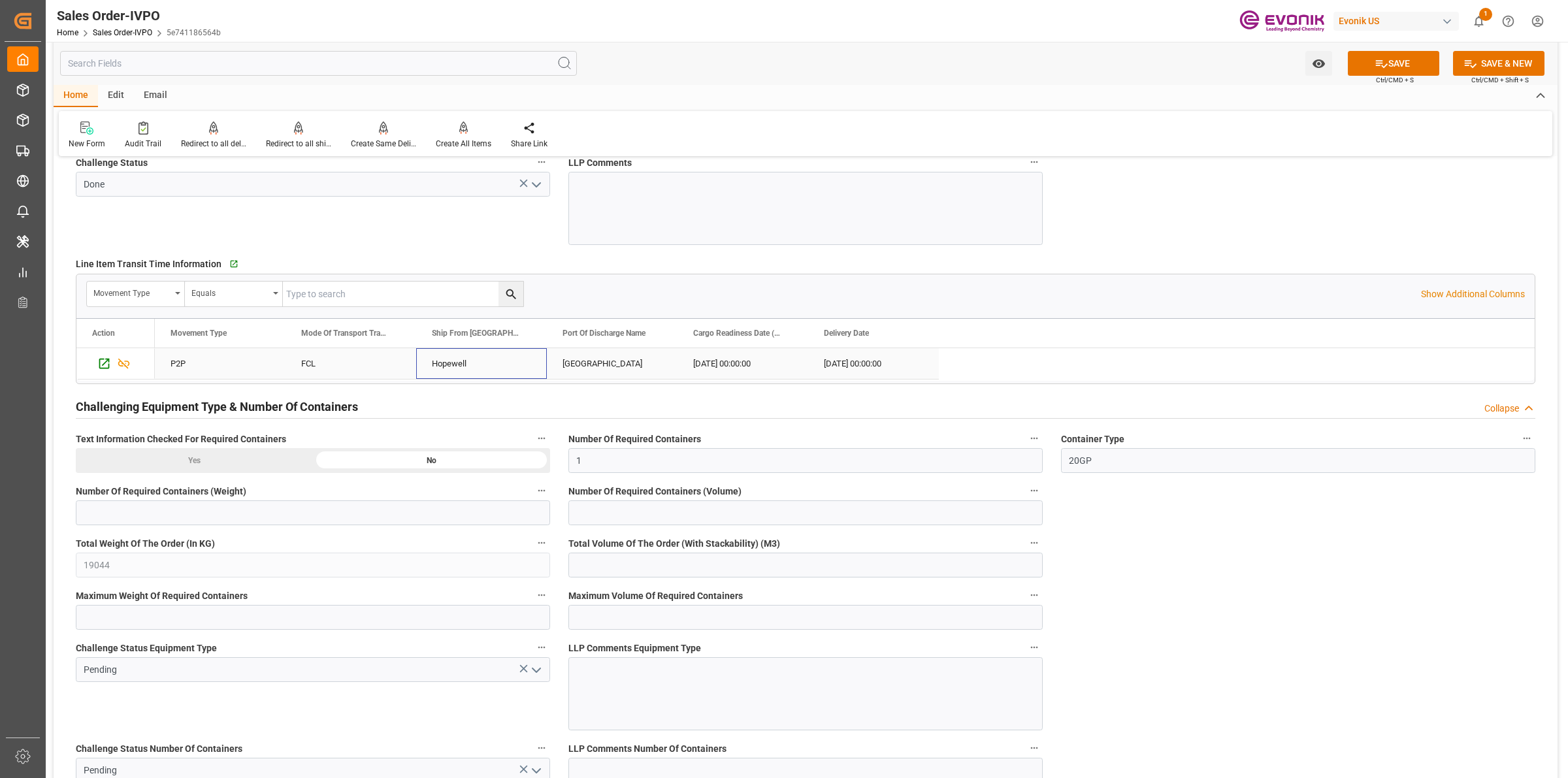
click at [471, 367] on div "Hopewell" at bounding box center [482, 364] width 130 height 30
